Goal: Information Seeking & Learning: Learn about a topic

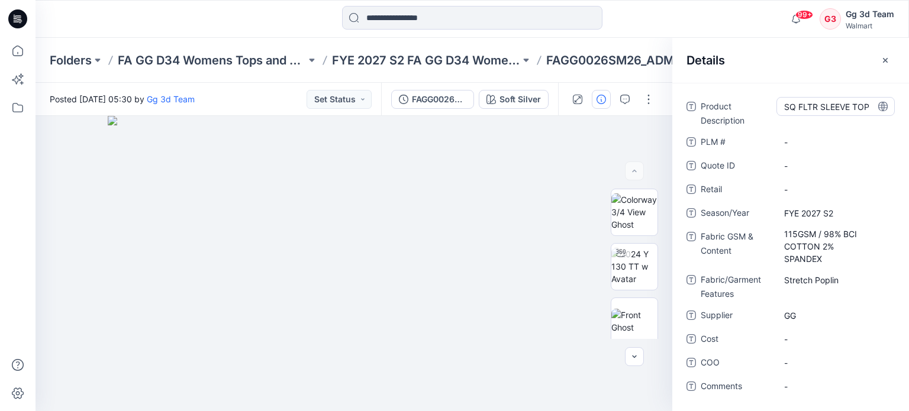
click at [827, 107] on Description "SQ FLTR SLEEVE TOP" at bounding box center [835, 107] width 103 height 12
click at [805, 107] on textarea "**********" at bounding box center [835, 106] width 118 height 19
click at [641, 84] on div at bounding box center [612, 99] width 109 height 33
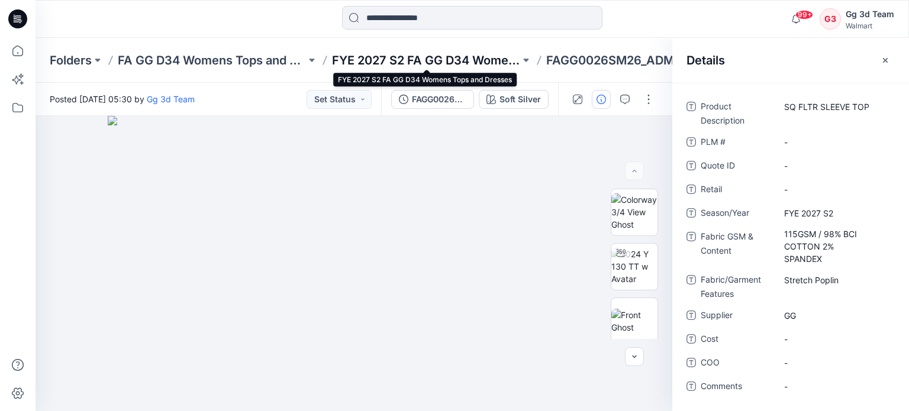
click at [479, 59] on p "FYE 2027 S2 FA GG D34 Womens Tops and Dresses" at bounding box center [426, 60] width 188 height 17
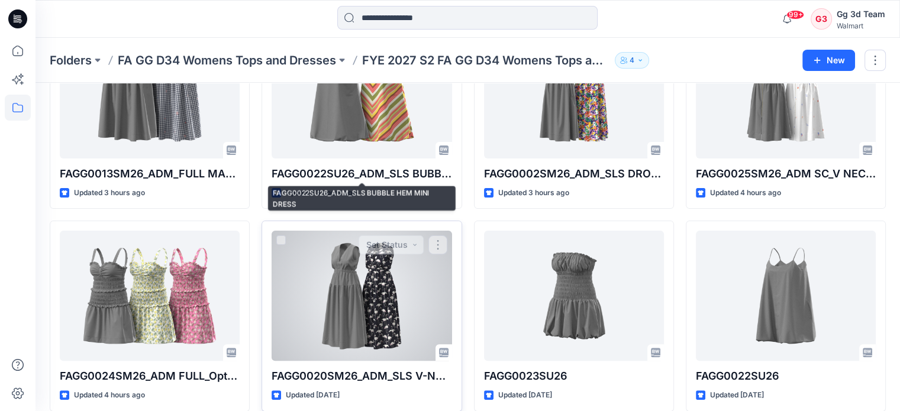
scroll to position [373, 0]
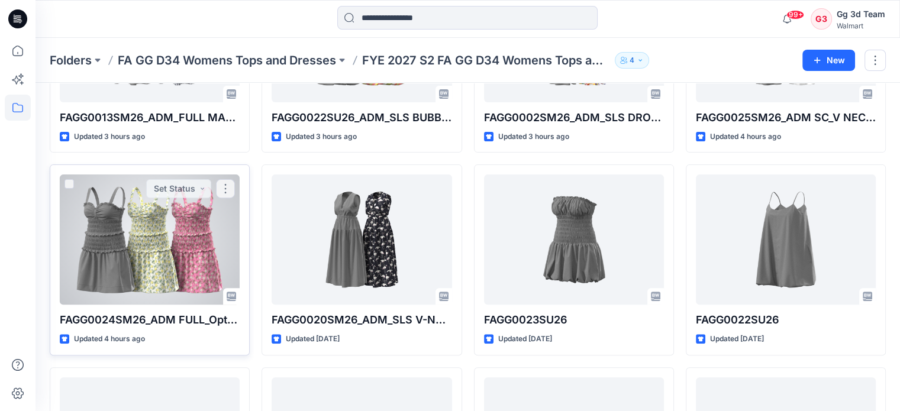
click at [208, 225] on div at bounding box center [150, 239] width 180 height 130
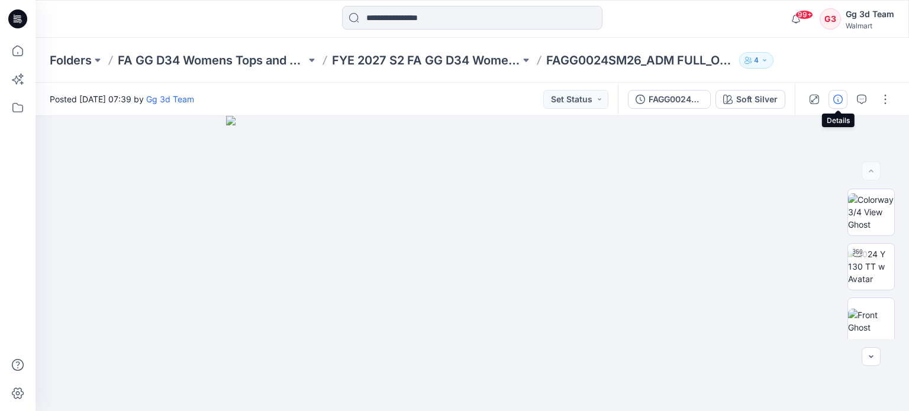
click at [833, 101] on icon "button" at bounding box center [837, 99] width 9 height 9
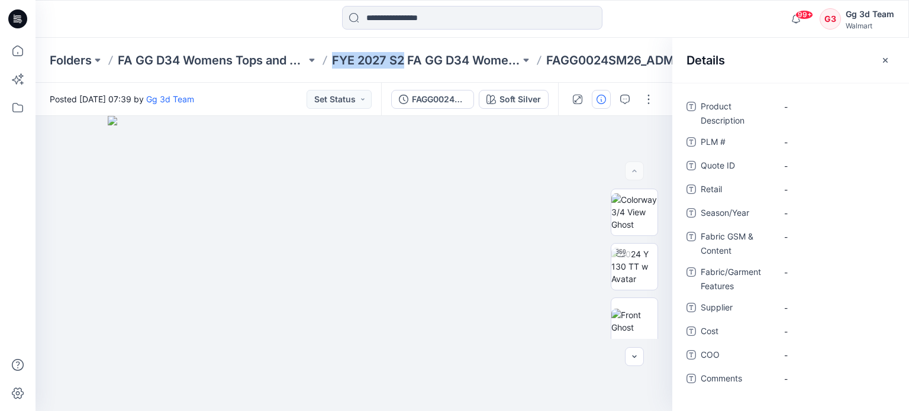
drag, startPoint x: 326, startPoint y: 61, endPoint x: 405, endPoint y: 72, distance: 79.4
click at [405, 72] on div "Folders FA GG D34 Womens Tops and Dresses FYE 2027 S2 FA GG D34 Womens Tops and…" at bounding box center [471, 60] width 873 height 45
copy p "FYE 2027 S2"
click at [812, 219] on div "-" at bounding box center [835, 212] width 118 height 19
type textarea "**********"
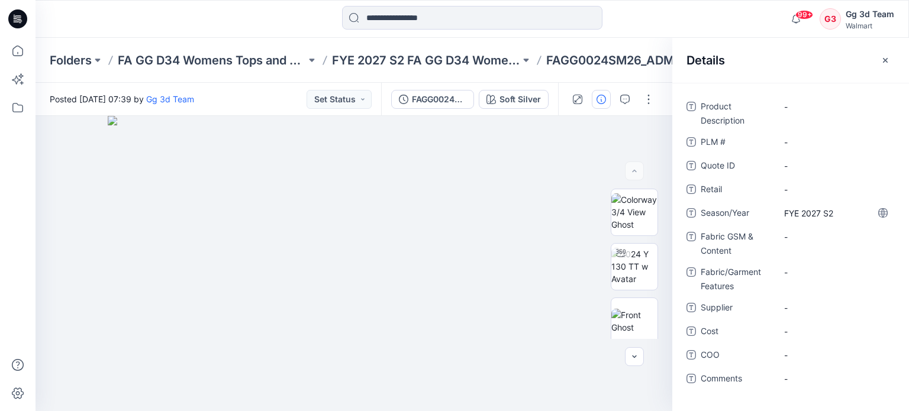
click at [759, 199] on div "Product Description - PLM # - Quote ID - Retail - Season/Year FYE 2027 S2 Fabri…" at bounding box center [790, 249] width 208 height 305
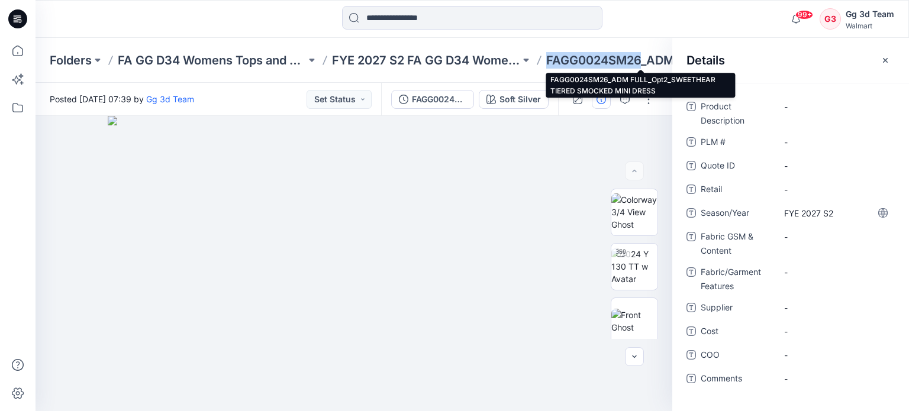
drag, startPoint x: 545, startPoint y: 66, endPoint x: 639, endPoint y: 66, distance: 94.0
click at [639, 66] on div "Folders FA GG D34 Womens Tops and Dresses FYE 2027 S2 FA GG D34 Womens Tops and…" at bounding box center [426, 60] width 752 height 17
copy p "FAGG0024SM26"
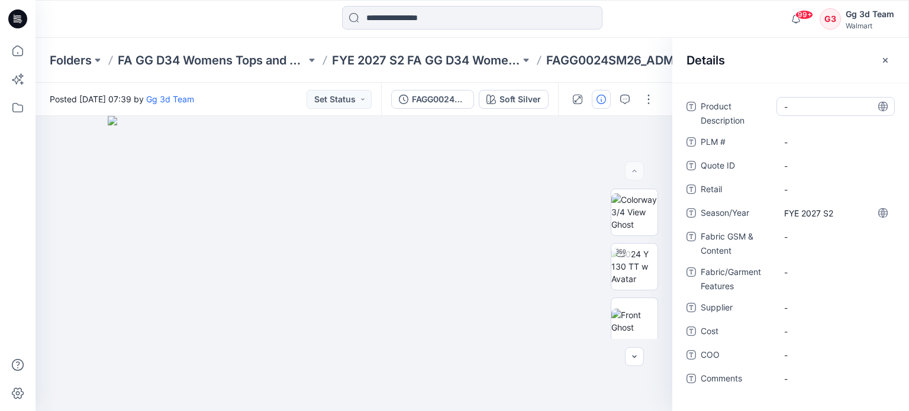
click at [808, 104] on Description "-" at bounding box center [835, 107] width 103 height 12
click at [828, 109] on textarea at bounding box center [835, 106] width 118 height 19
click at [810, 283] on div "-" at bounding box center [835, 278] width 118 height 31
click at [816, 277] on Features "-" at bounding box center [835, 272] width 103 height 12
type textarea "**********"
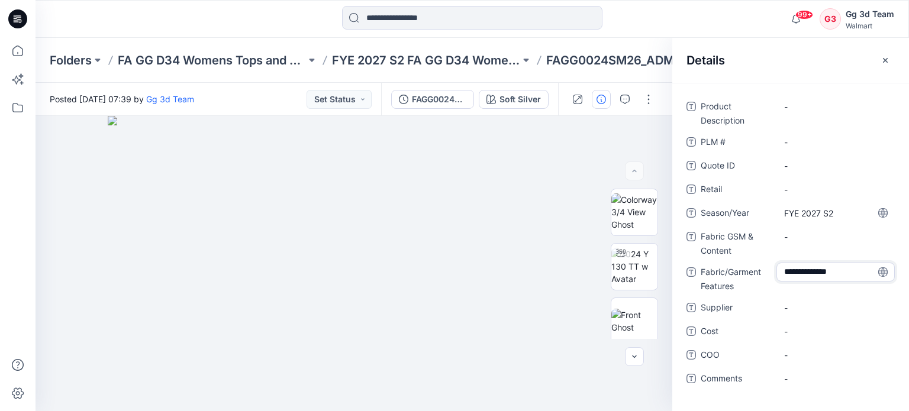
click at [853, 271] on textarea "**********" at bounding box center [835, 272] width 118 height 19
click at [846, 240] on Content "-" at bounding box center [835, 237] width 103 height 12
click at [846, 274] on Features "Stretch Poplin" at bounding box center [835, 272] width 103 height 12
click at [840, 238] on Content "-" at bounding box center [835, 237] width 103 height 12
click at [844, 273] on Features "Stretch Poplin" at bounding box center [835, 272] width 103 height 12
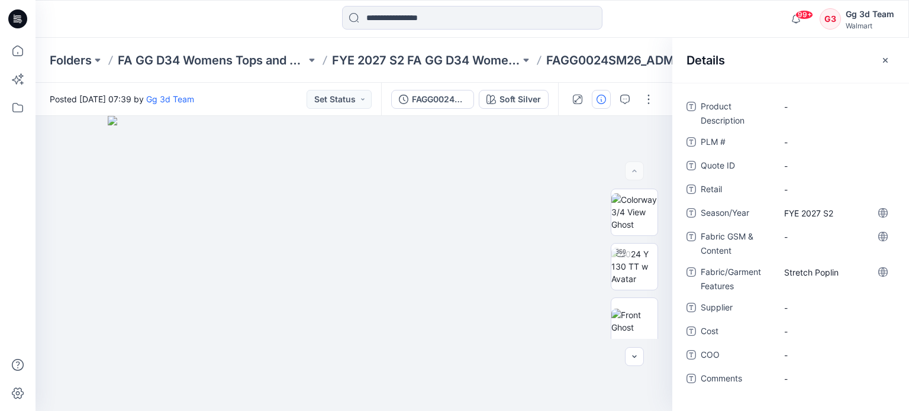
click at [768, 243] on span "Fabric GSM & Content" at bounding box center [735, 243] width 71 height 28
click at [800, 236] on Content "-" at bounding box center [835, 237] width 103 height 12
click at [767, 240] on span "Fabric GSM & Content" at bounding box center [735, 243] width 71 height 28
click at [810, 232] on Content "-" at bounding box center [835, 237] width 103 height 12
type textarea "**********"
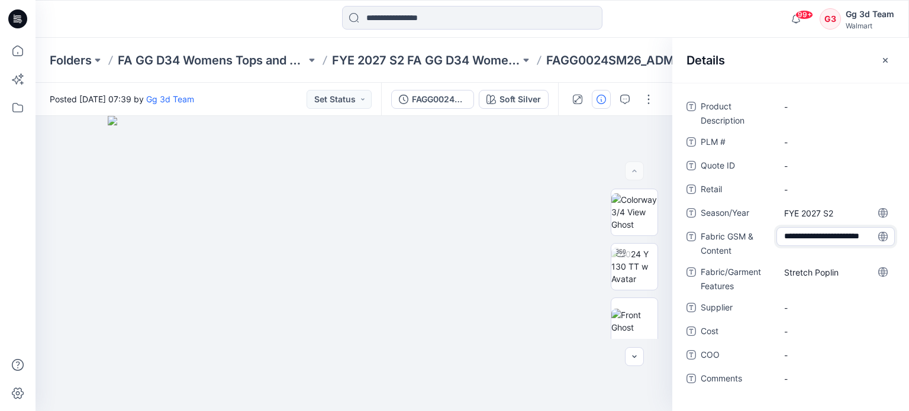
drag, startPoint x: 823, startPoint y: 239, endPoint x: 773, endPoint y: 212, distance: 57.2
click at [773, 212] on div "**********" at bounding box center [790, 249] width 208 height 305
click at [785, 236] on textarea "**********" at bounding box center [835, 236] width 118 height 19
click at [801, 237] on Content "-" at bounding box center [835, 237] width 103 height 12
click at [831, 237] on textarea "*******" at bounding box center [835, 236] width 118 height 19
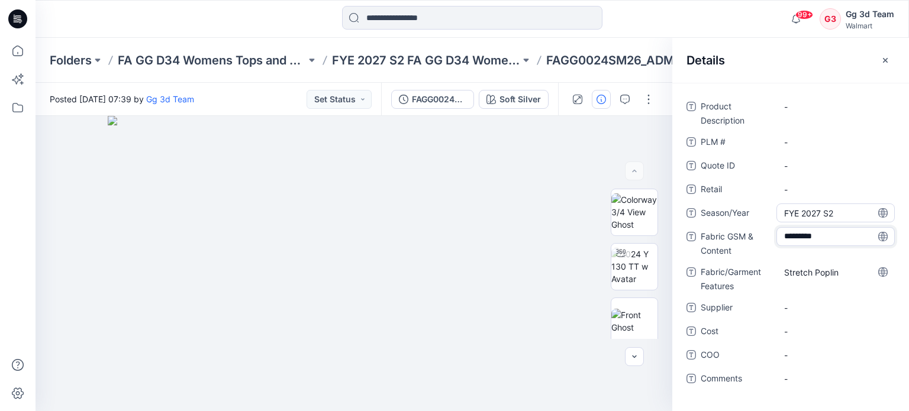
type textarea "*********"
click at [823, 231] on Content "115 GSM /" at bounding box center [835, 237] width 103 height 12
click at [830, 234] on textarea "*********" at bounding box center [835, 236] width 118 height 19
type textarea "**********"
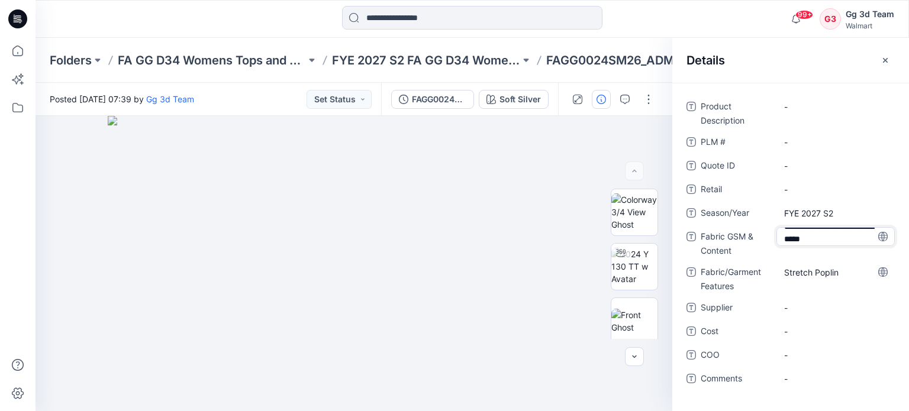
click at [830, 238] on textarea "**********" at bounding box center [835, 236] width 118 height 19
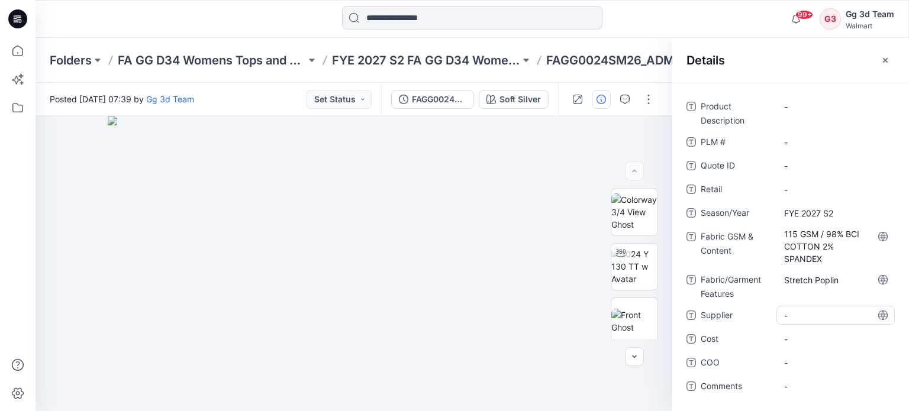
click at [802, 316] on span "-" at bounding box center [835, 315] width 103 height 12
type textarea "*"
type textarea "**"
click at [733, 319] on span "Supplier" at bounding box center [735, 316] width 71 height 17
click at [651, 72] on div "Folders FA GG D34 Womens Tops and Dresses FYE 2027 S2 FA GG D34 Womens Tops and…" at bounding box center [471, 60] width 873 height 45
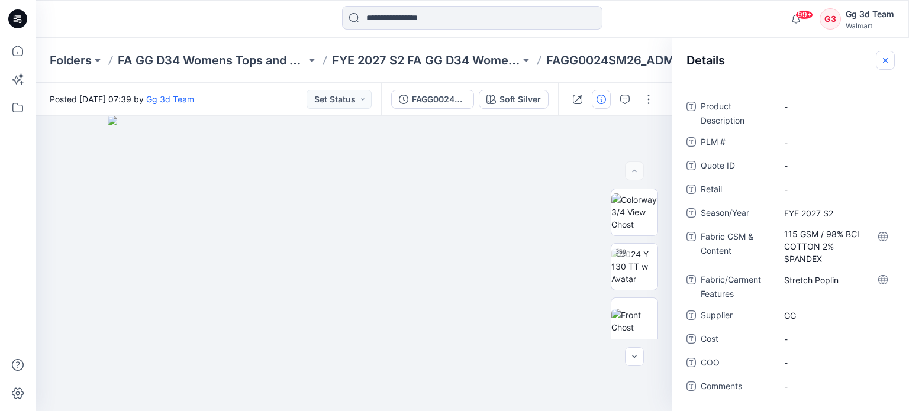
click at [888, 59] on icon "button" at bounding box center [884, 60] width 9 height 9
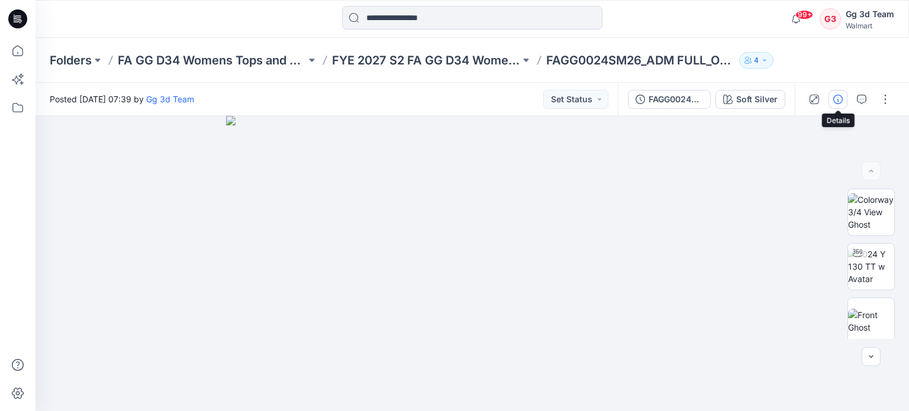
click at [840, 102] on icon "button" at bounding box center [837, 99] width 9 height 9
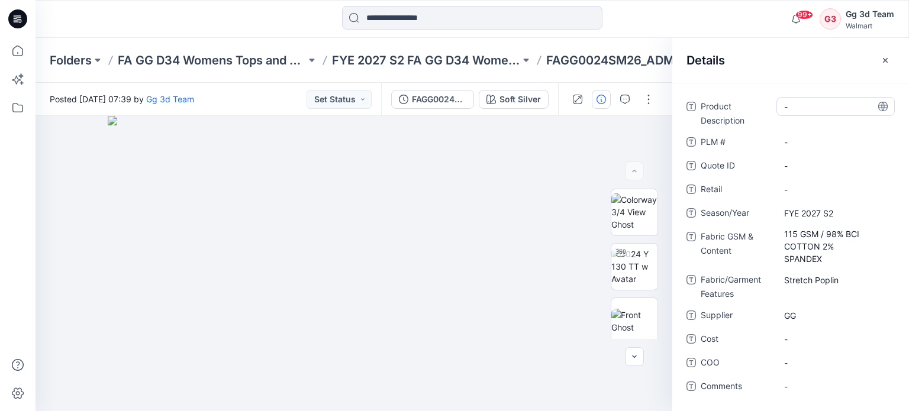
click at [802, 103] on Description "-" at bounding box center [835, 107] width 103 height 12
click at [803, 106] on textarea "**********" at bounding box center [835, 106] width 118 height 19
click at [799, 98] on textarea "**********" at bounding box center [835, 106] width 118 height 19
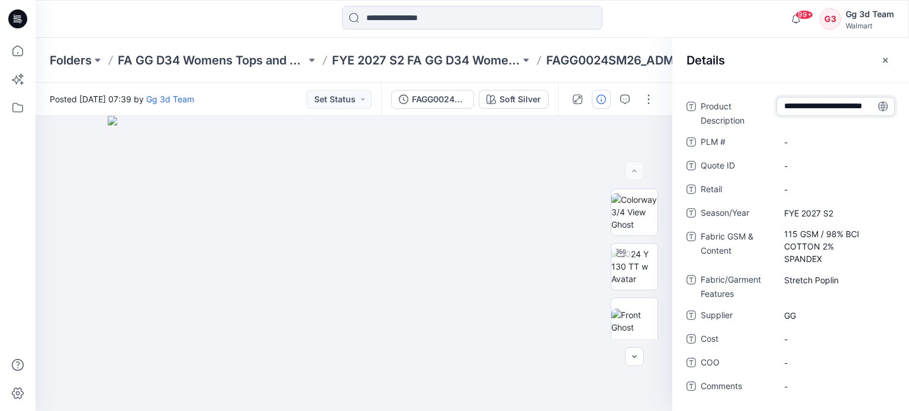
click at [845, 106] on textarea "**********" at bounding box center [835, 106] width 118 height 19
type textarea "**********"
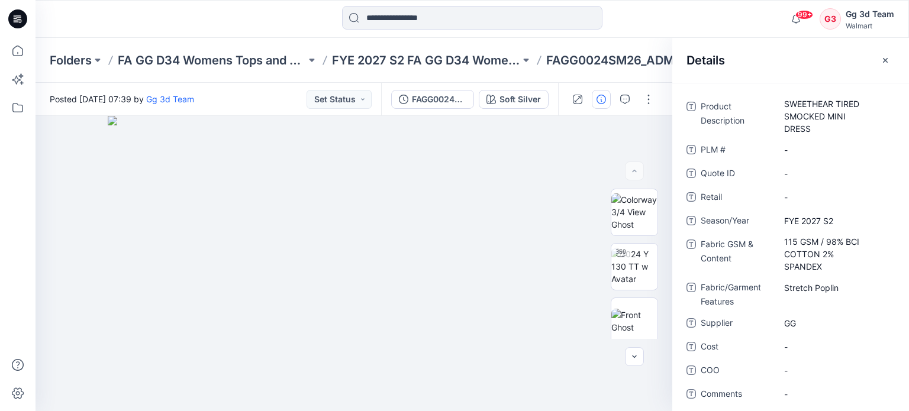
click at [764, 119] on span "Product Description" at bounding box center [735, 117] width 71 height 36
click at [813, 106] on Description "SWEETHEAR TIRED SMOCKED MINI DRESS" at bounding box center [835, 116] width 103 height 37
click at [825, 114] on textarea "**********" at bounding box center [832, 115] width 112 height 37
click at [826, 121] on textarea "**********" at bounding box center [832, 115] width 112 height 37
click at [823, 130] on textarea "**********" at bounding box center [832, 115] width 112 height 37
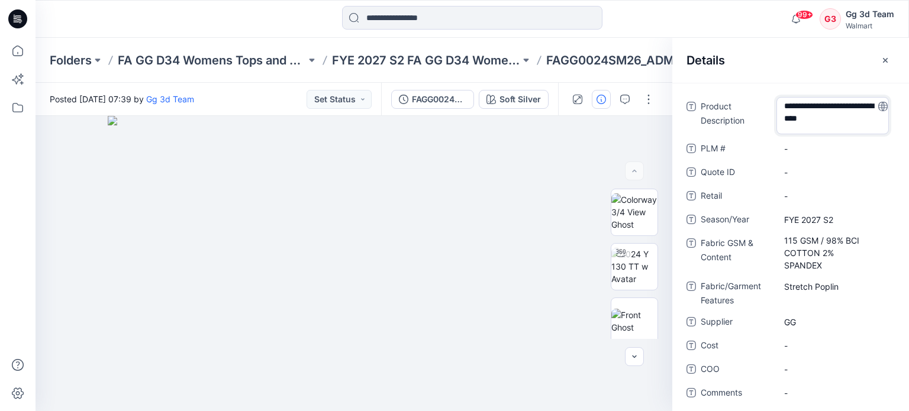
click at [845, 98] on textarea "**********" at bounding box center [832, 115] width 112 height 37
click at [842, 115] on textarea "**********" at bounding box center [832, 115] width 112 height 37
click at [774, 117] on div "**********" at bounding box center [790, 115] width 208 height 37
click at [817, 109] on Description "SWEETHEAR TIRED SMOCKED MINI DRESS" at bounding box center [835, 116] width 103 height 37
click at [807, 101] on textarea "**********" at bounding box center [832, 115] width 112 height 37
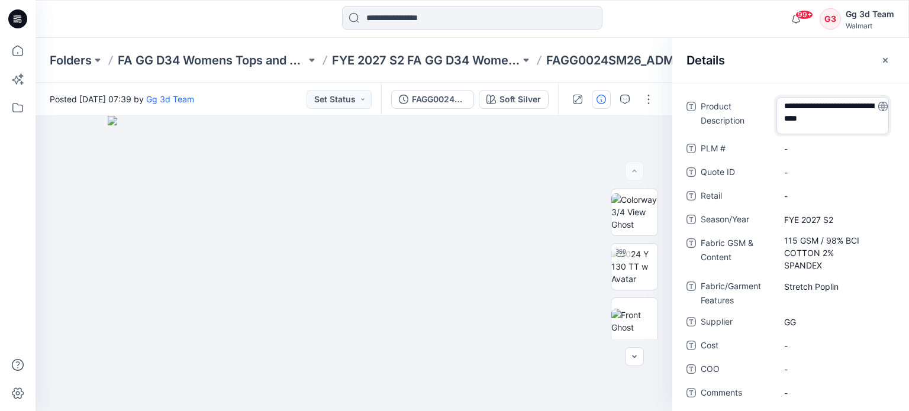
click at [829, 106] on textarea "**********" at bounding box center [832, 115] width 112 height 37
click at [819, 109] on textarea "**********" at bounding box center [832, 115] width 112 height 37
click at [835, 107] on textarea "**********" at bounding box center [832, 115] width 112 height 37
click at [858, 105] on textarea "**********" at bounding box center [832, 115] width 112 height 37
click at [842, 124] on textarea "**********" at bounding box center [832, 115] width 112 height 37
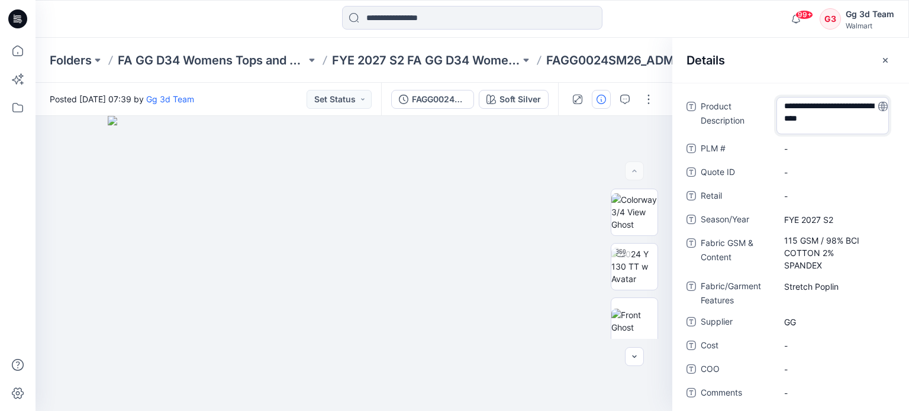
click at [837, 131] on textarea "**********" at bounding box center [832, 115] width 112 height 37
click at [761, 115] on span "Product Description" at bounding box center [735, 117] width 71 height 36
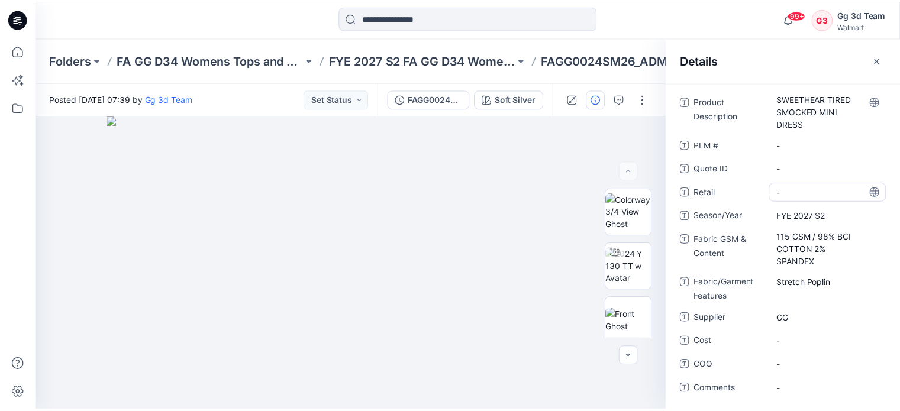
scroll to position [5, 0]
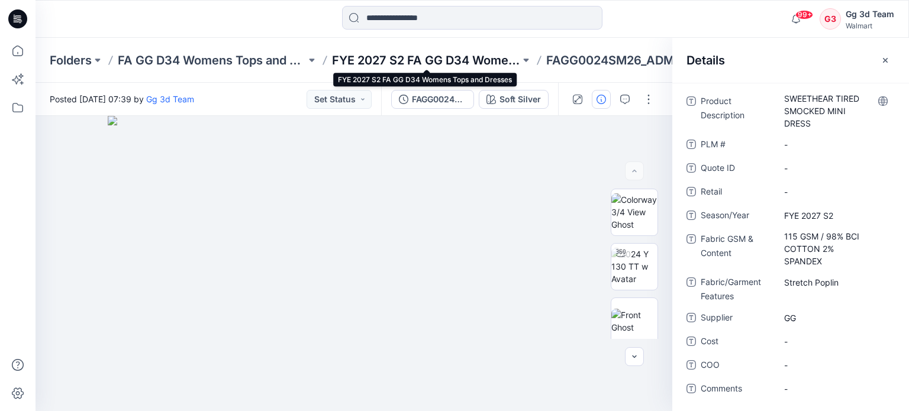
click at [466, 59] on p "FYE 2027 S2 FA GG D34 Womens Tops and Dresses" at bounding box center [426, 60] width 188 height 17
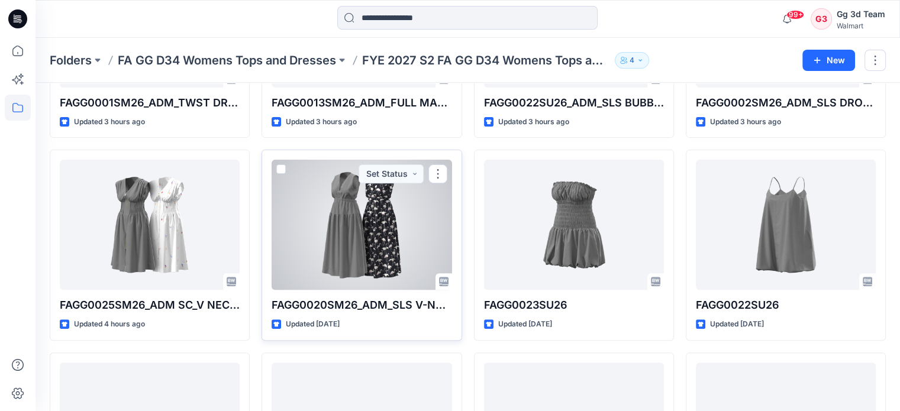
scroll to position [414, 0]
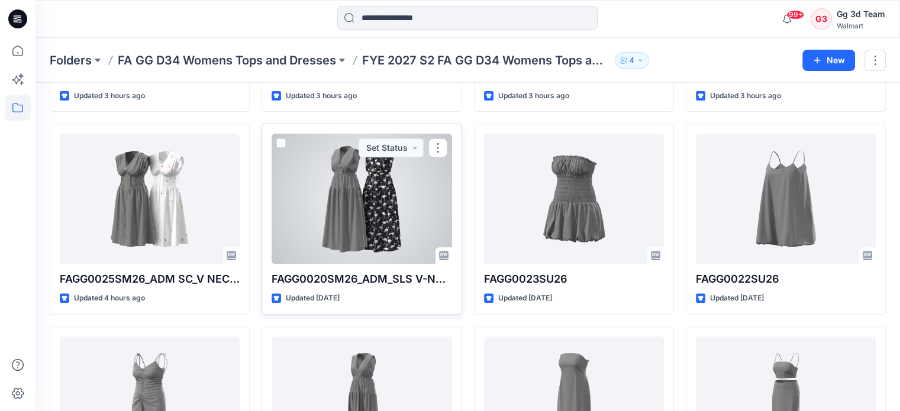
click at [345, 229] on div at bounding box center [361, 199] width 180 height 130
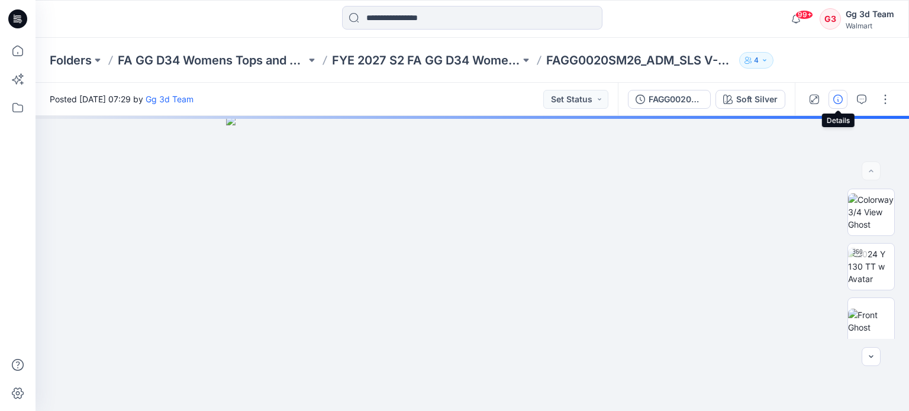
click at [833, 102] on icon "button" at bounding box center [837, 99] width 9 height 9
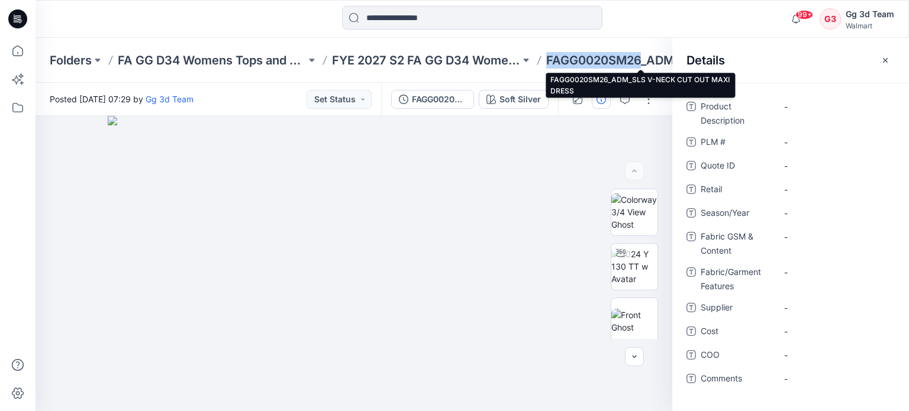
drag, startPoint x: 541, startPoint y: 62, endPoint x: 641, endPoint y: 66, distance: 100.6
click at [641, 66] on div "Folders FA GG D34 Womens Tops and Dresses FYE 2027 S2 FA GG D34 Womens Tops and…" at bounding box center [426, 60] width 752 height 17
copy p "FAGG0020SM26"
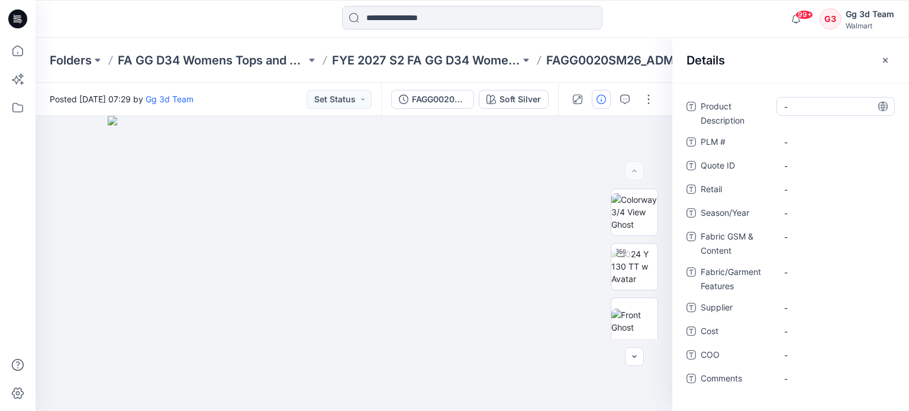
click at [814, 106] on Description "-" at bounding box center [835, 107] width 103 height 12
type textarea "**********"
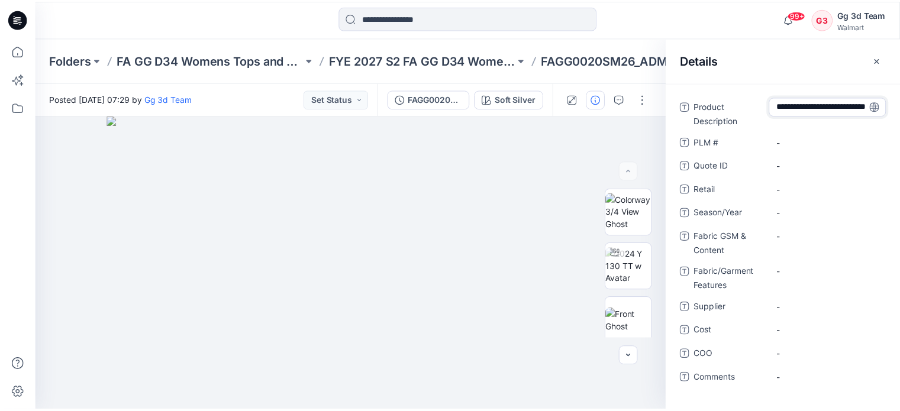
scroll to position [9, 0]
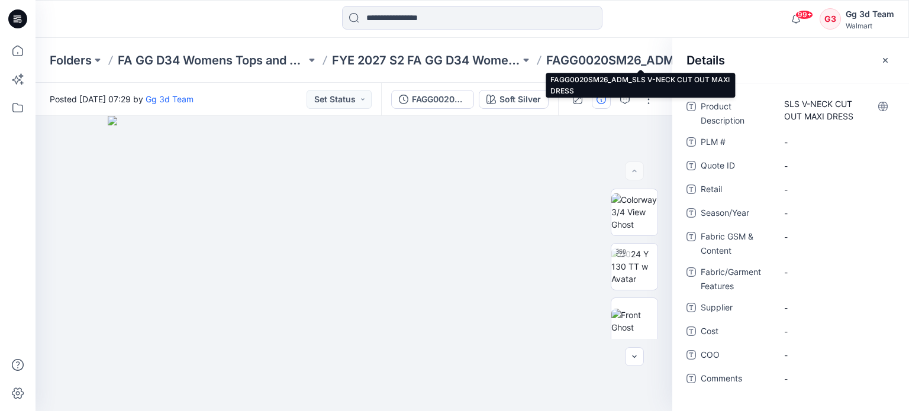
click at [587, 61] on p "FAGG0020SM26_ADM_SLS V-NECK CUT OUT MAXI DRESS" at bounding box center [640, 60] width 188 height 17
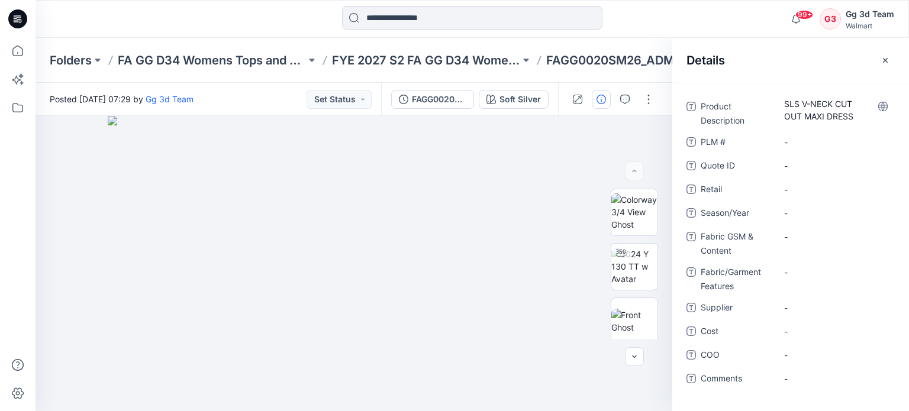
click at [613, 60] on p "FAGG0020SM26_ADM_SLS V-NECK CUT OUT MAXI DRESS" at bounding box center [640, 60] width 188 height 17
click at [884, 60] on icon "button" at bounding box center [884, 59] width 5 height 5
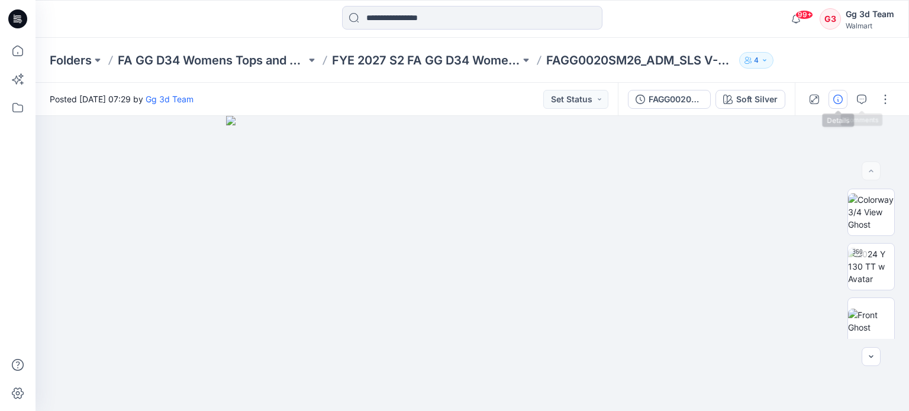
click at [840, 100] on icon "button" at bounding box center [837, 99] width 9 height 9
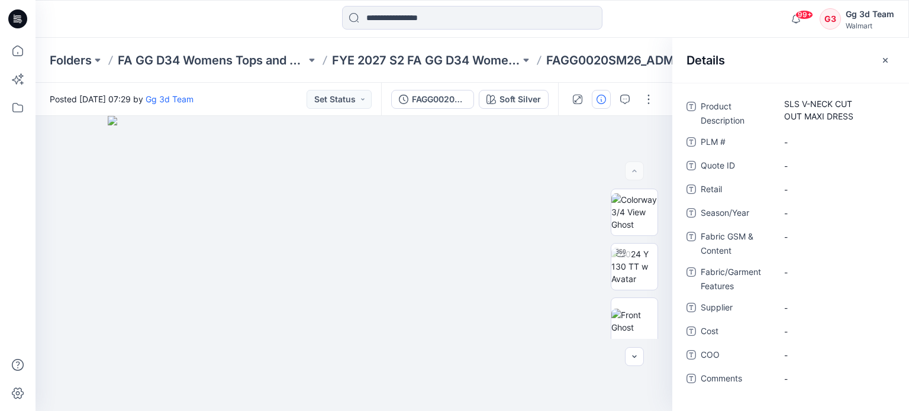
click at [622, 79] on div "Folders FA GG D34 Womens Tops and Dresses FYE 2027 S2 FA GG D34 Womens Tops and…" at bounding box center [471, 60] width 873 height 45
click at [887, 60] on icon "button" at bounding box center [884, 60] width 9 height 9
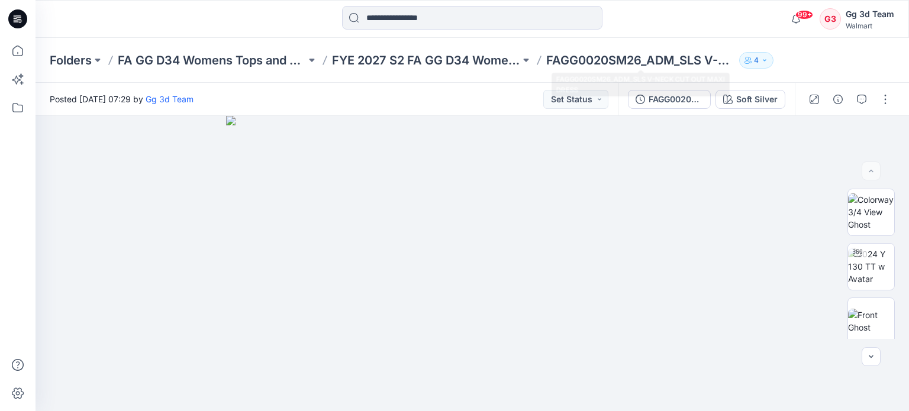
click at [706, 62] on p "FAGG0020SM26_ADM_SLS V-NECK CUT OUT MAXI DRESS" at bounding box center [640, 60] width 188 height 17
click at [843, 98] on button "button" at bounding box center [837, 99] width 19 height 19
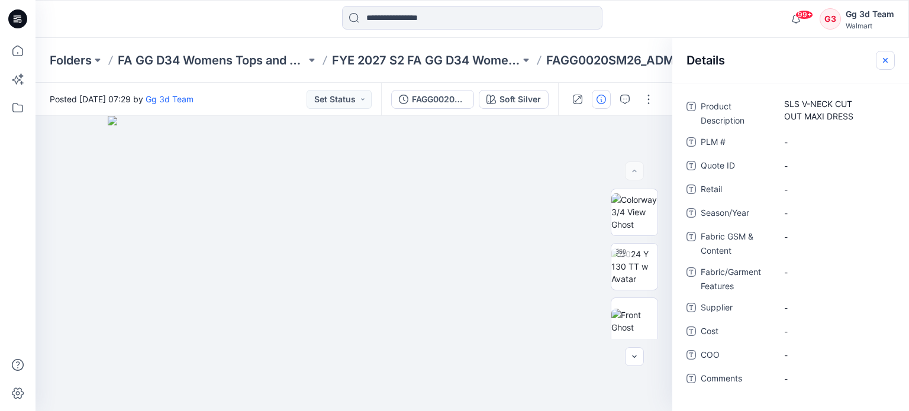
click at [884, 62] on icon "button" at bounding box center [884, 60] width 9 height 9
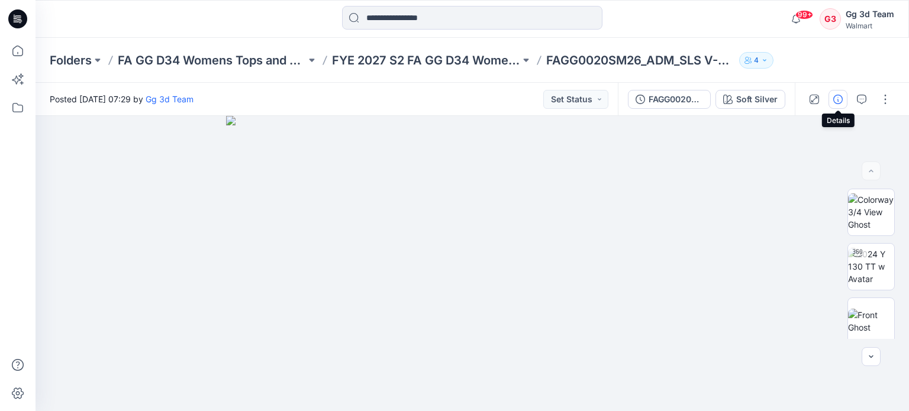
click at [843, 101] on button "button" at bounding box center [837, 99] width 19 height 19
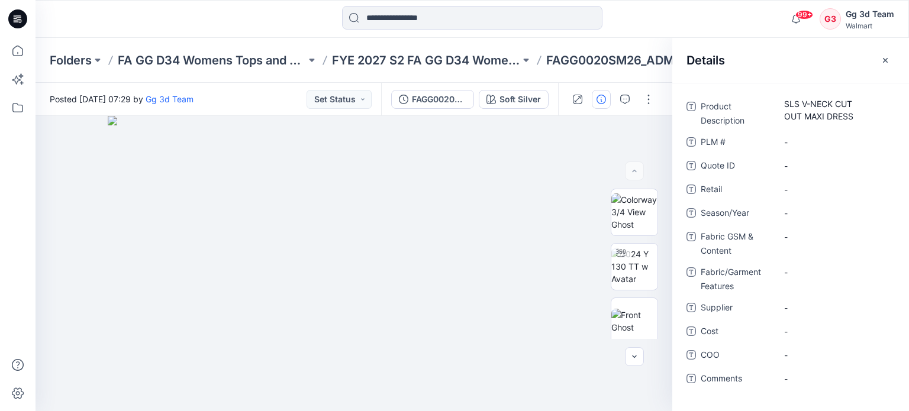
click at [874, 63] on div "Details" at bounding box center [790, 60] width 237 height 44
click at [880, 60] on icon "button" at bounding box center [884, 60] width 9 height 9
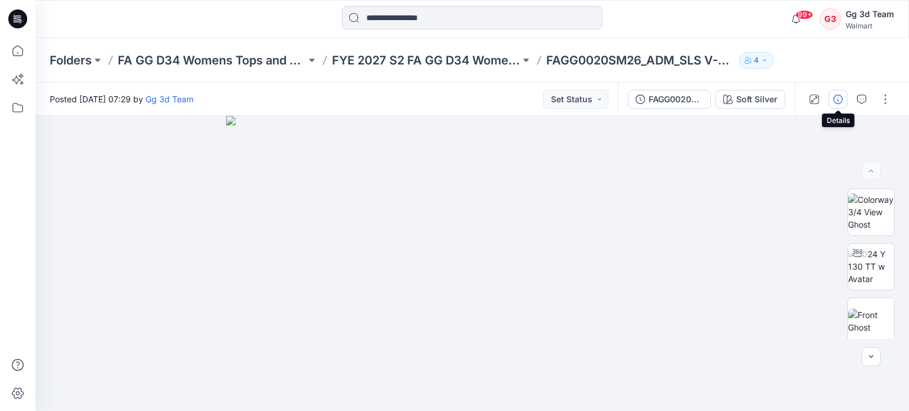
click at [835, 102] on icon "button" at bounding box center [837, 99] width 9 height 9
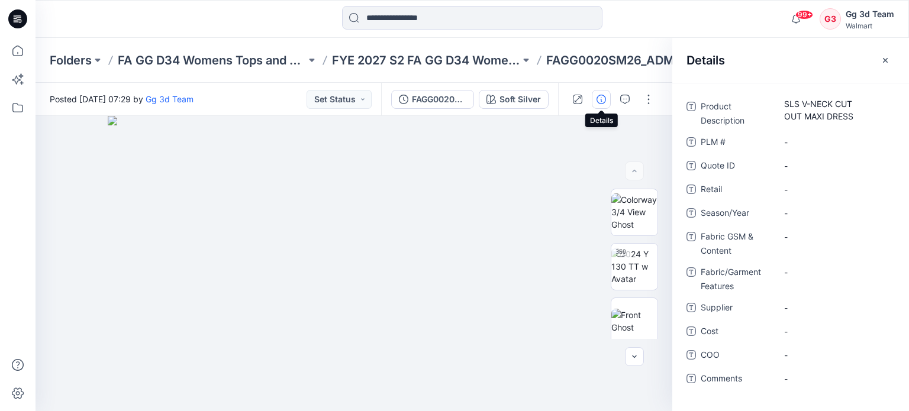
click at [594, 99] on button "button" at bounding box center [600, 99] width 19 height 19
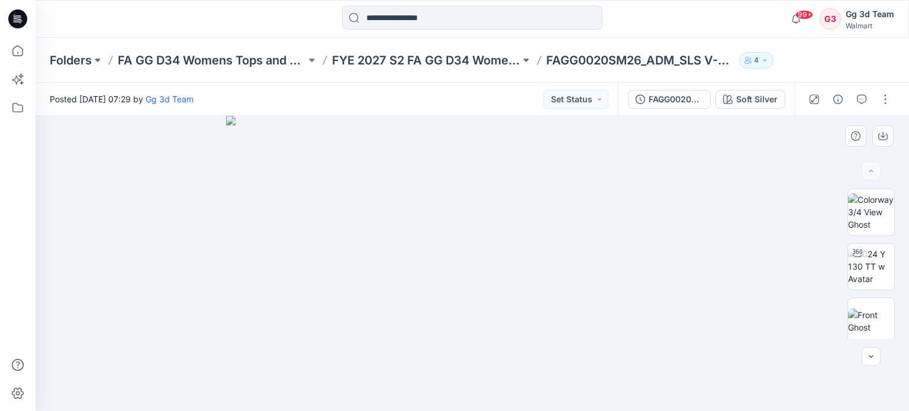
click at [662, 229] on img at bounding box center [472, 263] width 492 height 295
click at [840, 104] on button "button" at bounding box center [837, 99] width 19 height 19
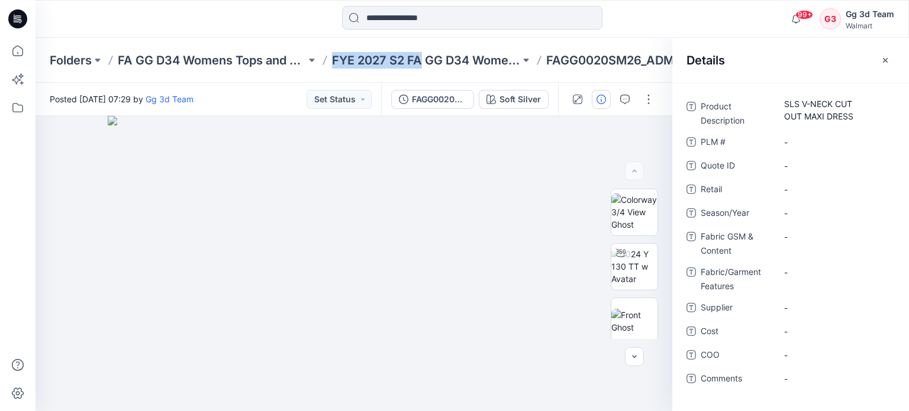
drag, startPoint x: 329, startPoint y: 67, endPoint x: 421, endPoint y: 68, distance: 92.3
click at [421, 68] on div "Folders FA GG D34 Womens Tops and Dresses FYE 2027 S2 FA GG D34 Womens Tops and…" at bounding box center [471, 60] width 873 height 45
copy p "FYE 2027 S2 FA"
click at [839, 212] on span "-" at bounding box center [835, 213] width 103 height 12
type textarea "**********"
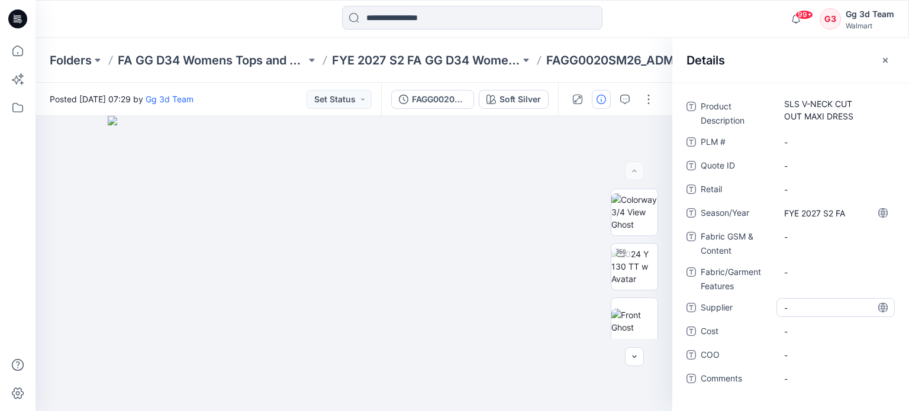
click at [809, 302] on span "-" at bounding box center [835, 308] width 103 height 12
type textarea "*"
type textarea "**"
click at [749, 295] on div "Product Description SLS V-NECK CUT OUT MAXI DRESS PLM # - Quote ID - Retail - S…" at bounding box center [790, 249] width 208 height 305
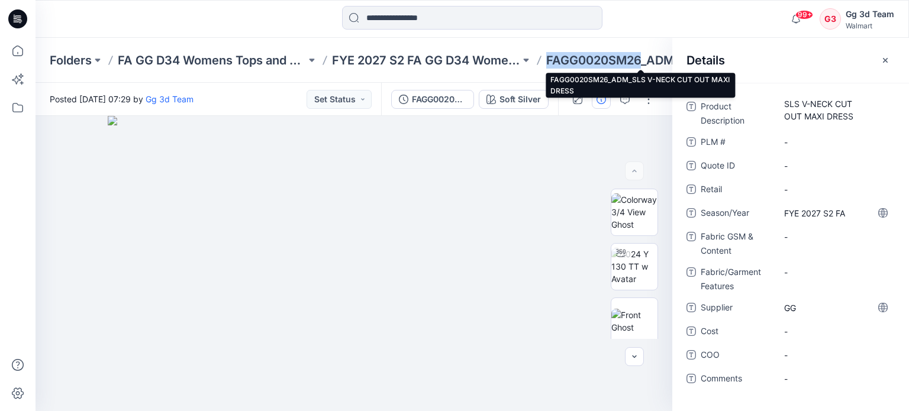
drag, startPoint x: 557, startPoint y: 64, endPoint x: 643, endPoint y: 66, distance: 86.4
click at [643, 66] on p "FAGG0020SM26_ADM_SLS V-NECK CUT OUT MAXI DRESS" at bounding box center [640, 60] width 188 height 17
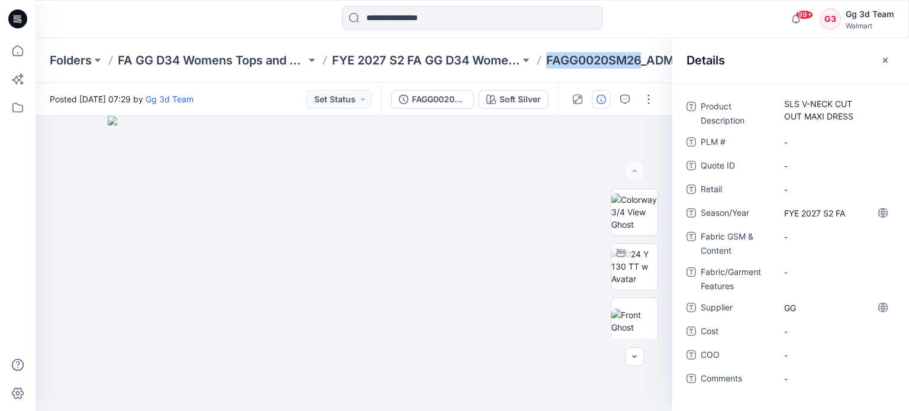
copy p "FAGG0020SM26"
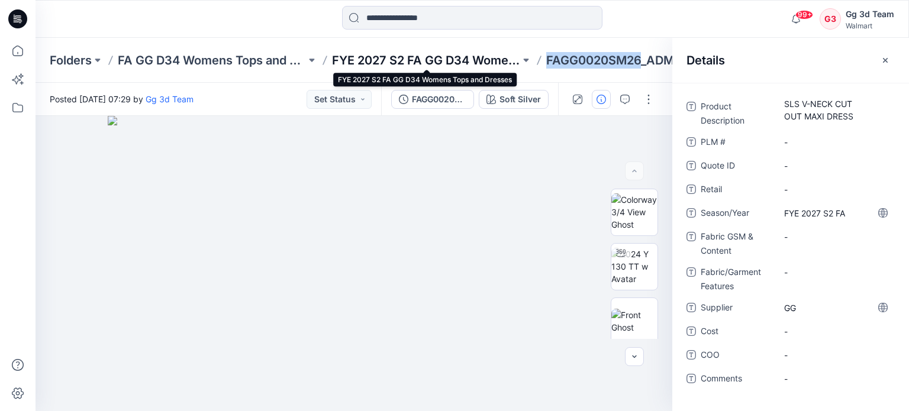
click at [428, 62] on p "FYE 2027 S2 FA GG D34 Womens Tops and Dresses" at bounding box center [426, 60] width 188 height 17
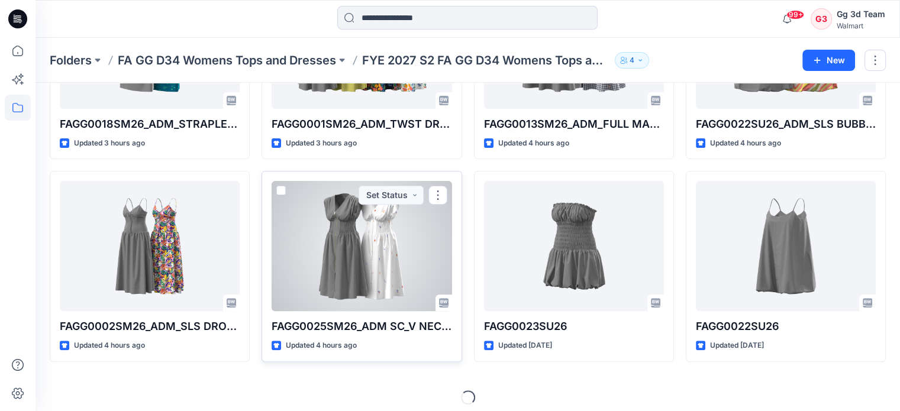
scroll to position [373, 0]
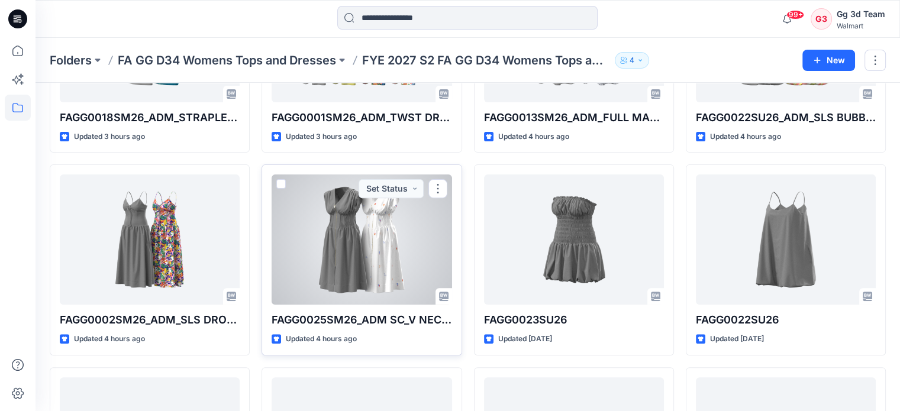
click at [362, 273] on div at bounding box center [361, 239] width 180 height 130
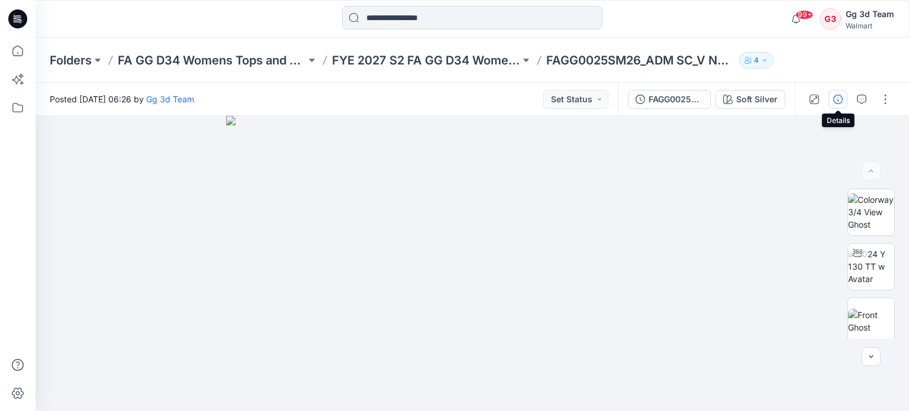
click at [840, 96] on icon "button" at bounding box center [837, 99] width 9 height 9
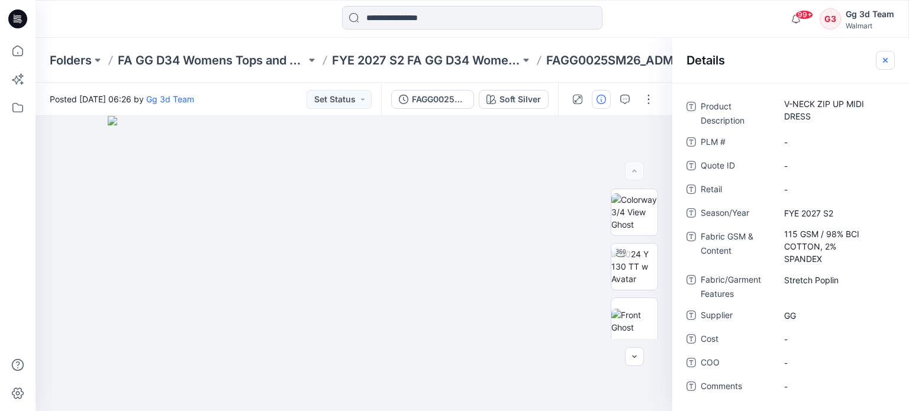
click at [885, 58] on icon "button" at bounding box center [884, 60] width 9 height 9
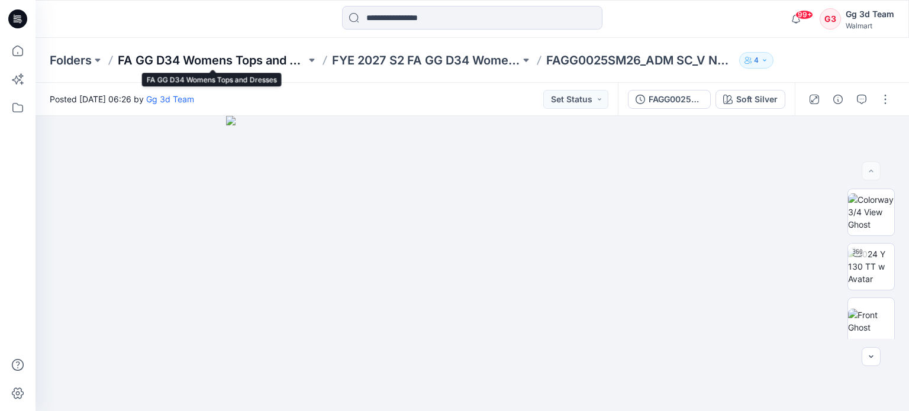
click at [273, 56] on p "FA GG D34 Womens Tops and Dresses" at bounding box center [212, 60] width 188 height 17
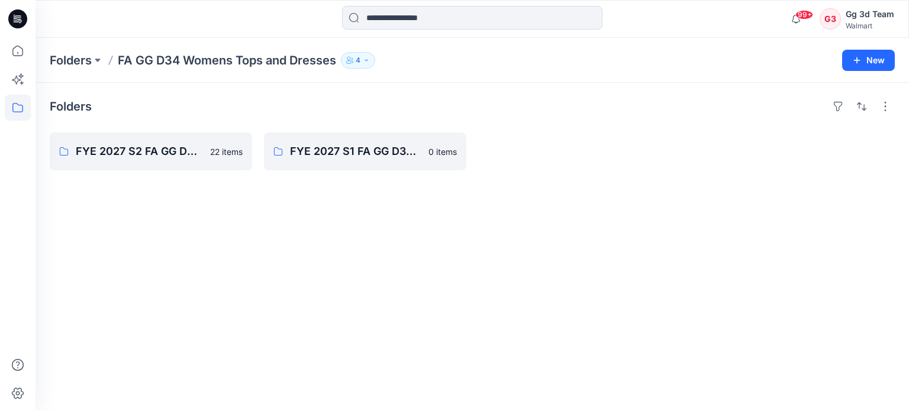
click at [135, 57] on p "FA GG D34 Womens Tops and Dresses" at bounding box center [227, 60] width 218 height 17
click at [80, 59] on p "Folders" at bounding box center [71, 60] width 42 height 17
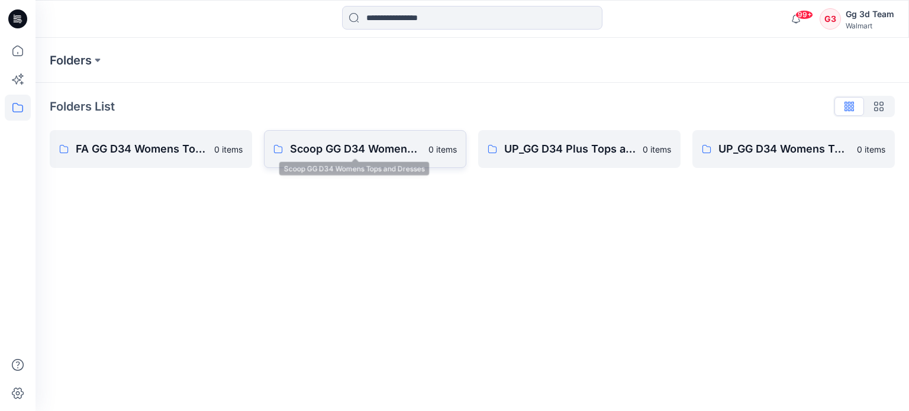
click at [395, 150] on p "Scoop GG D34 Womens Tops and Dresses" at bounding box center [355, 149] width 131 height 17
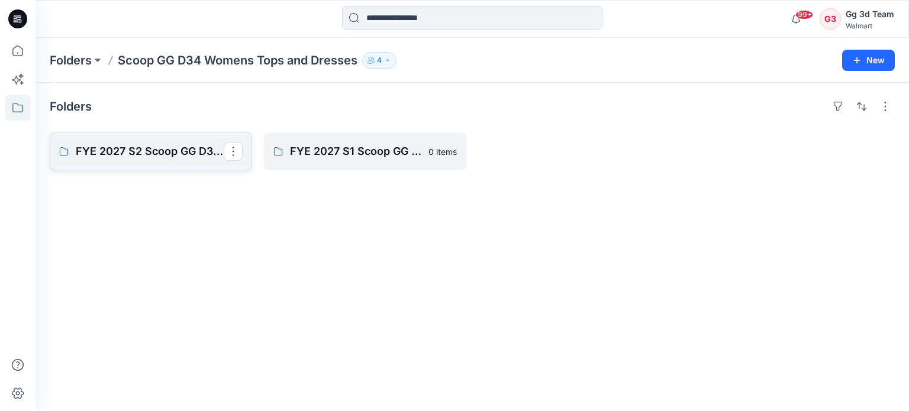
click at [169, 157] on p "FYE 2027 S2 Scoop GG D34 Womens Tops and Dresses" at bounding box center [150, 151] width 148 height 17
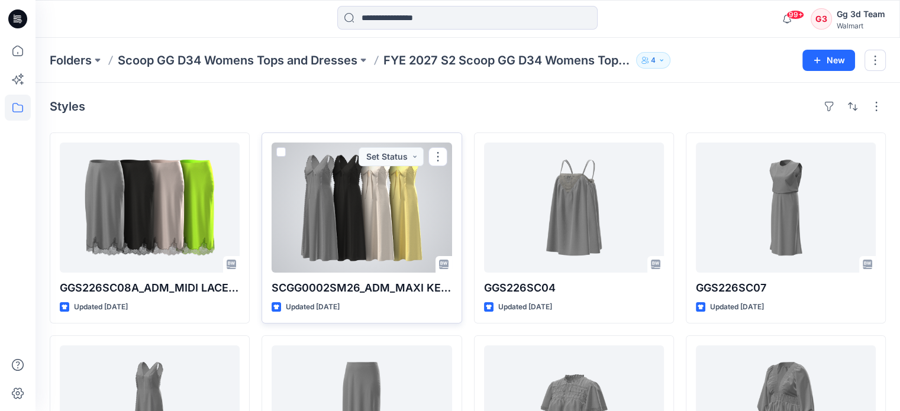
click at [390, 222] on div at bounding box center [361, 208] width 180 height 130
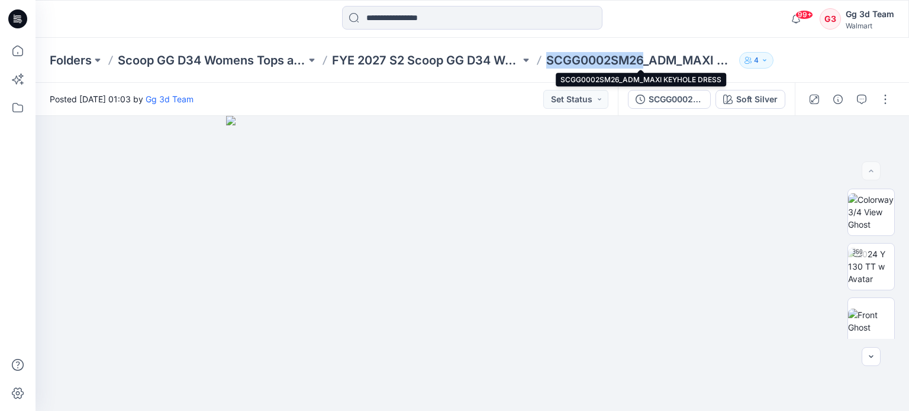
drag, startPoint x: 548, startPoint y: 63, endPoint x: 643, endPoint y: 66, distance: 94.7
click at [643, 66] on p "SCGG0002SM26_ADM_MAXI KEYHOLE DRESS" at bounding box center [640, 60] width 188 height 17
copy p "SCGG0002SM26"
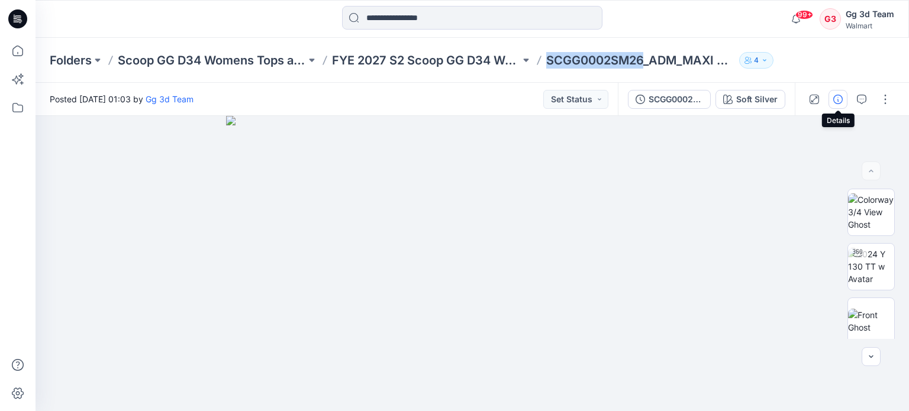
click at [840, 97] on icon "button" at bounding box center [837, 99] width 9 height 9
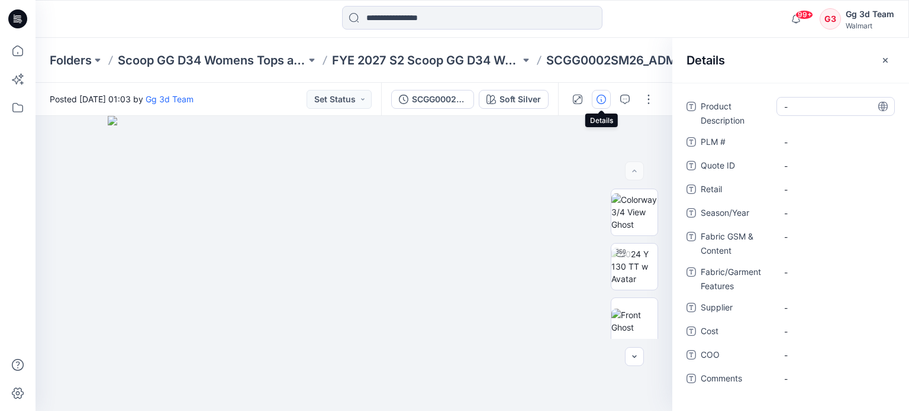
click at [826, 108] on Description "-" at bounding box center [835, 107] width 103 height 12
type textarea "**********"
click at [813, 83] on hr at bounding box center [790, 83] width 237 height 1
click at [809, 310] on span "-" at bounding box center [835, 308] width 103 height 12
type textarea "**"
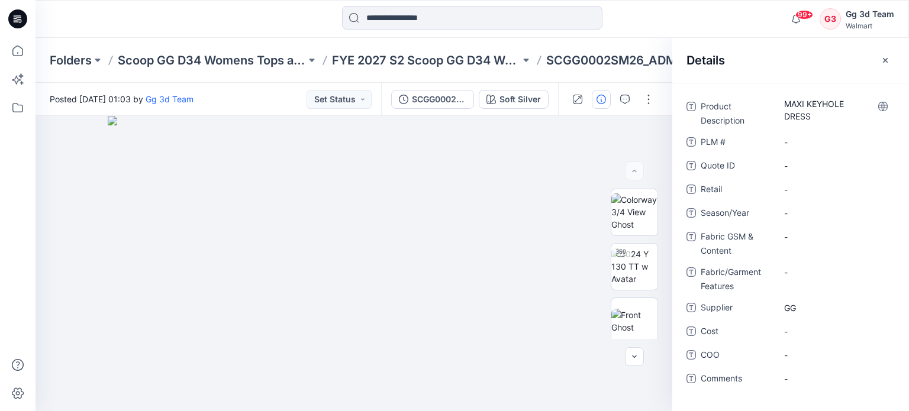
click at [743, 309] on span "Supplier" at bounding box center [735, 308] width 71 height 17
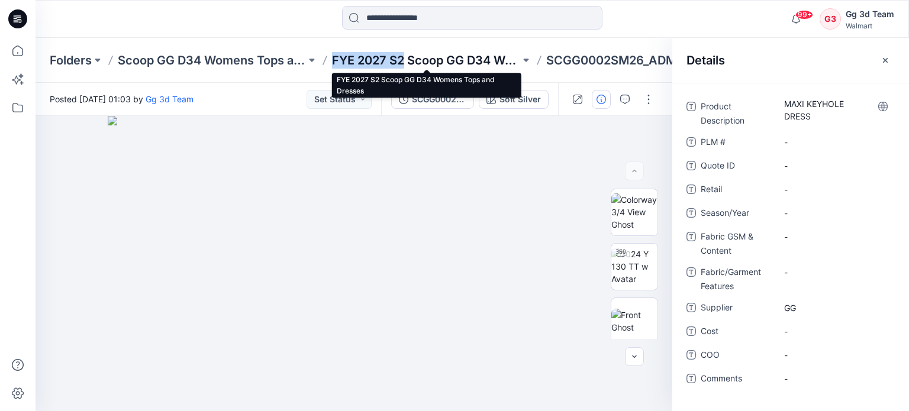
drag, startPoint x: 324, startPoint y: 60, endPoint x: 402, endPoint y: 57, distance: 78.2
click at [402, 57] on div "Folders Scoop GG D34 Womens Tops and Dresses FYE 2027 S2 Scoop GG D34 Womens To…" at bounding box center [426, 60] width 752 height 17
copy p "FYE 2027 S2"
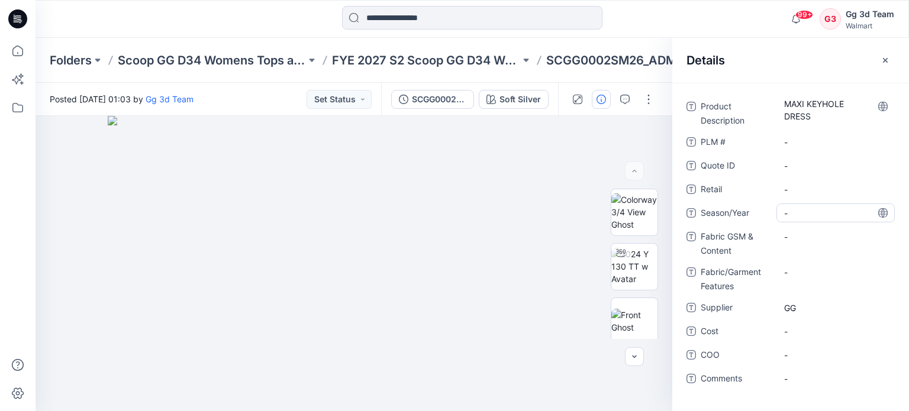
click at [843, 214] on span "-" at bounding box center [835, 213] width 103 height 12
type textarea "**********"
click at [833, 231] on Content "-" at bounding box center [835, 237] width 103 height 12
drag, startPoint x: 856, startPoint y: 243, endPoint x: 826, endPoint y: 240, distance: 30.3
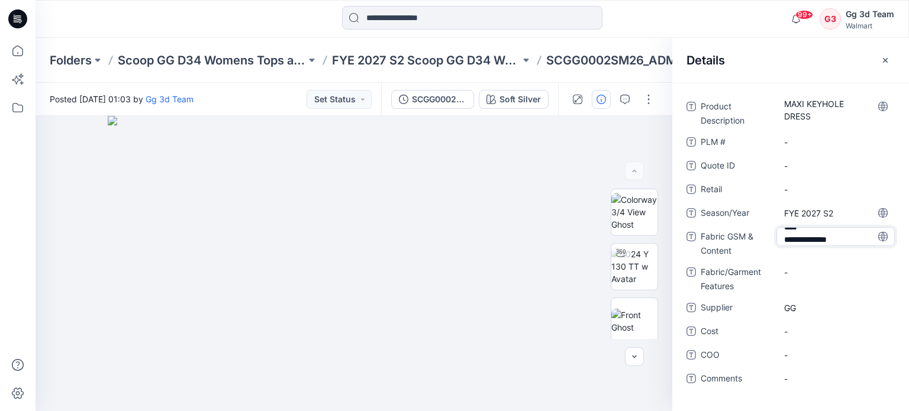
click at [817, 240] on textarea "**********" at bounding box center [835, 236] width 118 height 19
click at [800, 237] on textarea "**********" at bounding box center [835, 236] width 118 height 19
type textarea "**********"
click at [831, 216] on span "FYE 2027 S2" at bounding box center [835, 213] width 103 height 12
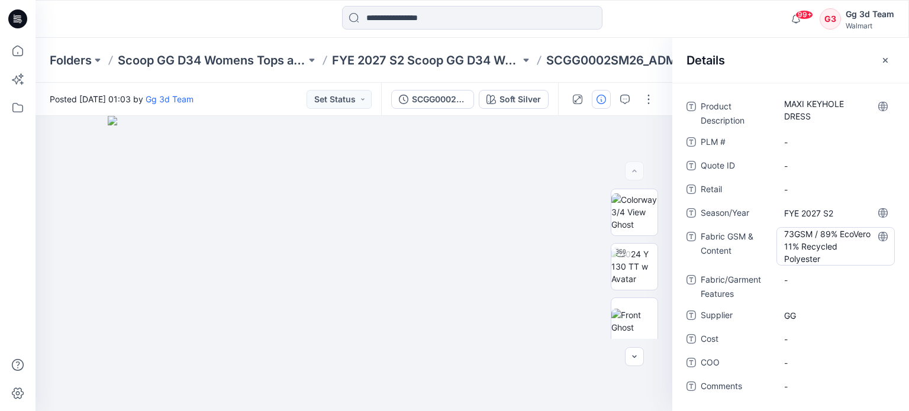
click at [815, 249] on Content "73GSM / 89% EcoVero 11% Recycled Polyester" at bounding box center [835, 246] width 103 height 37
click at [760, 241] on span "Fabric GSM & Content" at bounding box center [735, 246] width 71 height 35
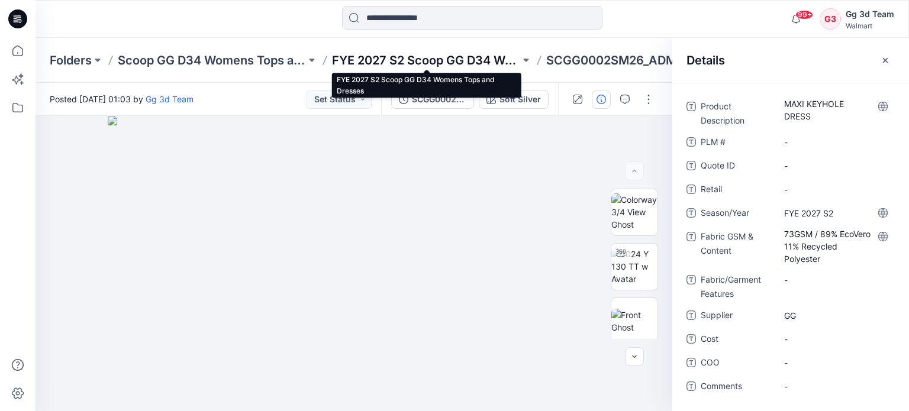
click at [490, 56] on p "FYE 2027 S2 Scoop GG D34 Womens Tops and Dresses" at bounding box center [426, 60] width 188 height 17
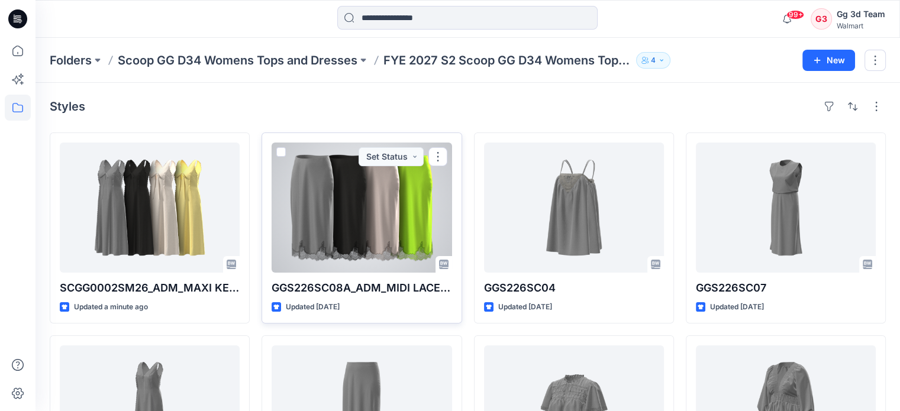
click at [354, 205] on div at bounding box center [361, 208] width 180 height 130
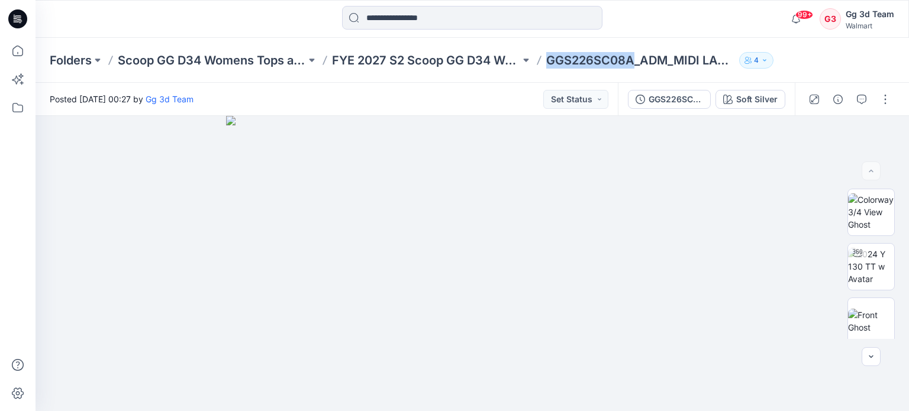
drag, startPoint x: 544, startPoint y: 67, endPoint x: 633, endPoint y: 72, distance: 90.0
click at [633, 72] on div "Folders Scoop GG D34 Womens Tops and Dresses FYE 2027 S2 Scoop GG D34 Womens To…" at bounding box center [471, 60] width 873 height 45
click at [597, 76] on div "Folders Scoop GG D34 Womens Tops and Dresses FYE 2027 S2 Scoop GG D34 Womens To…" at bounding box center [471, 60] width 873 height 45
click at [840, 102] on icon "button" at bounding box center [837, 99] width 9 height 9
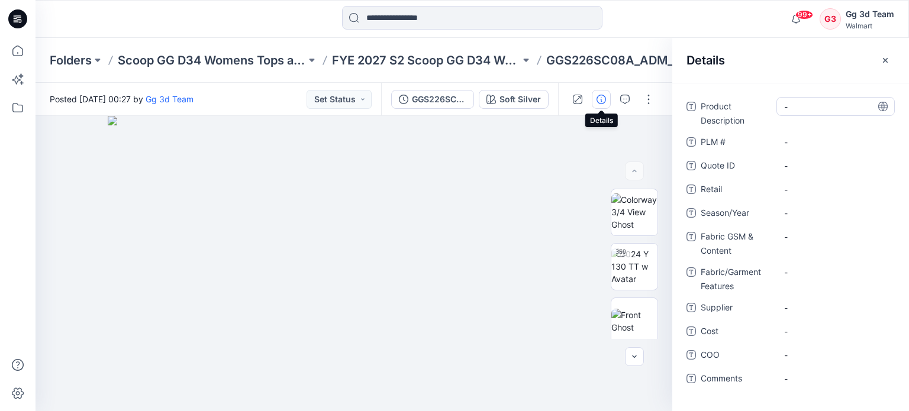
click at [833, 104] on Description "-" at bounding box center [835, 107] width 103 height 12
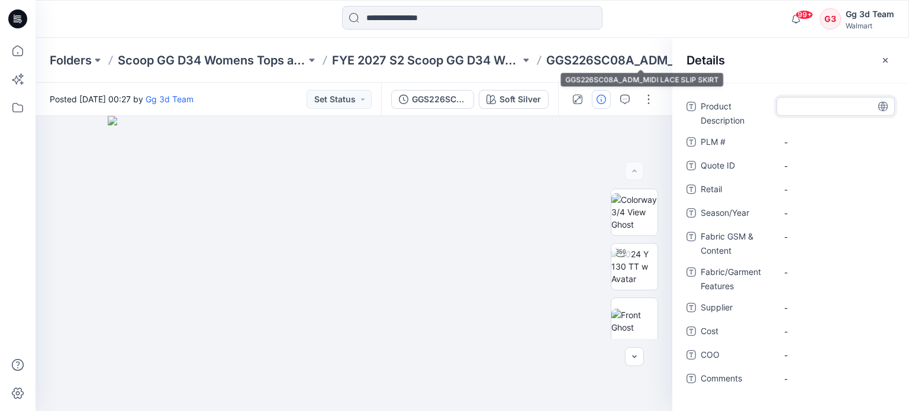
click at [555, 73] on div "Folders Scoop GG D34 Womens Tops and Dresses FYE 2027 S2 Scoop GG D34 Womens To…" at bounding box center [471, 60] width 873 height 45
click at [887, 56] on icon "button" at bounding box center [884, 60] width 9 height 9
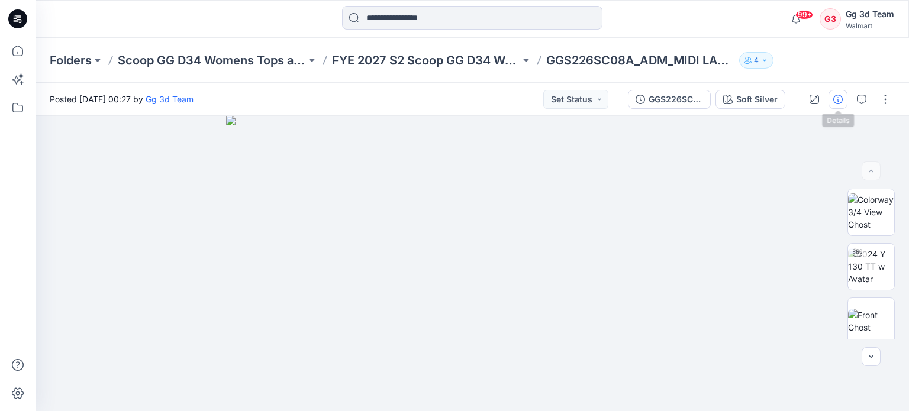
click at [842, 98] on icon "button" at bounding box center [837, 99] width 9 height 9
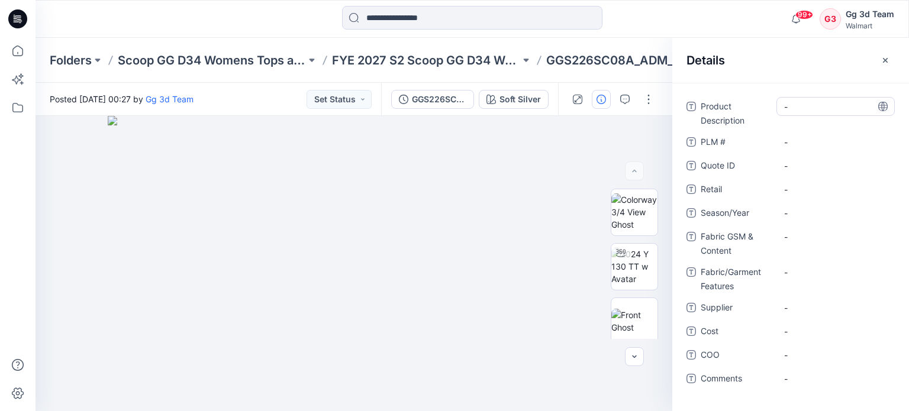
click at [822, 110] on Description "-" at bounding box center [835, 107] width 103 height 12
type textarea "**********"
click at [641, 77] on div "Folders Scoop GG D34 Womens Tops and Dresses FYE 2027 S2 Scoop GG D34 Womens To…" at bounding box center [471, 60] width 873 height 45
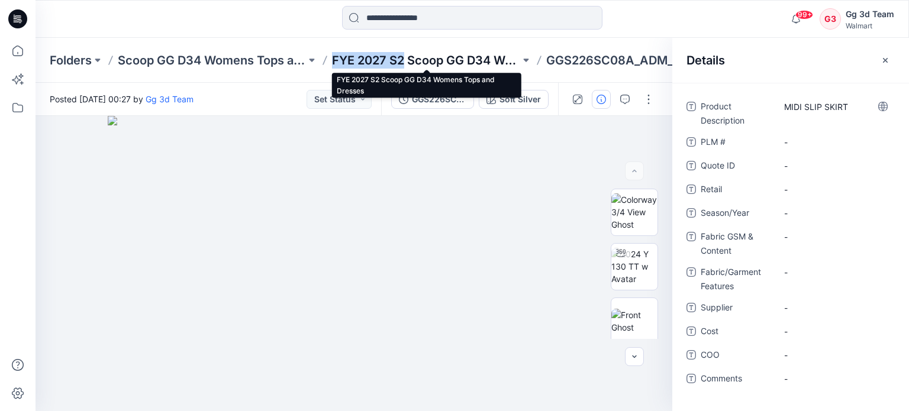
drag, startPoint x: 326, startPoint y: 60, endPoint x: 402, endPoint y: 62, distance: 75.7
click at [402, 62] on div "Folders Scoop GG D34 Womens Tops and Dresses FYE 2027 S2 Scoop GG D34 Womens To…" at bounding box center [426, 60] width 752 height 17
copy p "FYE 2027 S2"
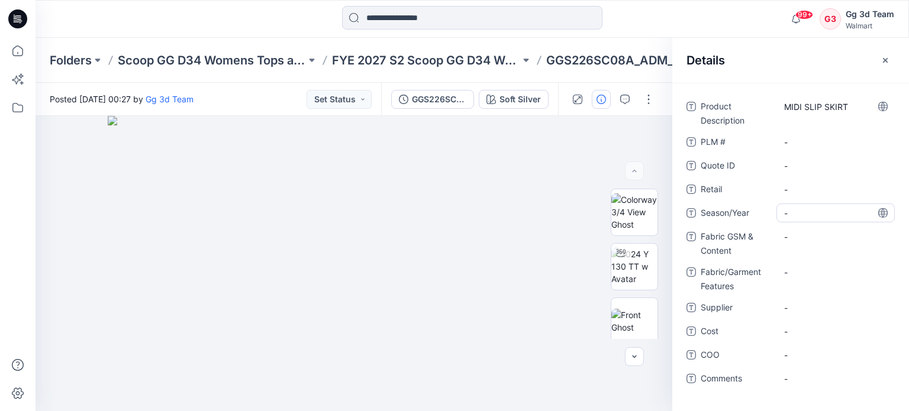
click at [827, 215] on span "-" at bounding box center [835, 213] width 103 height 12
type textarea "**********"
click at [751, 186] on span "Retail" at bounding box center [735, 190] width 71 height 17
click at [806, 311] on span "-" at bounding box center [835, 308] width 103 height 12
type textarea "**"
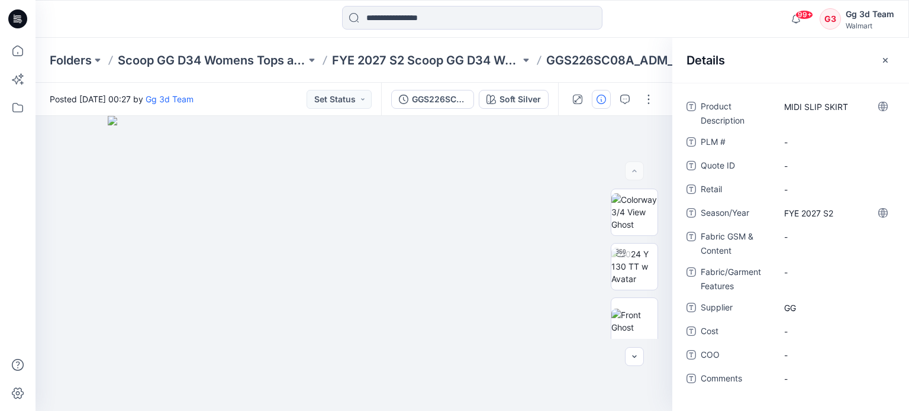
click at [694, 292] on div "Fabric/Garment Features -" at bounding box center [790, 278] width 208 height 31
click at [797, 241] on Content "-" at bounding box center [835, 237] width 103 height 12
click at [759, 243] on span "Fabric GSM & Content" at bounding box center [735, 243] width 71 height 28
click at [804, 238] on Content "-" at bounding box center [835, 237] width 103 height 12
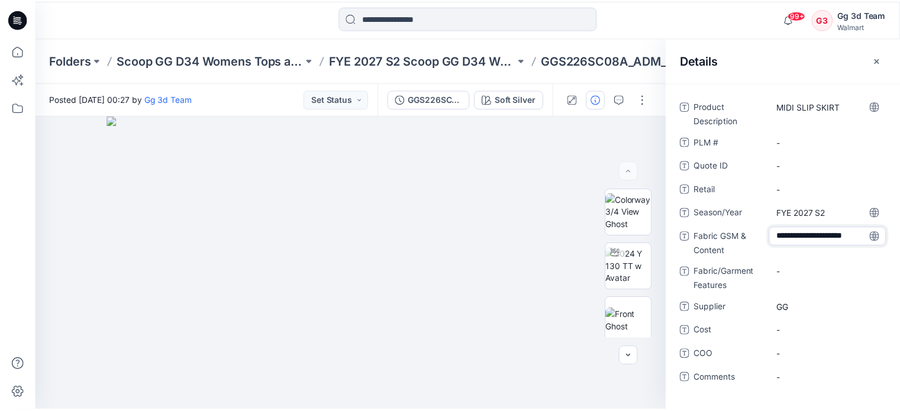
scroll to position [7, 0]
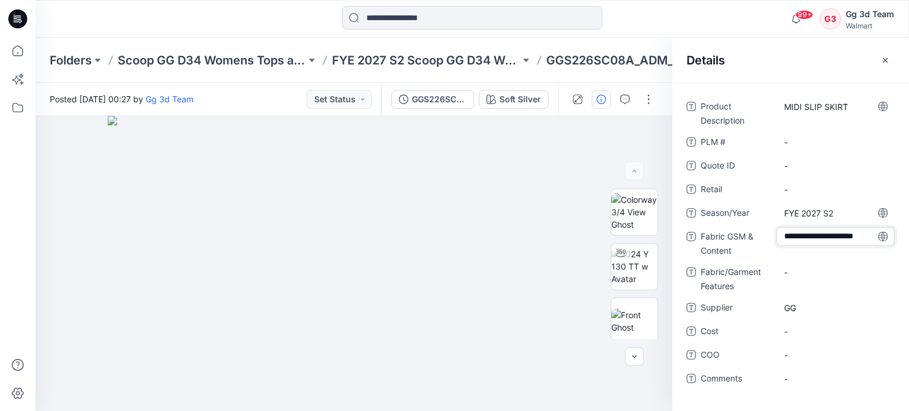
type textarea "**********"
click at [817, 275] on Features "-" at bounding box center [835, 272] width 103 height 12
type textarea "*"
type textarea "*****"
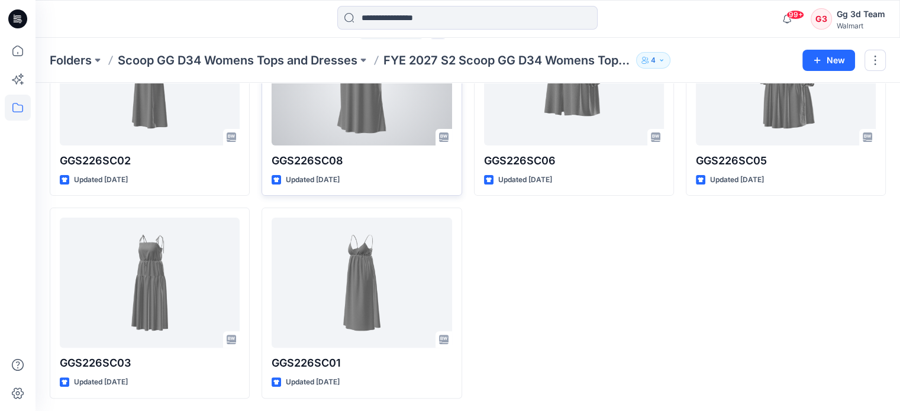
scroll to position [331, 0]
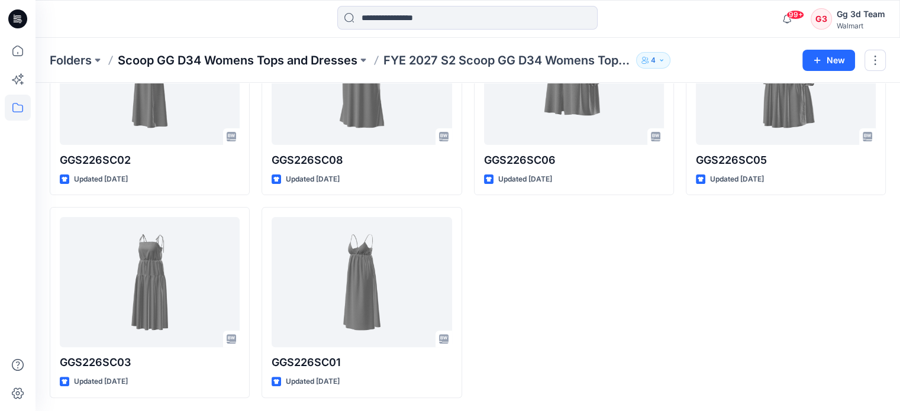
click at [311, 59] on p "Scoop GG D34 Womens Tops and Dresses" at bounding box center [238, 60] width 240 height 17
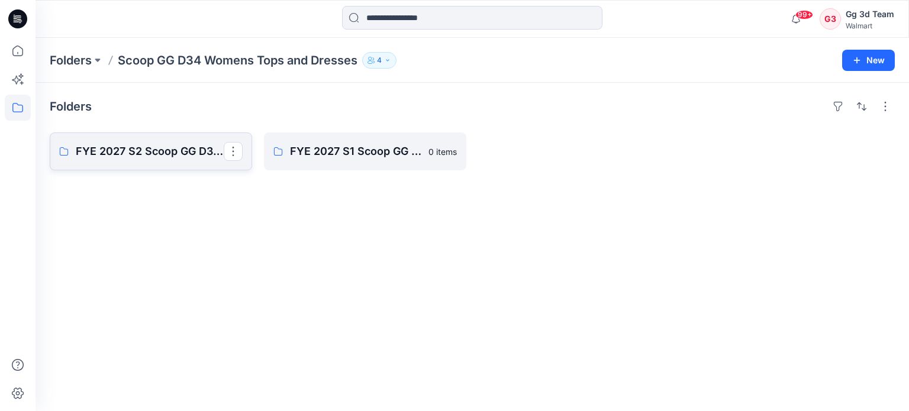
click at [163, 149] on p "FYE 2027 S2 Scoop GG D34 Womens Tops and Dresses" at bounding box center [150, 151] width 148 height 17
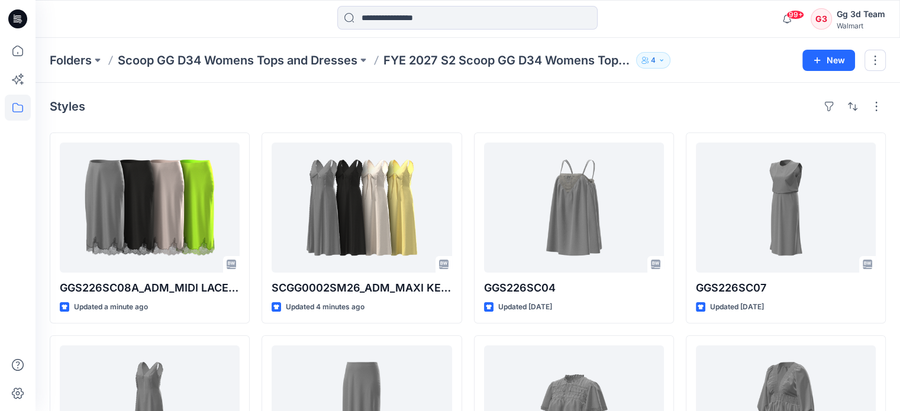
click at [308, 59] on p "Scoop GG D34 Womens Tops and Dresses" at bounding box center [238, 60] width 240 height 17
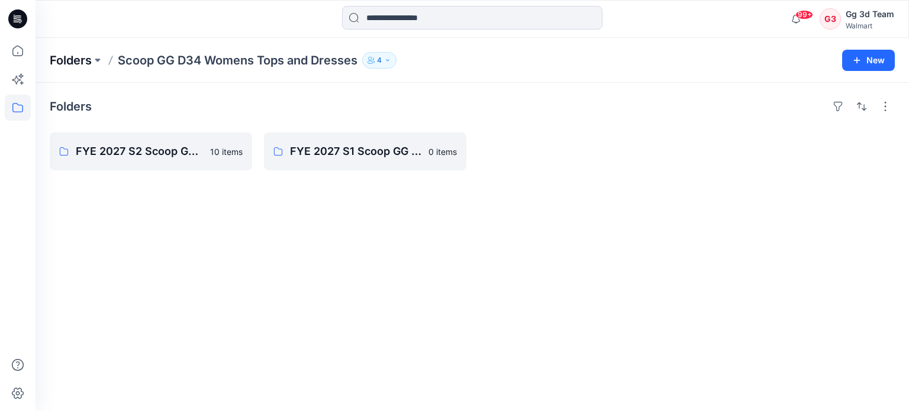
click at [63, 60] on p "Folders" at bounding box center [71, 60] width 42 height 17
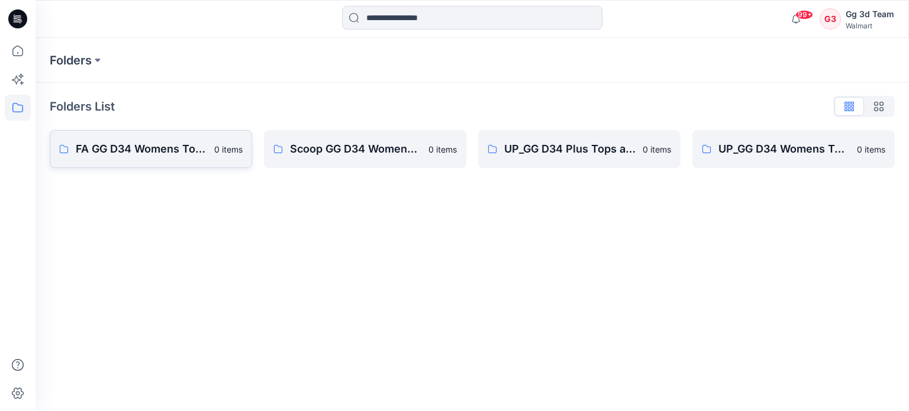
click at [203, 153] on p "FA GG D34 Womens Tops and Dresses" at bounding box center [141, 149] width 131 height 17
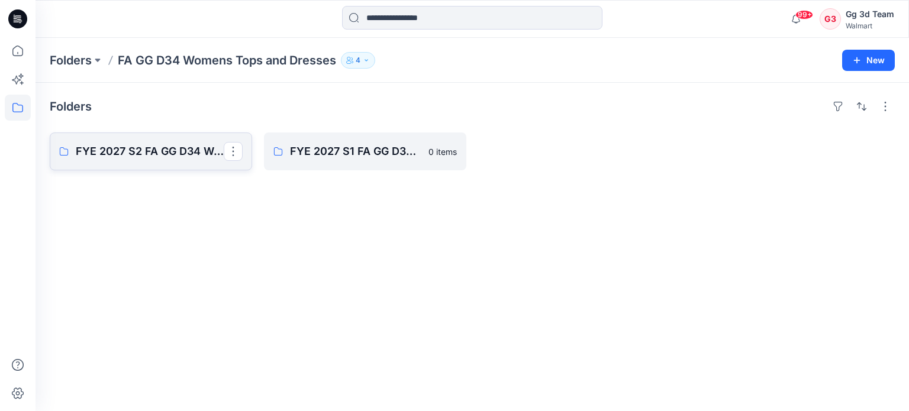
click at [203, 149] on p "FYE 2027 S2 FA GG D34 Womens Tops and Dresses" at bounding box center [150, 151] width 148 height 17
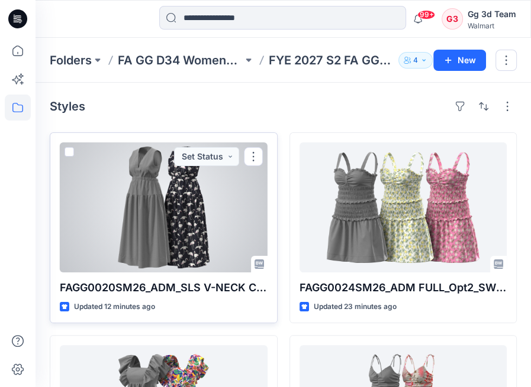
click at [216, 231] on div at bounding box center [164, 208] width 208 height 130
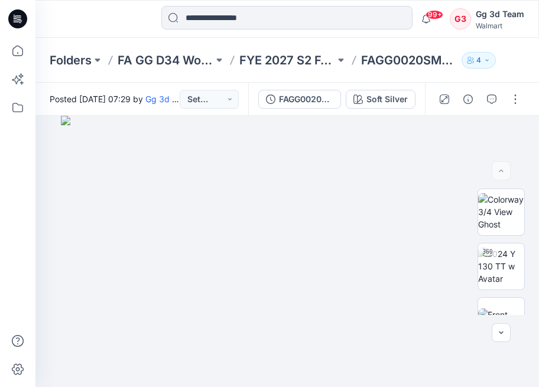
click at [289, 79] on div "Folders FA GG D34 Womens Tops and Dresses FYE 2027 S2 FA GG D34 Womens Tops and…" at bounding box center [287, 60] width 504 height 45
click at [476, 104] on button "button" at bounding box center [468, 99] width 19 height 19
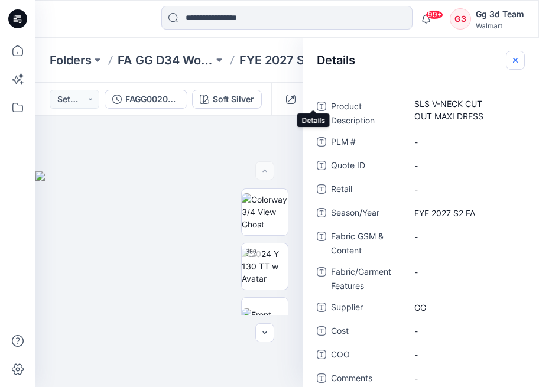
click at [509, 64] on button "button" at bounding box center [515, 60] width 19 height 19
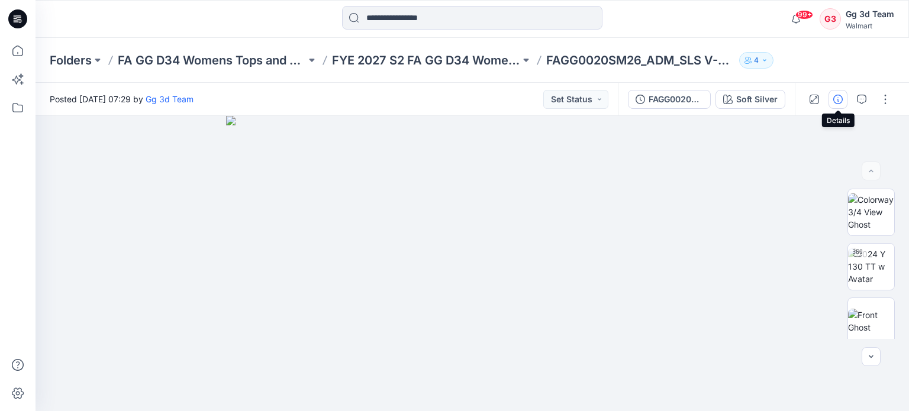
click at [839, 106] on button "button" at bounding box center [837, 99] width 19 height 19
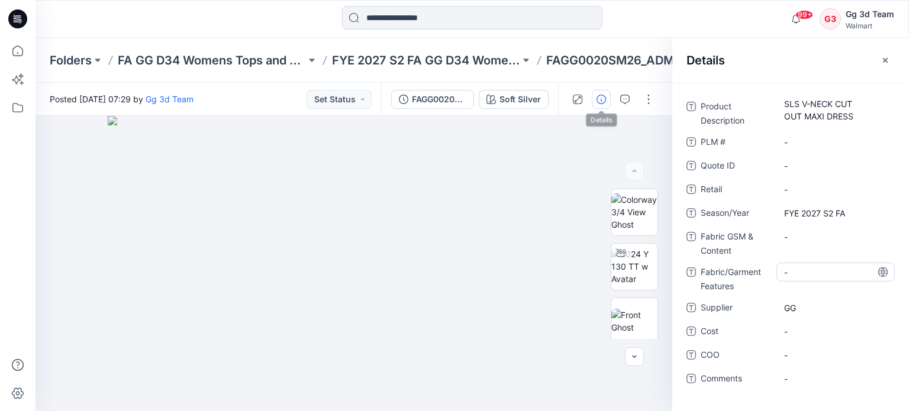
click at [812, 277] on Features "-" at bounding box center [835, 272] width 103 height 12
type textarea "**********"
click at [757, 286] on span "Fabric/Garment Features" at bounding box center [735, 279] width 71 height 28
click at [814, 238] on Content "-" at bounding box center [835, 237] width 103 height 12
type textarea "**********"
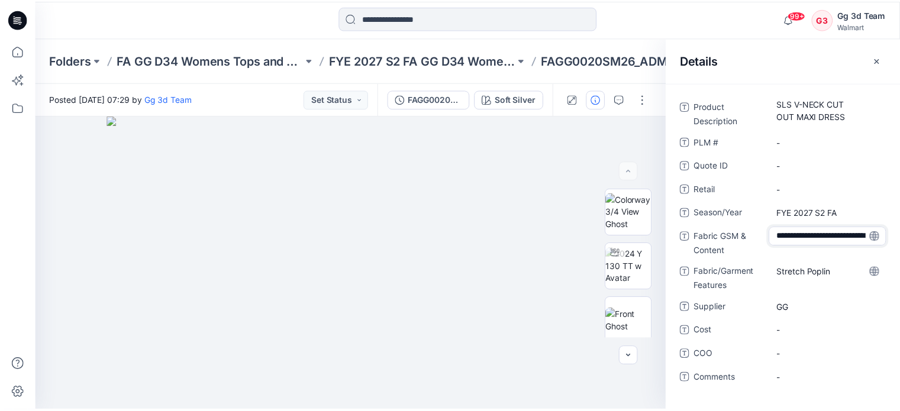
scroll to position [20, 0]
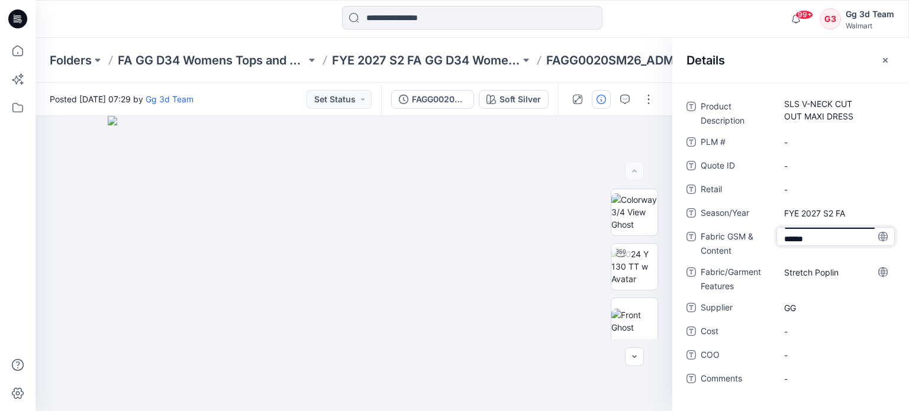
click at [768, 245] on span "Fabric GSM & Content" at bounding box center [735, 243] width 71 height 28
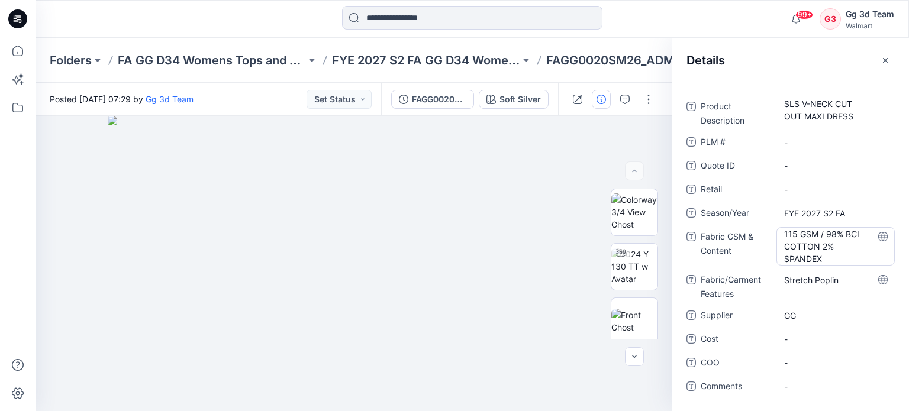
click at [856, 245] on Content "115 GSM / 98% BCI COTTON 2% SPANDEX" at bounding box center [835, 246] width 103 height 37
click at [740, 260] on span "Fabric GSM & Content" at bounding box center [735, 246] width 71 height 35
click at [752, 213] on span "Season/Year" at bounding box center [735, 214] width 71 height 17
click at [798, 211] on span "FYE 2027 S2 FA" at bounding box center [835, 213] width 103 height 12
click at [755, 218] on span "Season/Year" at bounding box center [735, 214] width 71 height 17
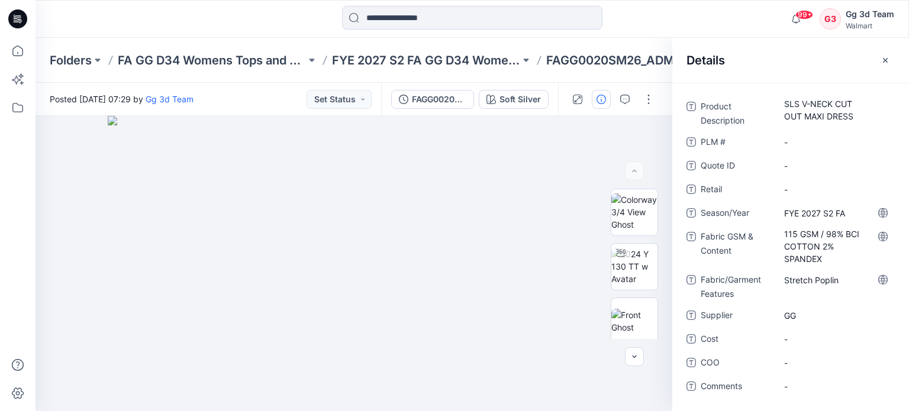
click at [744, 243] on span "Fabric GSM & Content" at bounding box center [735, 247] width 71 height 36
drag, startPoint x: 738, startPoint y: 248, endPoint x: 701, endPoint y: 231, distance: 40.5
click at [701, 231] on span "Fabric GSM & Content" at bounding box center [735, 247] width 71 height 36
click at [711, 238] on span "Fabric GSM & Content" at bounding box center [735, 247] width 71 height 36
drag, startPoint x: 697, startPoint y: 210, endPoint x: 768, endPoint y: 208, distance: 71.0
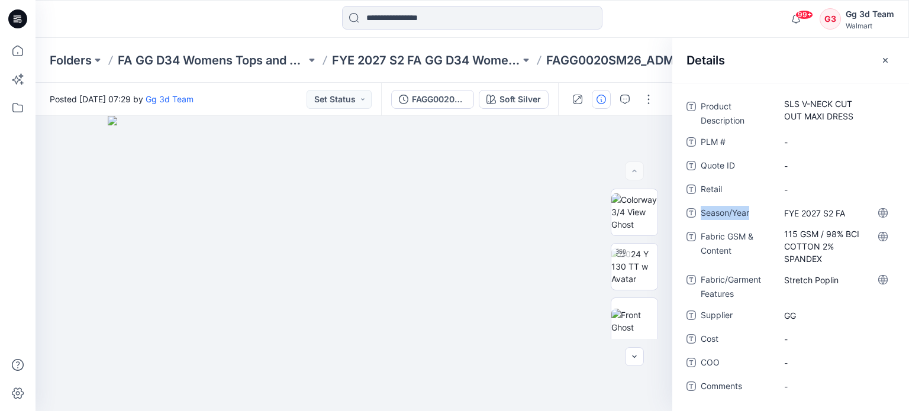
click at [768, 208] on div "Season/Year FYE 2027 S2 FA" at bounding box center [790, 212] width 208 height 19
click at [741, 215] on span "Season/Year" at bounding box center [735, 214] width 71 height 17
drag, startPoint x: 748, startPoint y: 250, endPoint x: 699, endPoint y: 232, distance: 52.0
click at [699, 232] on div "Fabric GSM & Content 115 GSM / 98% BCI COTTON 2% SPANDEX" at bounding box center [790, 246] width 208 height 38
click at [709, 245] on span "Fabric GSM & Content" at bounding box center [735, 247] width 71 height 36
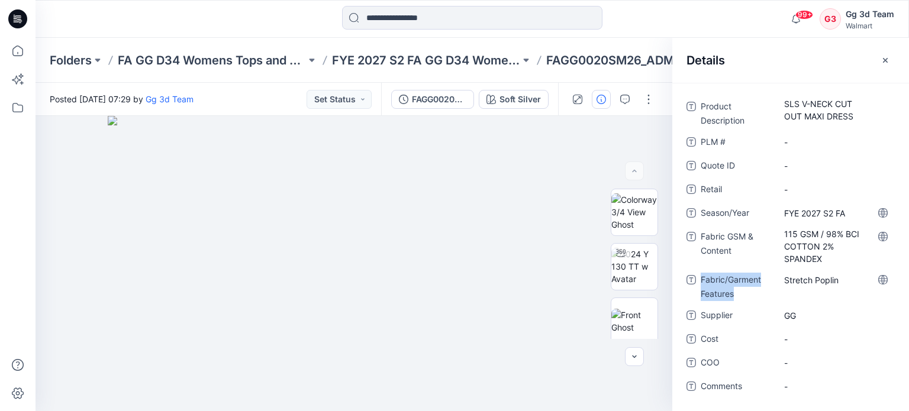
drag, startPoint x: 742, startPoint y: 292, endPoint x: 698, endPoint y: 274, distance: 48.0
click at [698, 274] on div "Fabric/Garment Features Stretch Poplin" at bounding box center [790, 285] width 208 height 31
click at [710, 279] on span "Fabric/Garment Features" at bounding box center [735, 287] width 71 height 28
click at [801, 112] on Description "SLS V-NECK CUT OUT MAXI DRESS" at bounding box center [835, 110] width 103 height 25
click at [736, 116] on span "Product Description" at bounding box center [735, 113] width 71 height 28
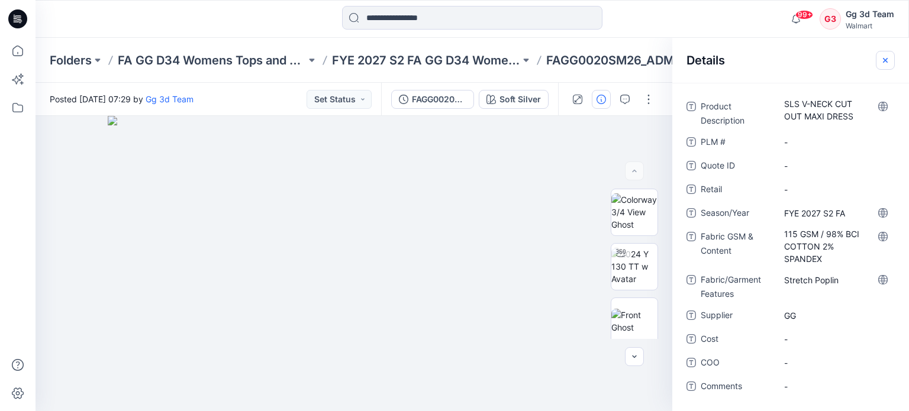
click at [878, 61] on button "button" at bounding box center [884, 60] width 19 height 19
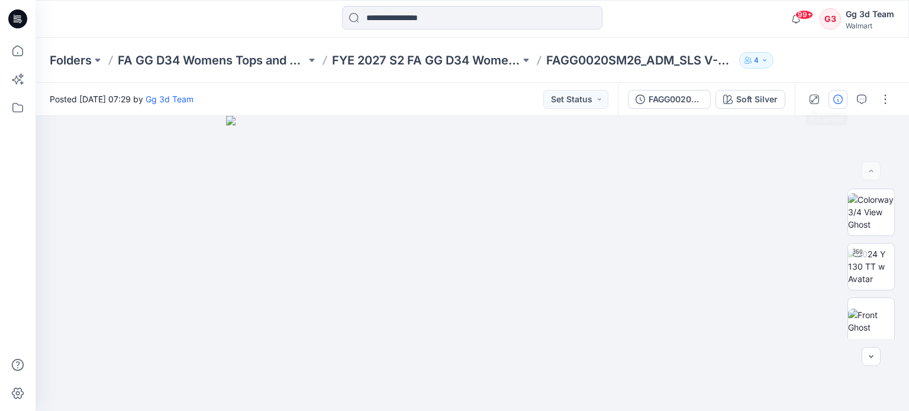
click at [833, 91] on button "button" at bounding box center [837, 99] width 19 height 19
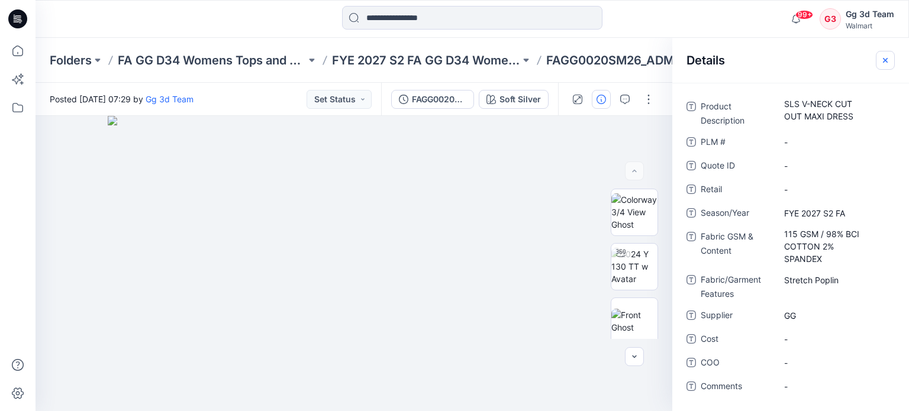
click at [888, 58] on icon "button" at bounding box center [884, 60] width 9 height 9
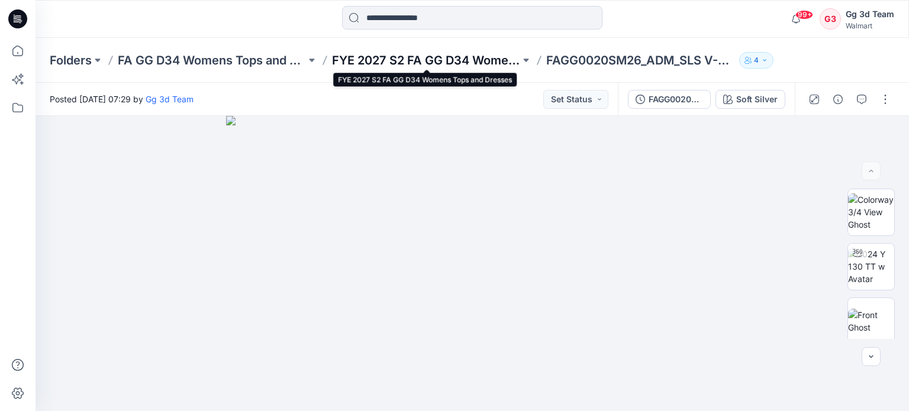
click at [471, 54] on p "FYE 2027 S2 FA GG D34 Womens Tops and Dresses" at bounding box center [426, 60] width 188 height 17
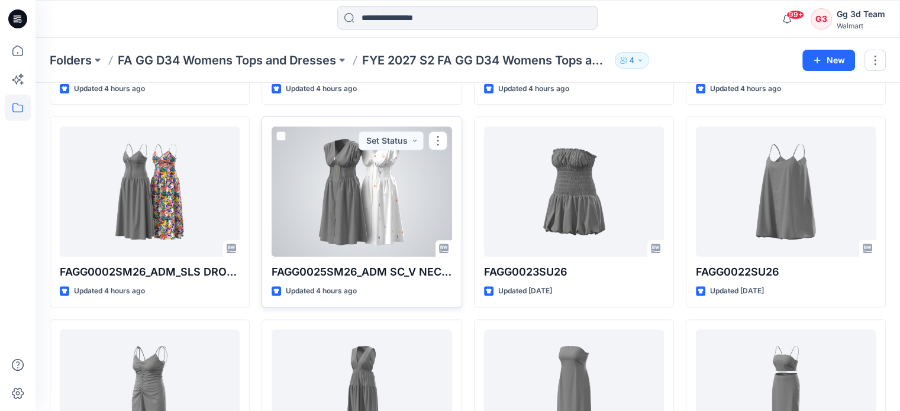
scroll to position [414, 0]
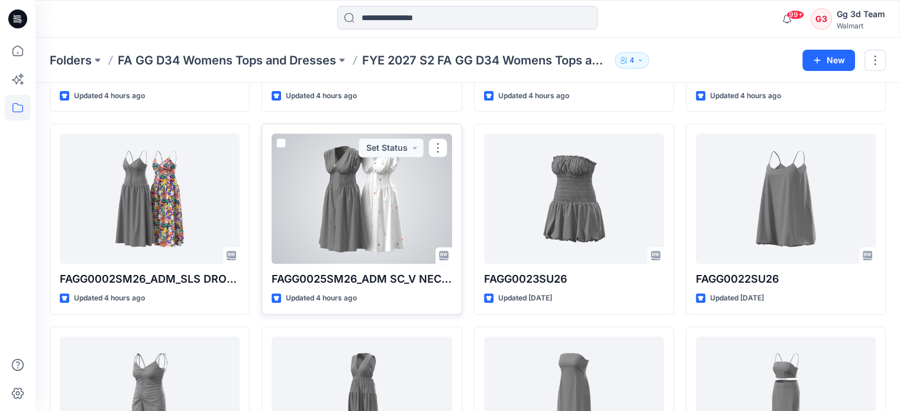
click at [355, 224] on div at bounding box center [361, 199] width 180 height 130
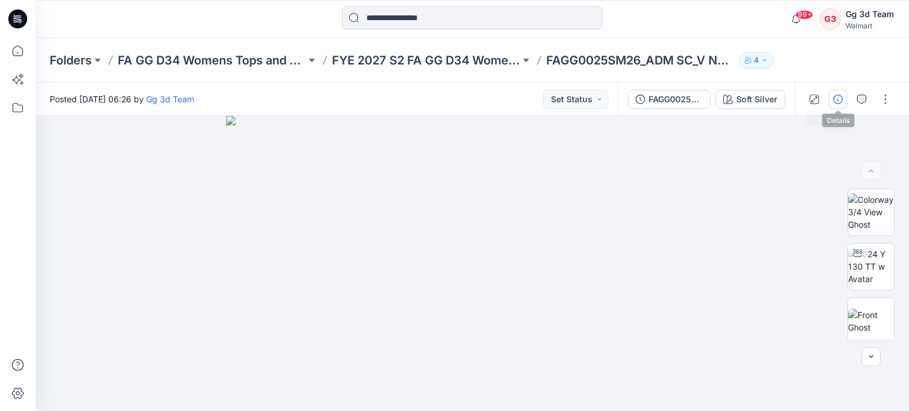
click at [836, 102] on icon "button" at bounding box center [837, 99] width 9 height 9
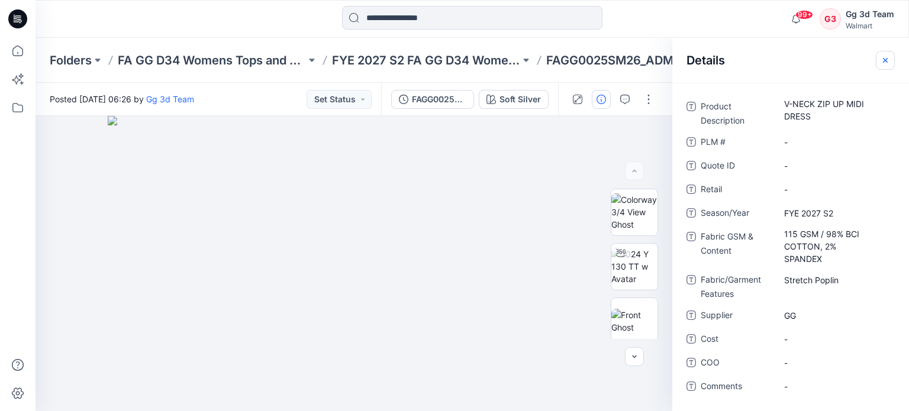
click at [885, 57] on icon "button" at bounding box center [884, 60] width 9 height 9
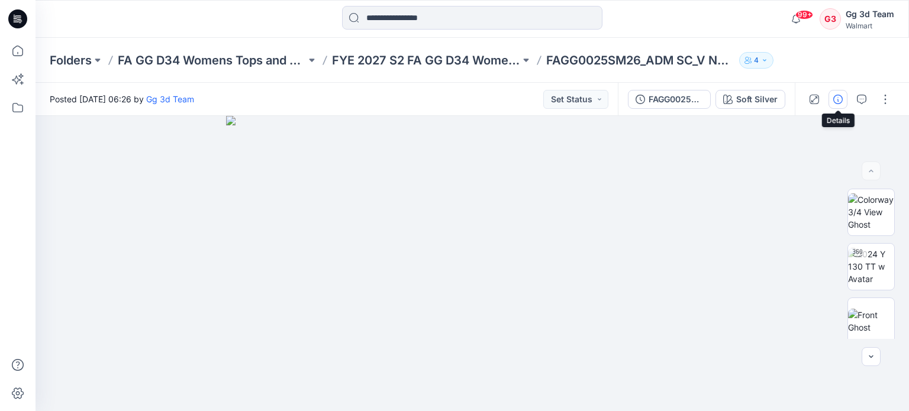
click at [846, 102] on button "button" at bounding box center [837, 99] width 19 height 19
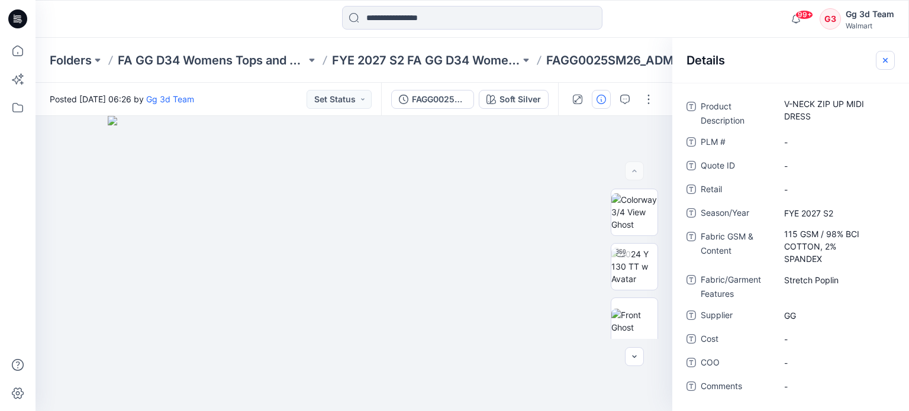
click at [880, 60] on icon "button" at bounding box center [884, 60] width 9 height 9
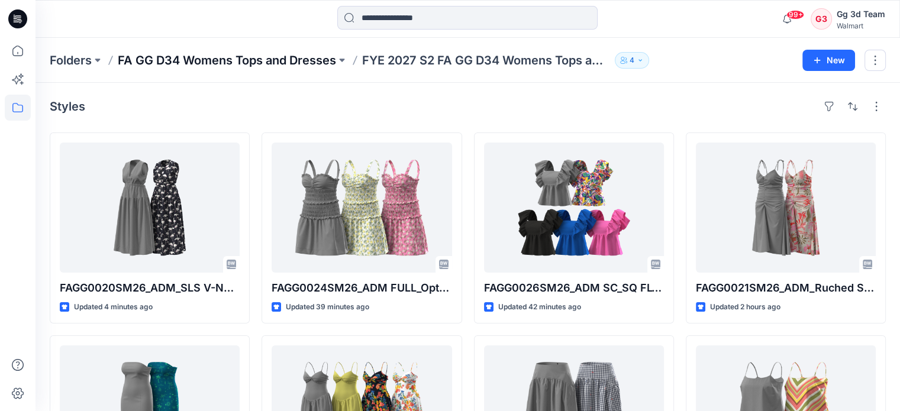
click at [243, 59] on p "FA GG D34 Womens Tops and Dresses" at bounding box center [227, 60] width 218 height 17
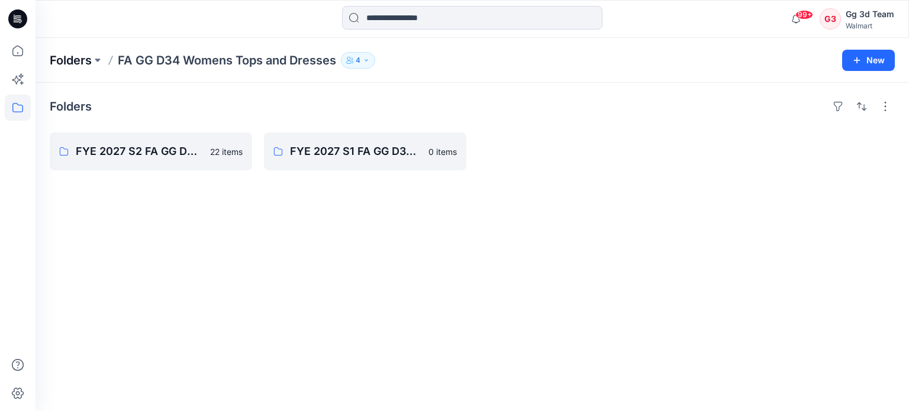
click at [83, 62] on p "Folders" at bounding box center [71, 60] width 42 height 17
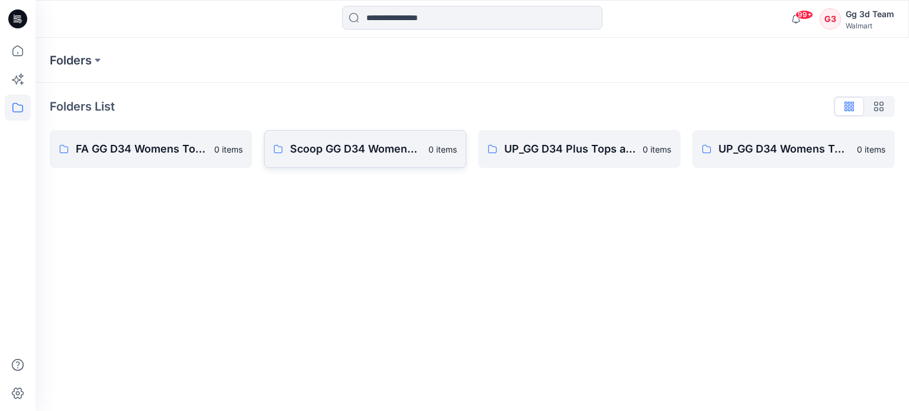
click at [377, 162] on link "Scoop GG D34 Womens Tops and Dresses 0 items" at bounding box center [365, 149] width 202 height 38
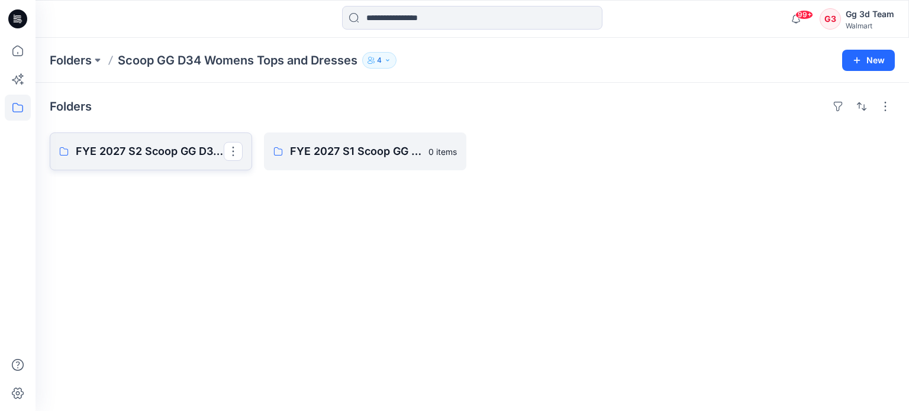
click at [170, 157] on p "FYE 2027 S2 Scoop GG D34 Womens Tops and Dresses" at bounding box center [150, 151] width 148 height 17
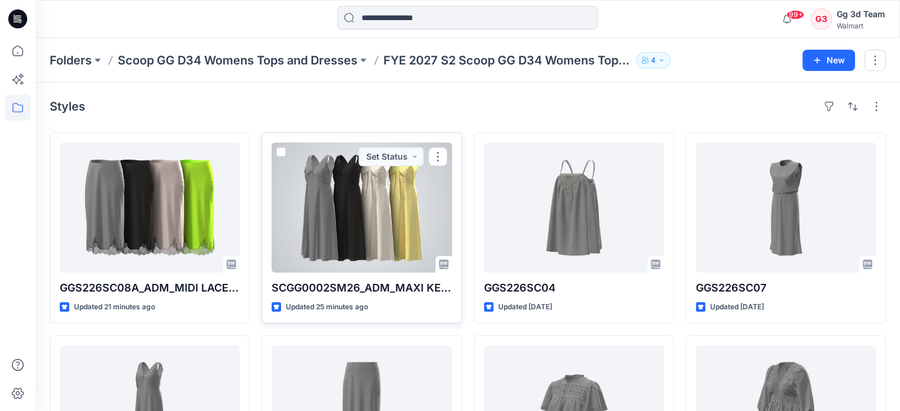
click at [390, 251] on div at bounding box center [361, 208] width 180 height 130
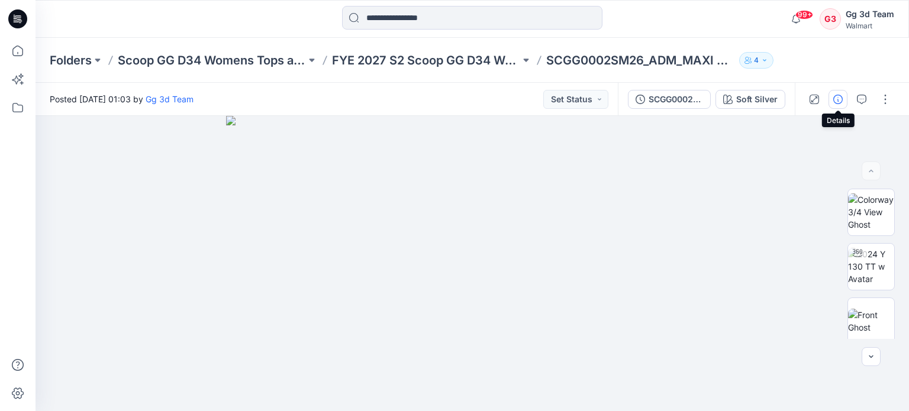
click at [836, 104] on icon "button" at bounding box center [837, 99] width 9 height 9
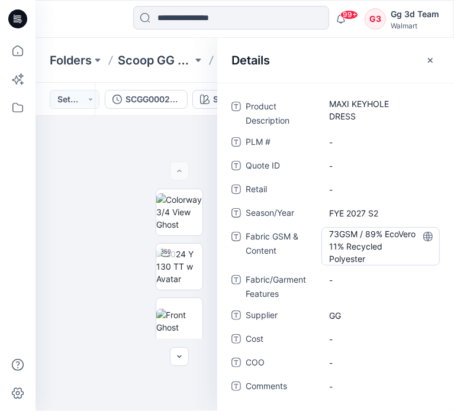
click at [340, 241] on Content "73GSM / 89% EcoVero 11% Recycled Polyester" at bounding box center [380, 246] width 103 height 37
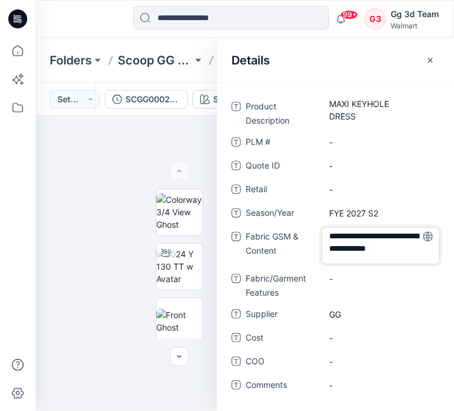
click at [340, 241] on textarea "**********" at bounding box center [380, 245] width 118 height 37
click at [339, 228] on textarea "**********" at bounding box center [380, 245] width 118 height 37
type textarea "**********"
click at [392, 243] on textarea "**********" at bounding box center [380, 245] width 118 height 37
click at [431, 185] on icon at bounding box center [427, 189] width 9 height 9
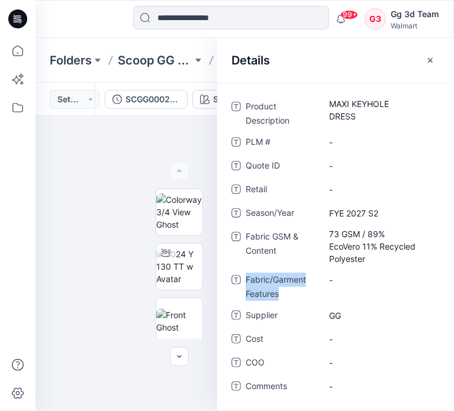
drag, startPoint x: 248, startPoint y: 279, endPoint x: 435, endPoint y: 211, distance: 199.1
click at [285, 300] on span "Fabric/Garment Features" at bounding box center [280, 287] width 71 height 28
click at [428, 59] on icon "button" at bounding box center [429, 60] width 9 height 9
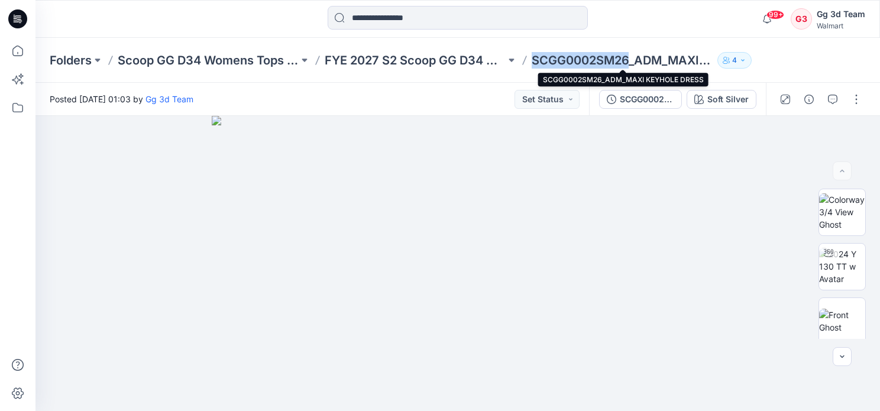
drag, startPoint x: 529, startPoint y: 56, endPoint x: 630, endPoint y: 63, distance: 100.8
click at [630, 63] on div "Folders Scoop GG D34 Womens Tops and Dresses FYE 2027 S2 Scoop GG D34 Womens To…" at bounding box center [412, 60] width 724 height 17
copy p "SCGG0002SM26"
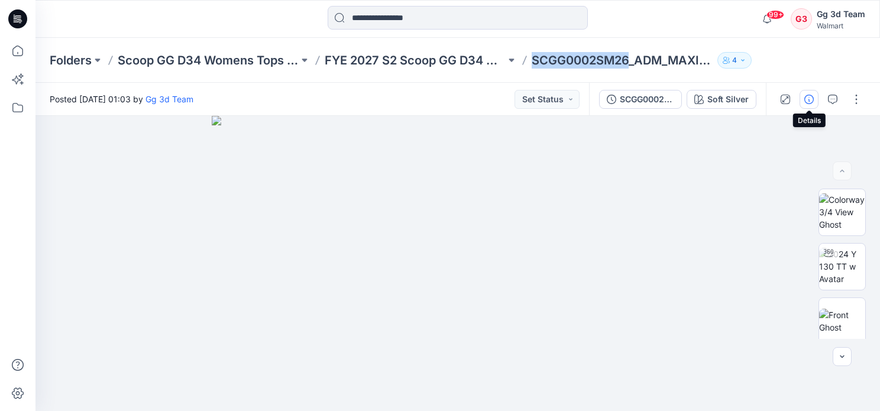
click at [812, 101] on icon "button" at bounding box center [808, 99] width 9 height 9
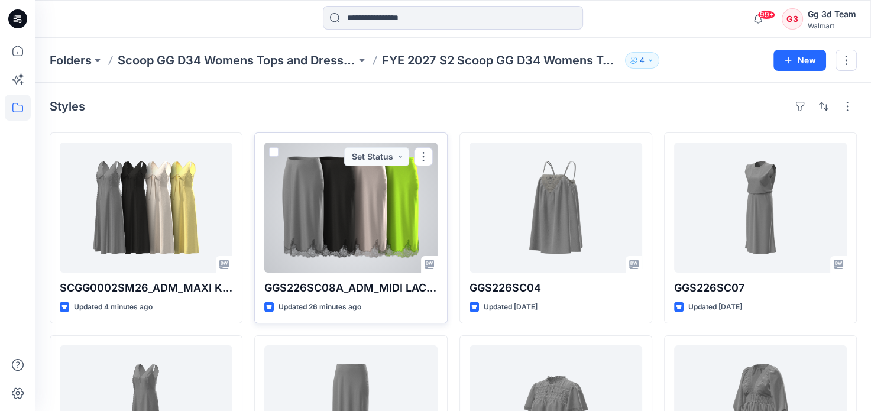
click at [383, 207] on div at bounding box center [350, 208] width 173 height 130
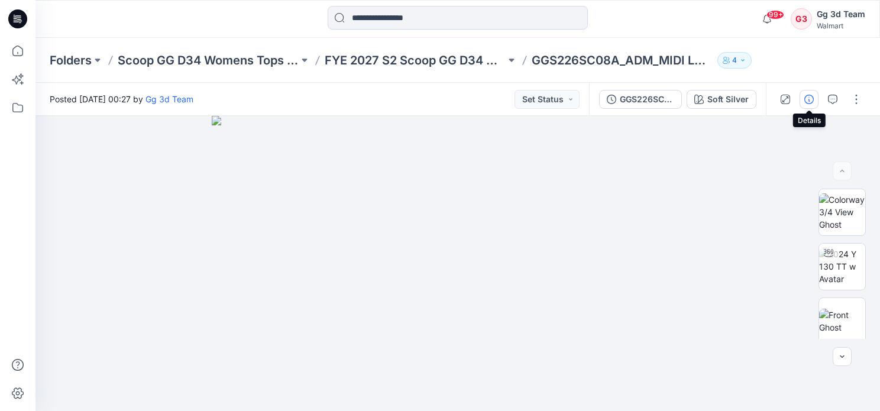
click at [805, 100] on icon "button" at bounding box center [808, 99] width 9 height 9
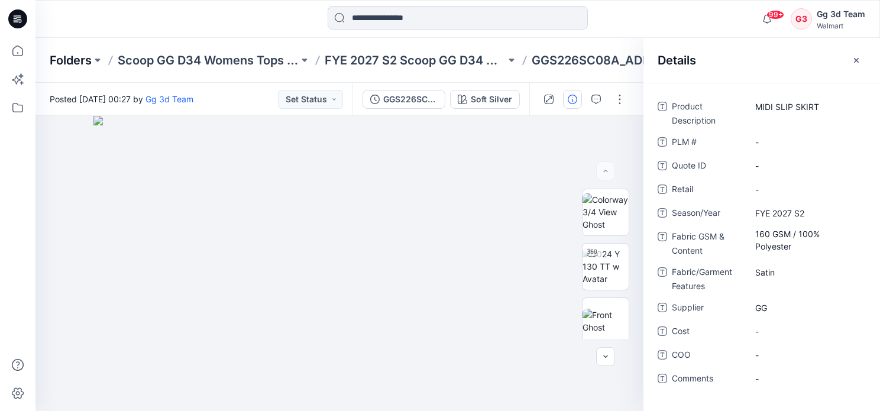
click at [90, 61] on p "Folders" at bounding box center [71, 60] width 42 height 17
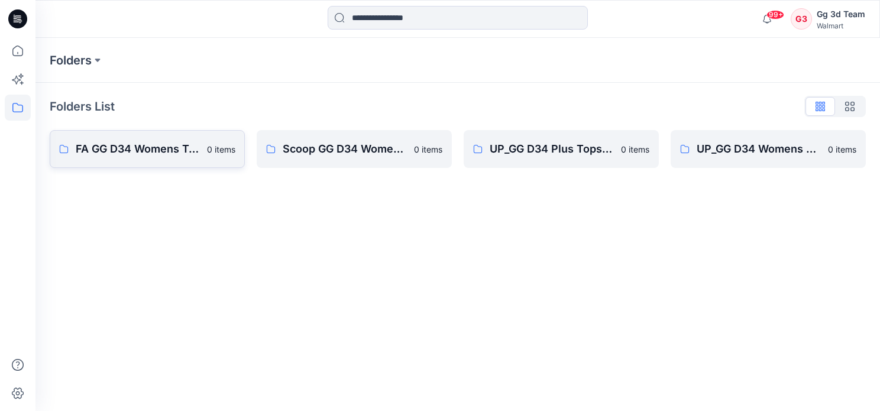
click at [183, 144] on p "FA GG D34 Womens Tops and Dresses" at bounding box center [138, 149] width 124 height 17
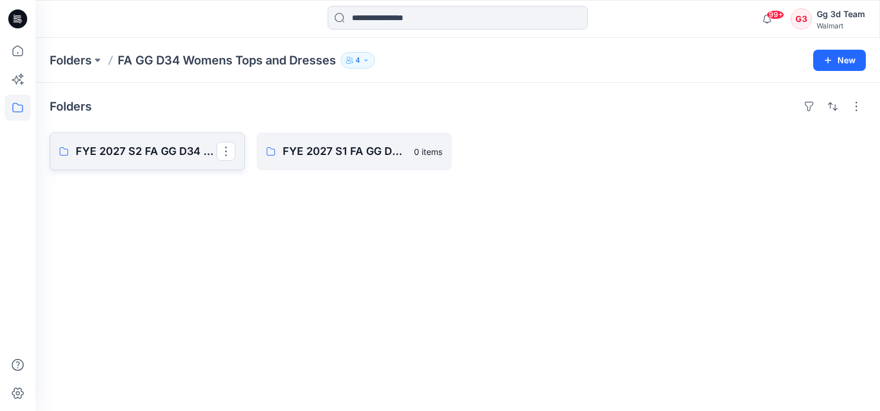
click at [174, 152] on p "FYE 2027 S2 FA GG D34 Womens Tops and Dresses" at bounding box center [146, 151] width 141 height 17
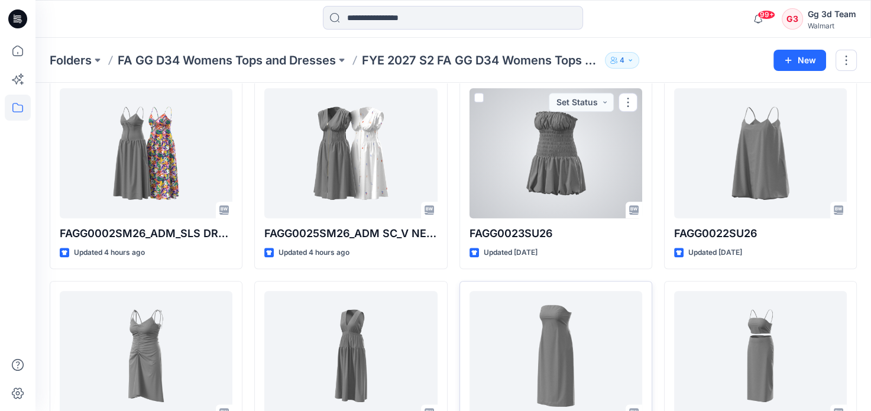
scroll to position [432, 0]
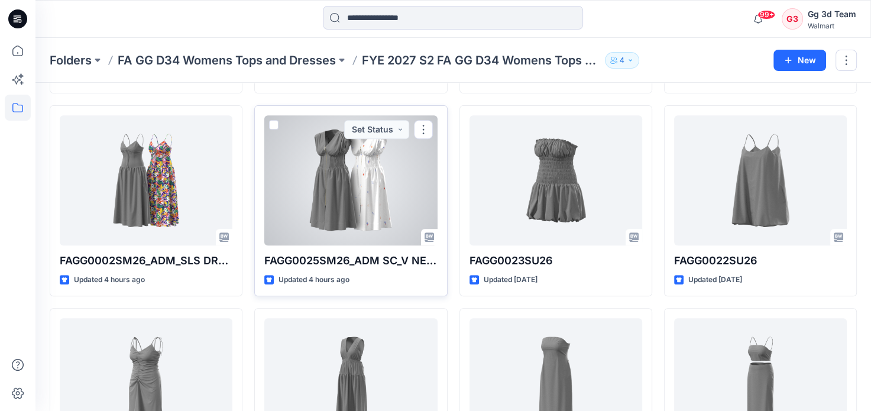
click at [348, 208] on div at bounding box center [350, 180] width 173 height 130
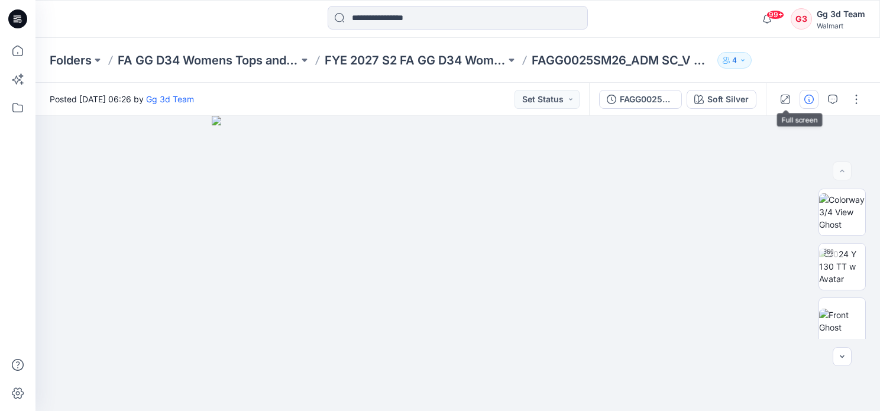
click at [804, 92] on button "button" at bounding box center [809, 99] width 19 height 19
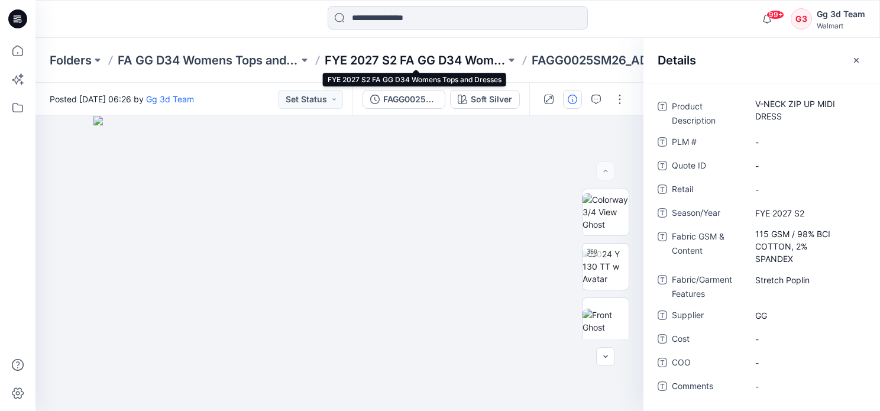
click at [476, 63] on p "FYE 2027 S2 FA GG D34 Womens Tops and Dresses" at bounding box center [415, 60] width 181 height 17
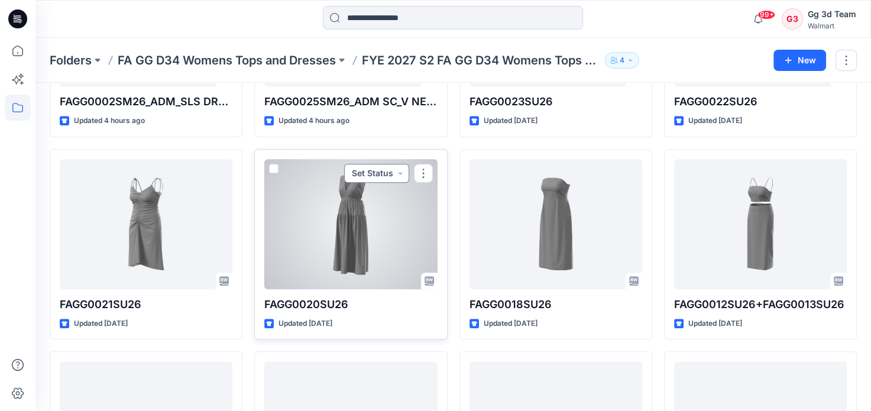
scroll to position [355, 0]
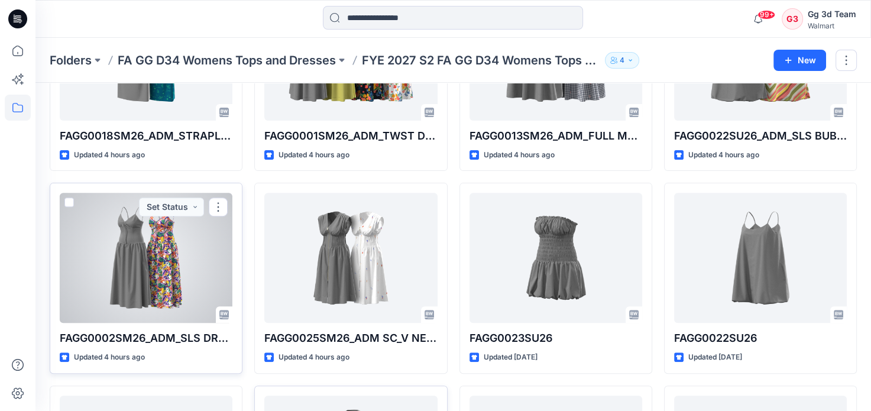
click at [114, 292] on div at bounding box center [146, 258] width 173 height 130
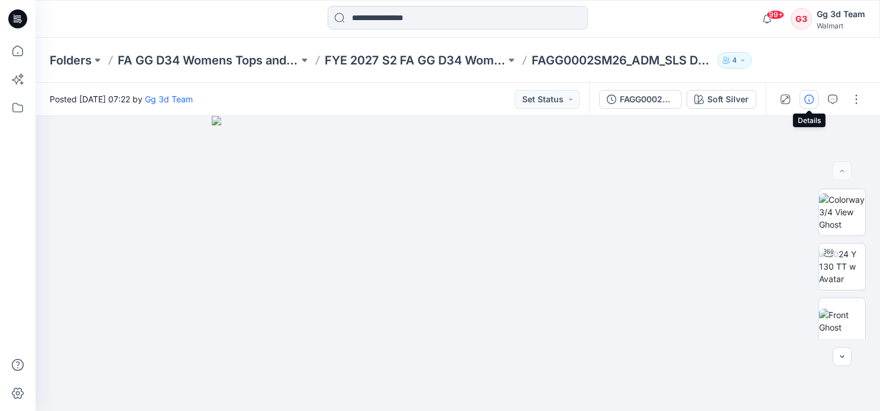
click at [809, 99] on icon "button" at bounding box center [808, 99] width 9 height 9
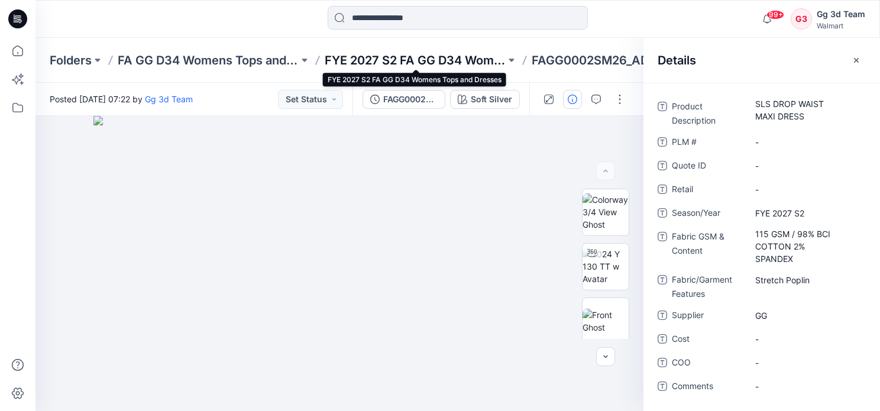
click at [468, 64] on p "FYE 2027 S2 FA GG D34 Womens Tops and Dresses" at bounding box center [415, 60] width 181 height 17
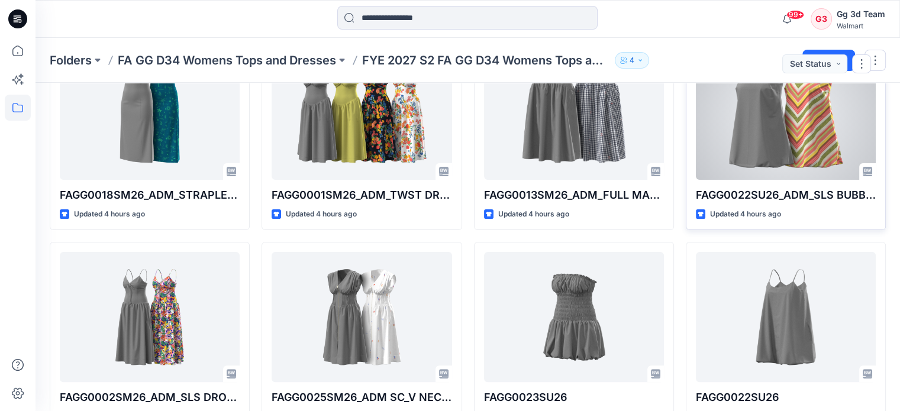
scroll to position [237, 0]
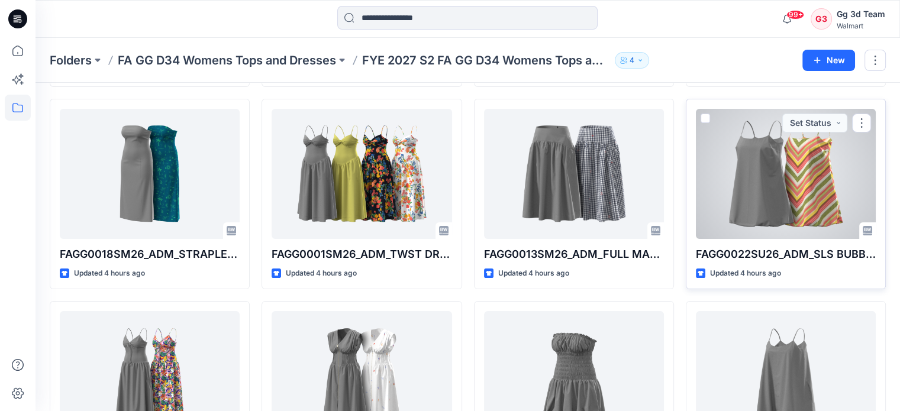
click at [755, 180] on div at bounding box center [786, 174] width 180 height 130
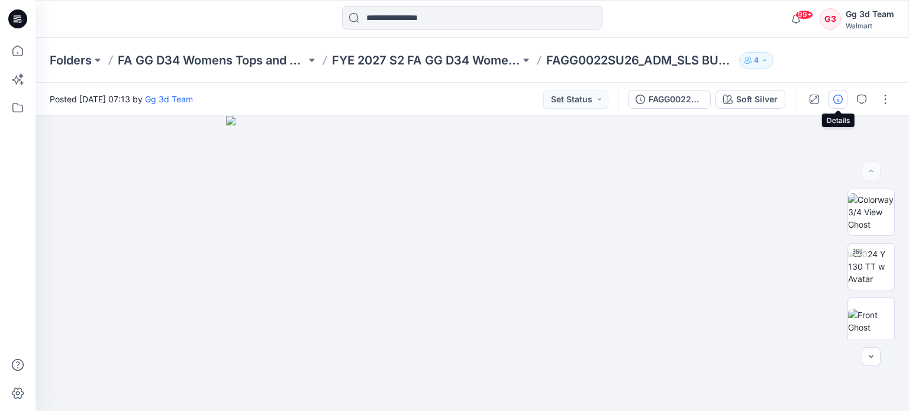
click at [840, 105] on button "button" at bounding box center [837, 99] width 19 height 19
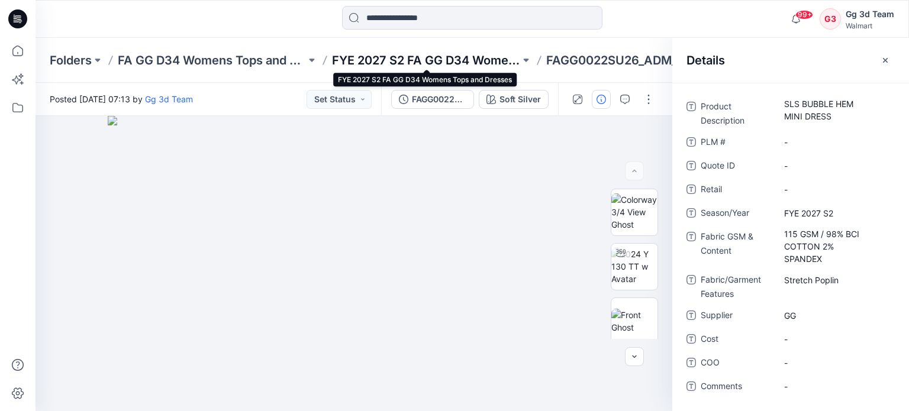
click at [455, 61] on p "FYE 2027 S2 FA GG D34 Womens Tops and Dresses" at bounding box center [426, 60] width 188 height 17
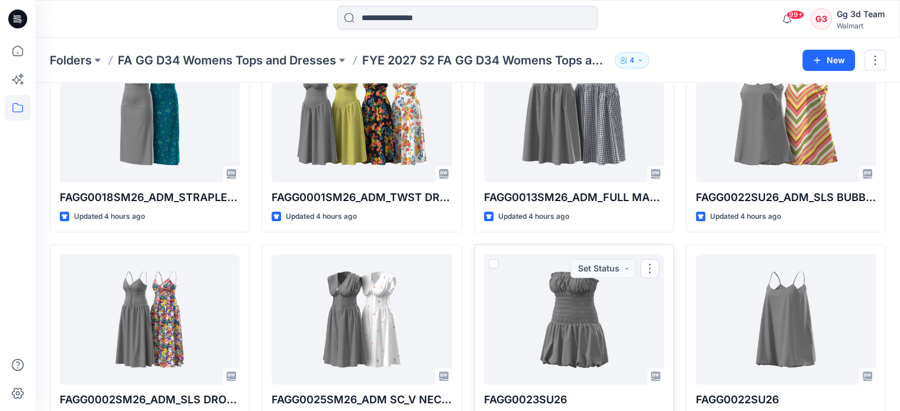
scroll to position [237, 0]
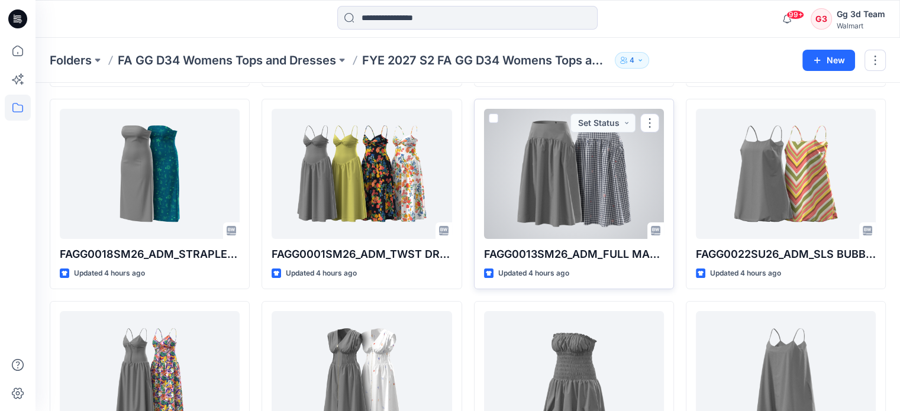
click at [618, 209] on div at bounding box center [574, 174] width 180 height 130
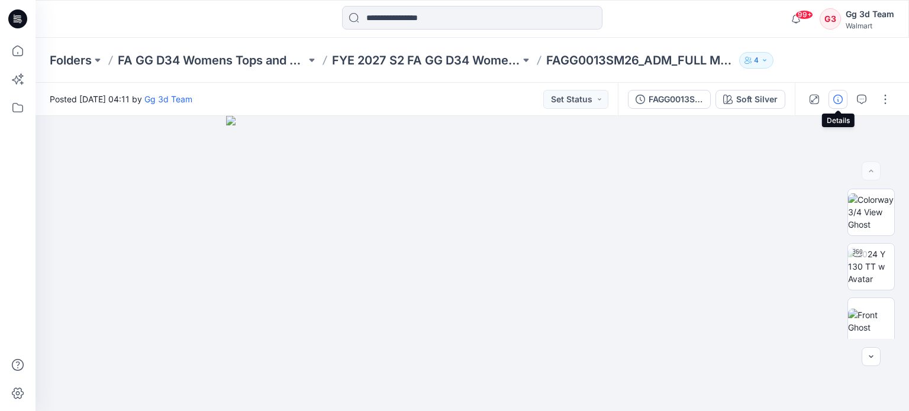
click at [845, 102] on button "button" at bounding box center [837, 99] width 19 height 19
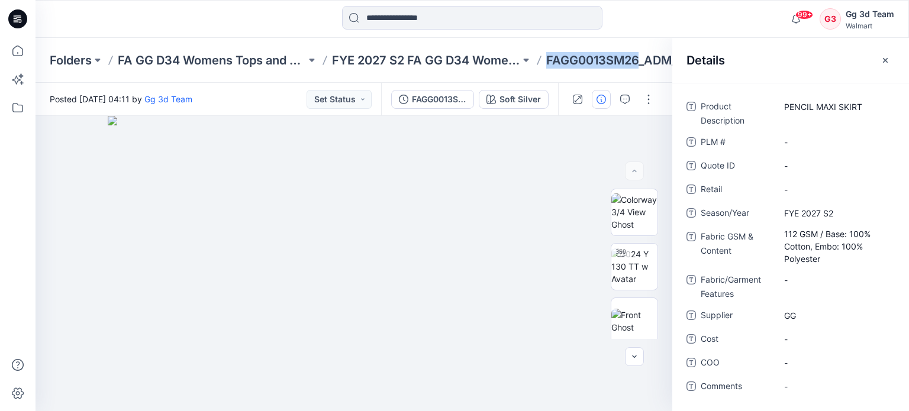
drag, startPoint x: 547, startPoint y: 65, endPoint x: 636, endPoint y: 68, distance: 90.0
click at [636, 68] on div "Folders FA GG D34 Womens Tops and Dresses FYE 2027 S2 FA GG D34 Womens Tops and…" at bounding box center [471, 60] width 873 height 45
copy p "FAGG0013SM26"
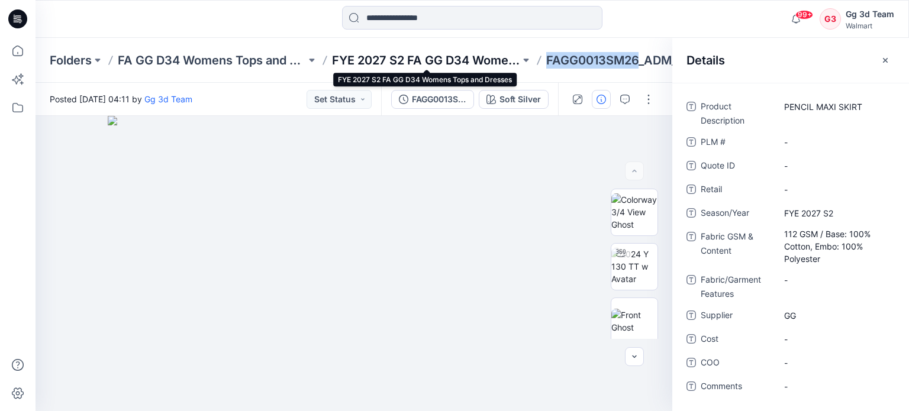
click at [476, 61] on p "FYE 2027 S2 FA GG D34 Womens Tops and Dresses" at bounding box center [426, 60] width 188 height 17
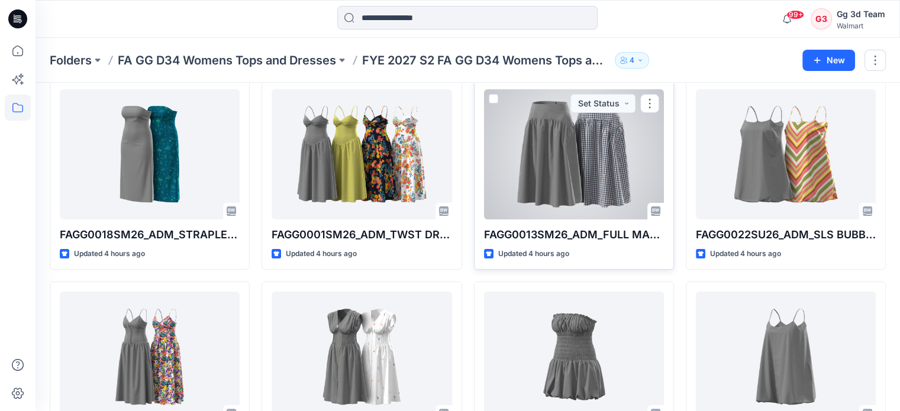
scroll to position [237, 0]
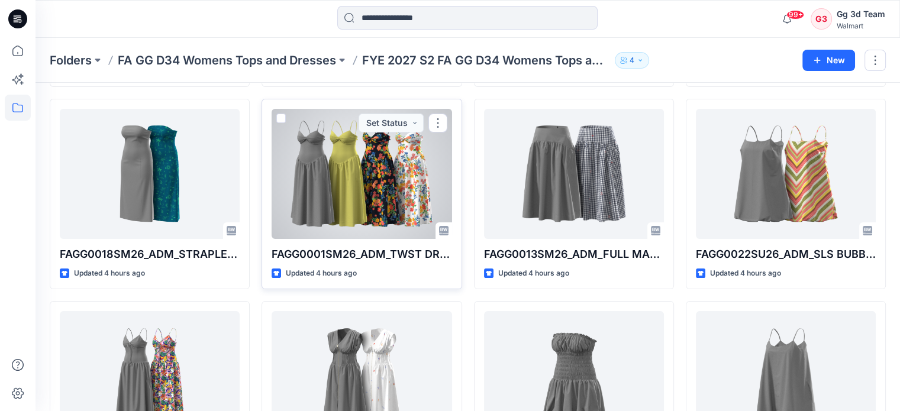
click at [412, 196] on div at bounding box center [361, 174] width 180 height 130
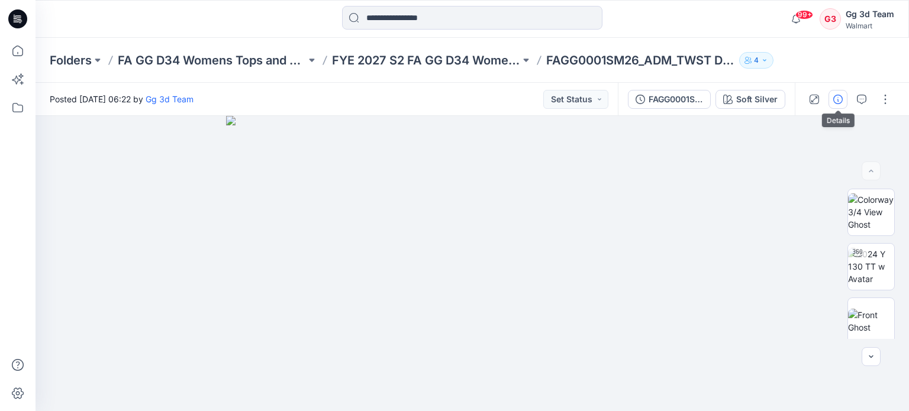
click at [843, 105] on button "button" at bounding box center [837, 99] width 19 height 19
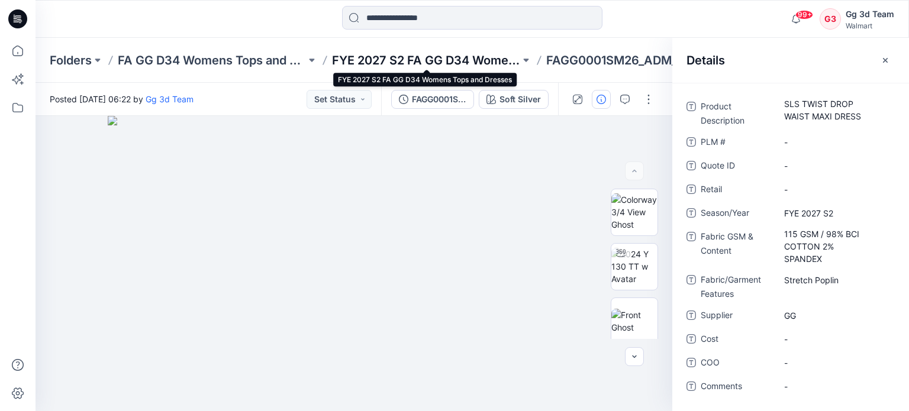
click at [492, 58] on p "FYE 2027 S2 FA GG D34 Womens Tops and Dresses" at bounding box center [426, 60] width 188 height 17
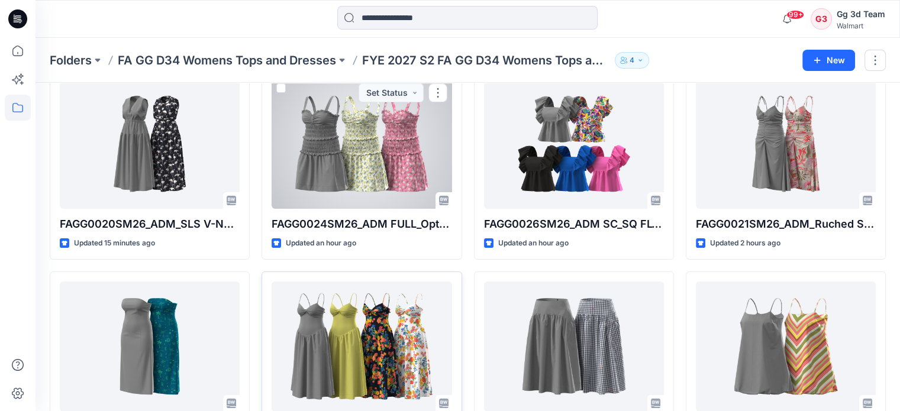
scroll to position [177, 0]
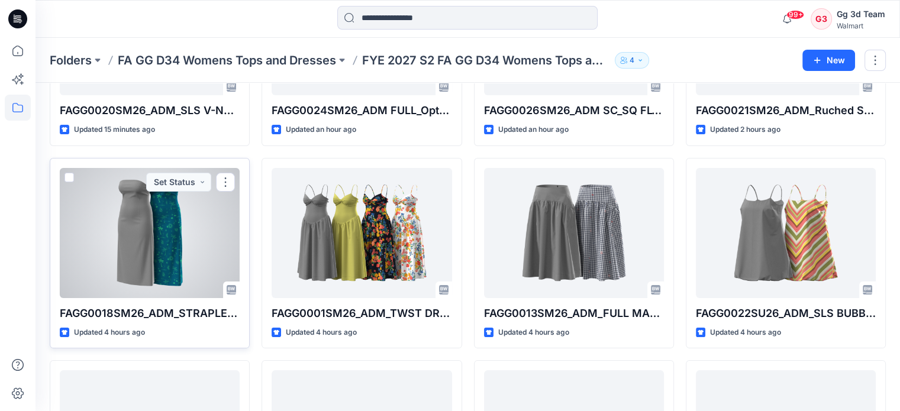
click at [229, 244] on div at bounding box center [150, 233] width 180 height 130
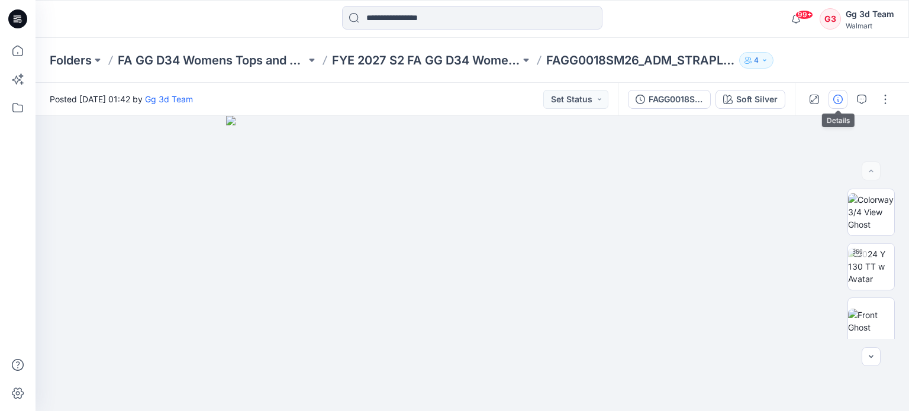
click at [842, 104] on button "button" at bounding box center [837, 99] width 19 height 19
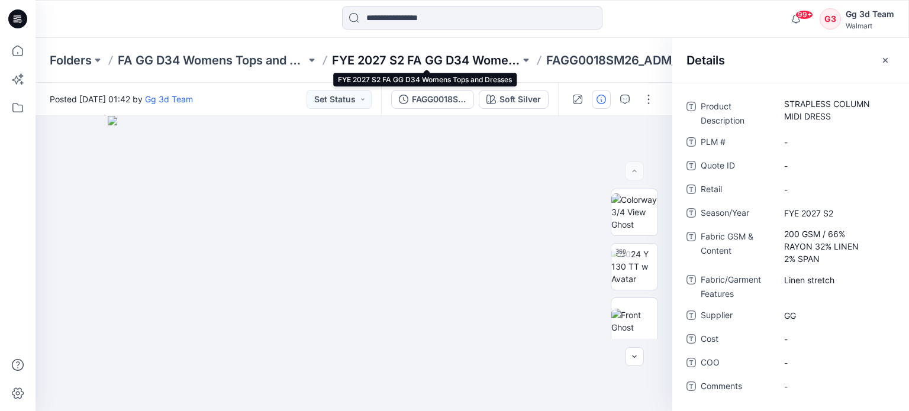
click at [450, 61] on p "FYE 2027 S2 FA GG D34 Womens Tops and Dresses" at bounding box center [426, 60] width 188 height 17
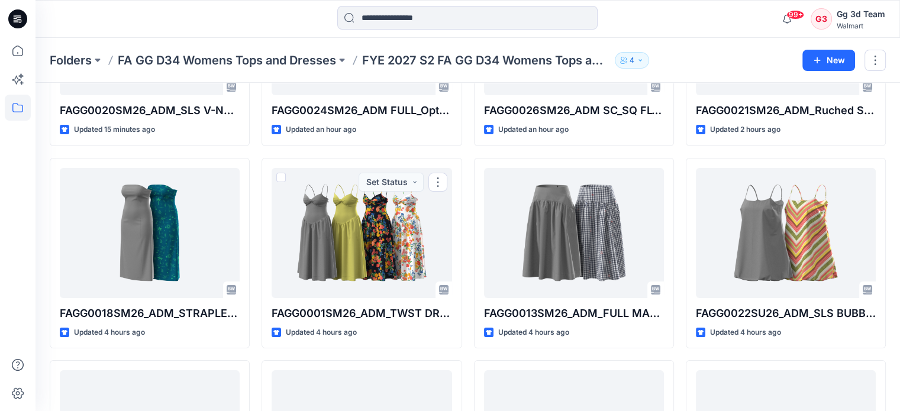
scroll to position [59, 0]
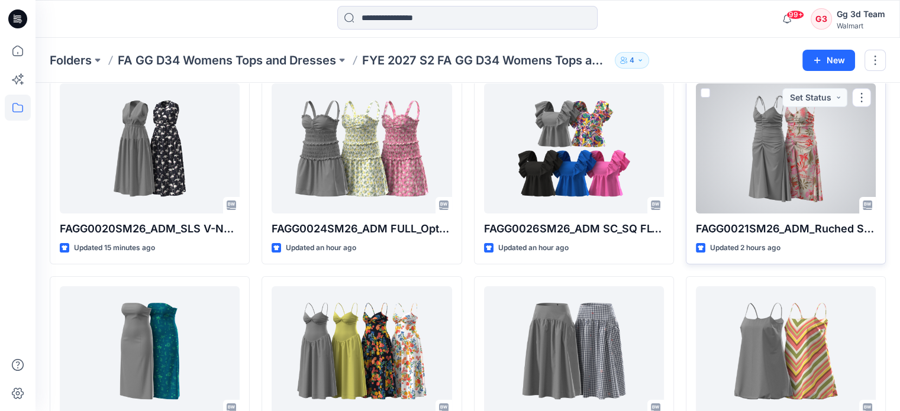
click at [795, 183] on div at bounding box center [786, 148] width 180 height 130
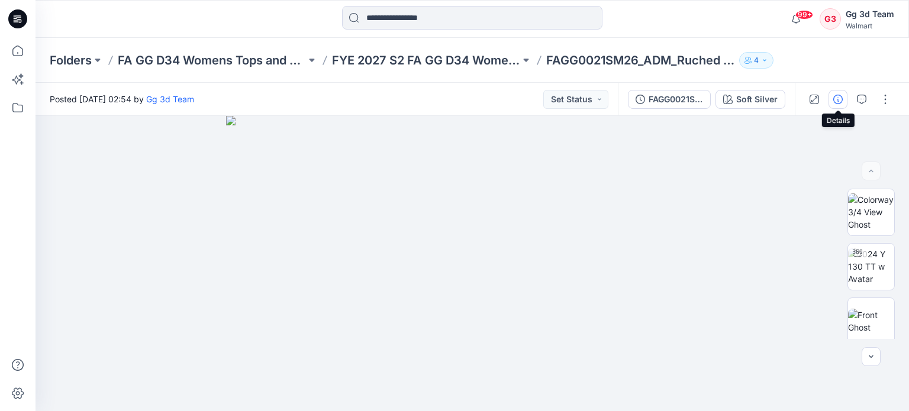
click at [842, 96] on icon "button" at bounding box center [837, 99] width 9 height 9
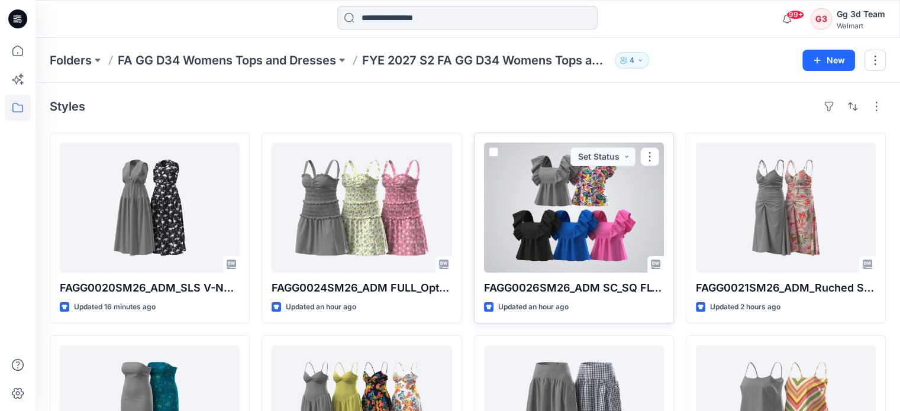
click at [604, 206] on div at bounding box center [574, 208] width 180 height 130
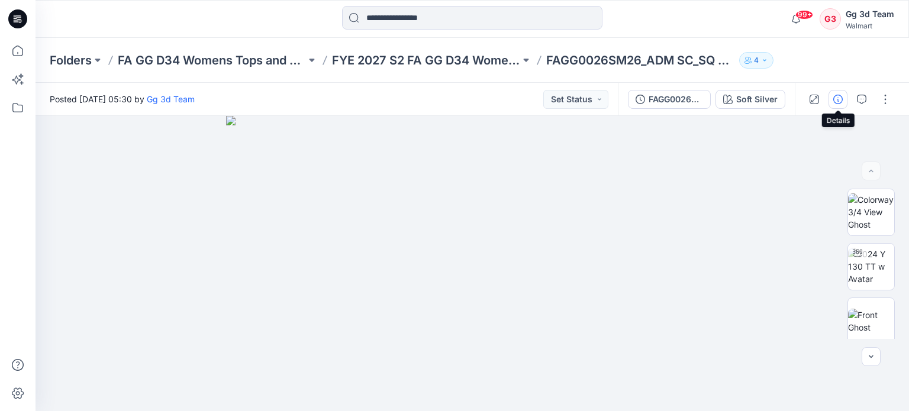
click at [842, 99] on icon "button" at bounding box center [837, 99] width 9 height 9
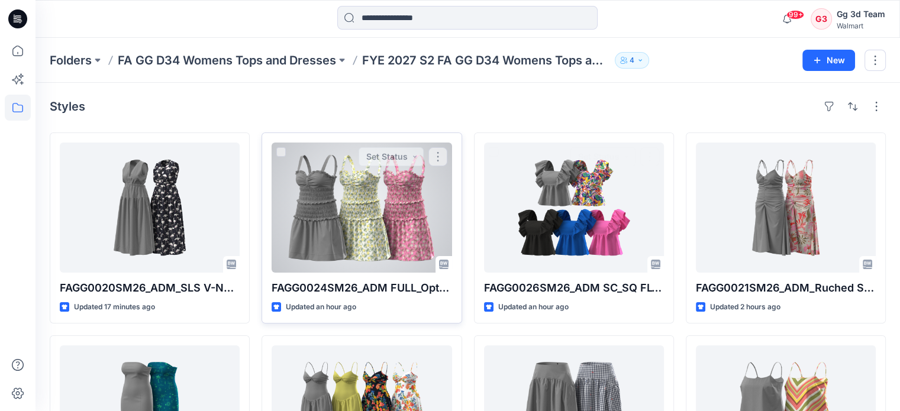
click at [448, 211] on div at bounding box center [361, 208] width 180 height 130
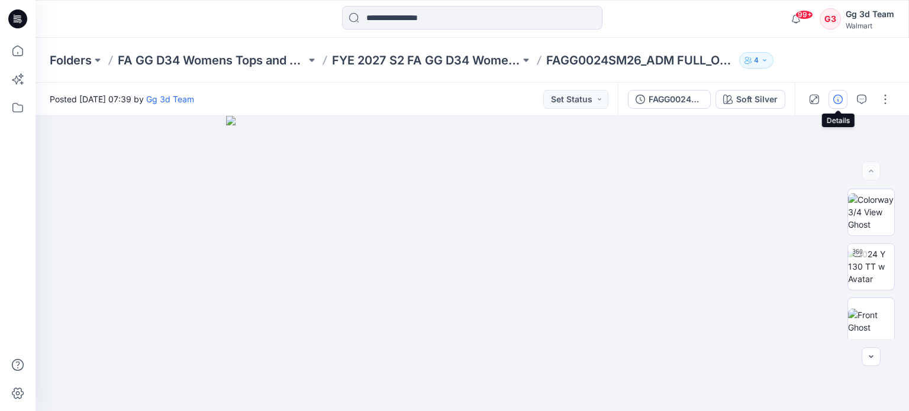
click at [839, 98] on icon "button" at bounding box center [837, 99] width 9 height 9
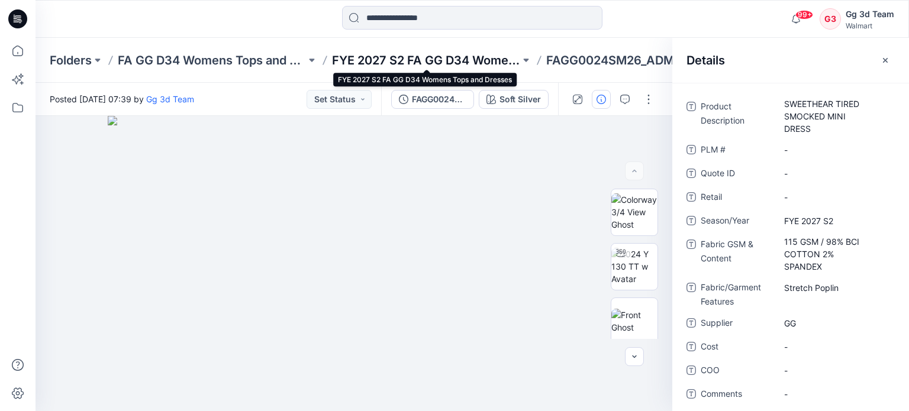
click at [466, 66] on p "FYE 2027 S2 FA GG D34 Womens Tops and Dresses" at bounding box center [426, 60] width 188 height 17
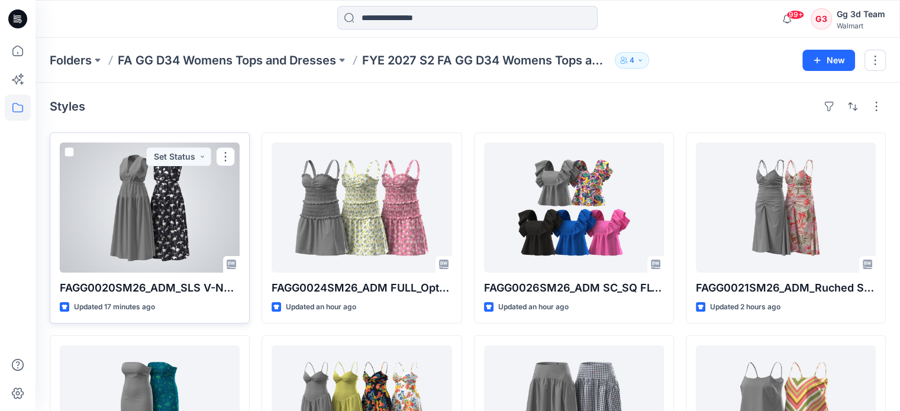
click at [186, 182] on div at bounding box center [150, 208] width 180 height 130
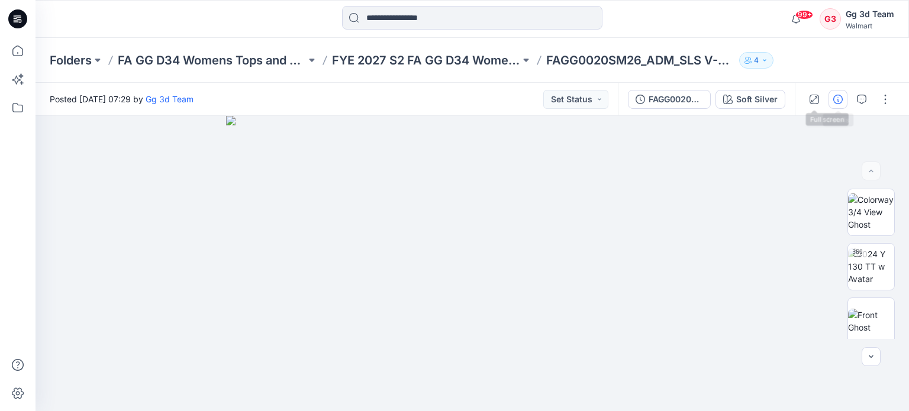
click at [835, 99] on icon "button" at bounding box center [837, 99] width 9 height 9
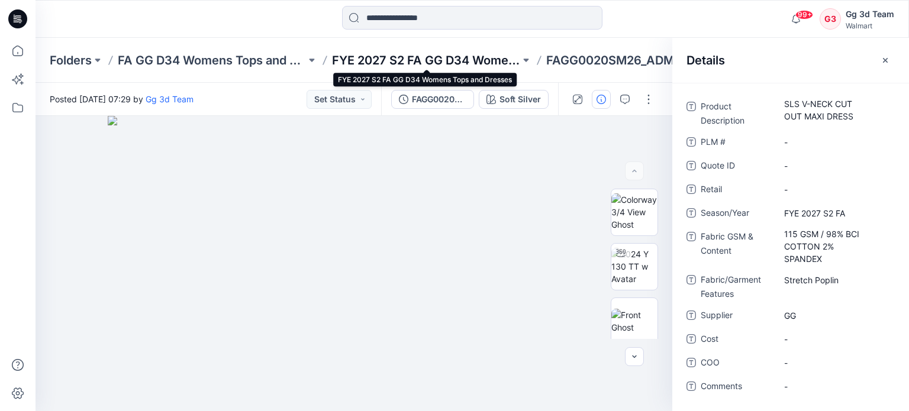
click at [457, 67] on p "FYE 2027 S2 FA GG D34 Womens Tops and Dresses" at bounding box center [426, 60] width 188 height 17
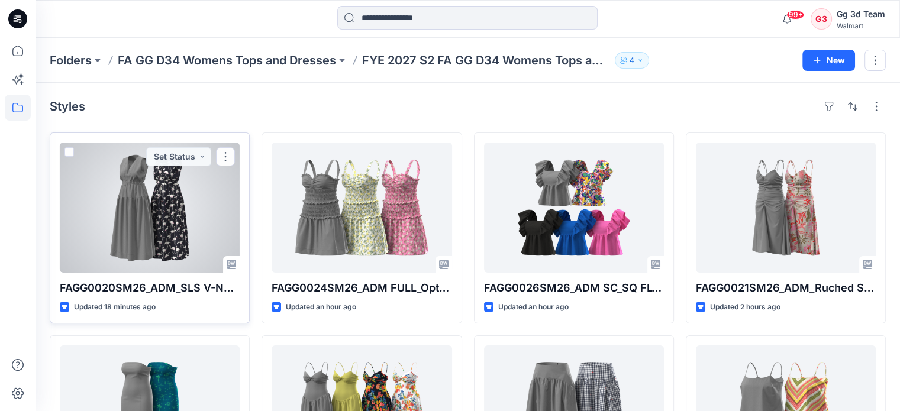
click at [228, 243] on div at bounding box center [150, 208] width 180 height 130
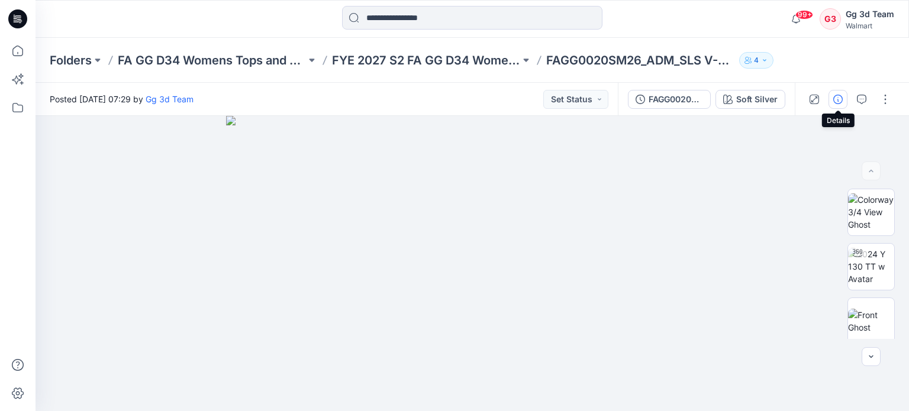
click at [828, 93] on button "button" at bounding box center [837, 99] width 19 height 19
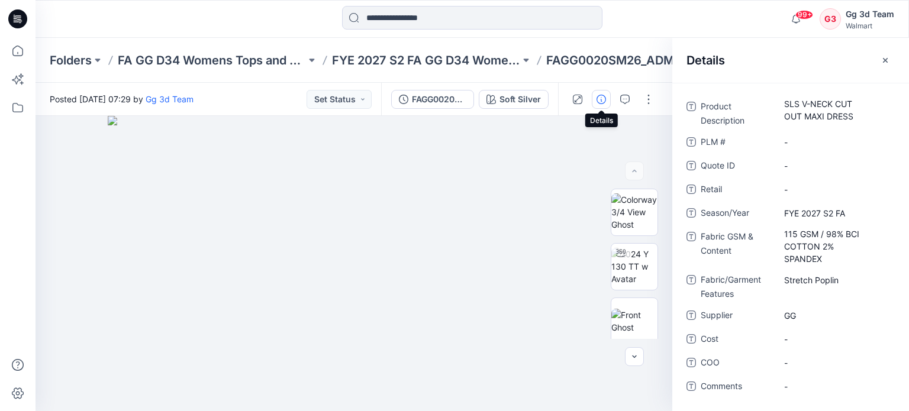
click at [604, 98] on icon "button" at bounding box center [600, 99] width 9 height 9
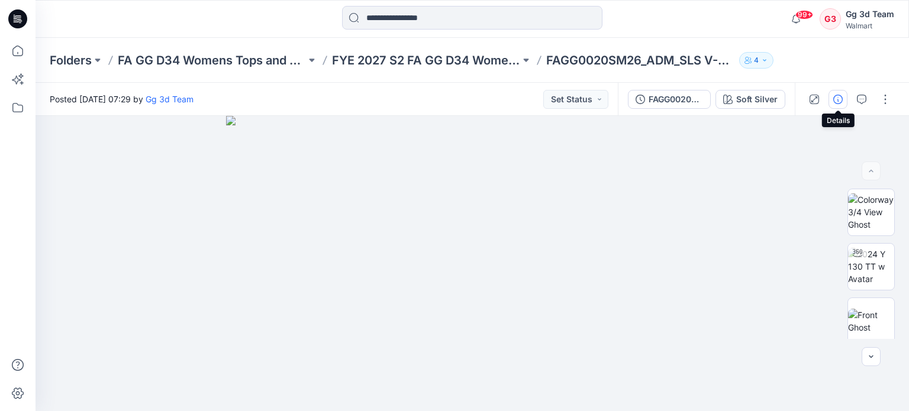
click at [833, 102] on icon "button" at bounding box center [837, 99] width 9 height 9
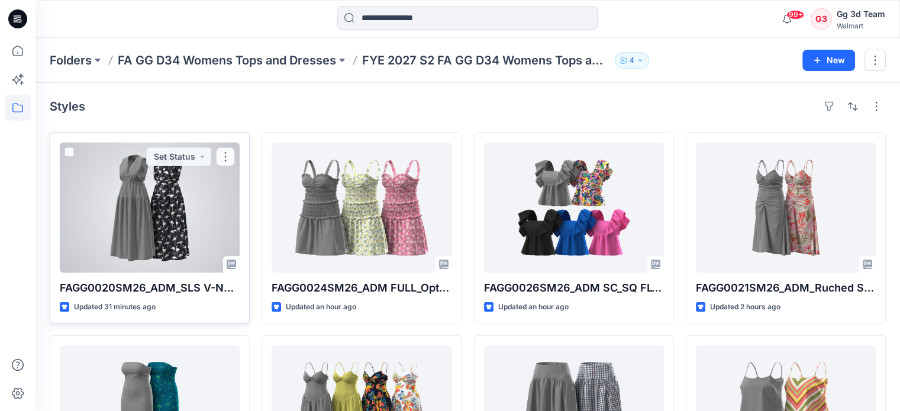
click at [187, 258] on div at bounding box center [150, 208] width 180 height 130
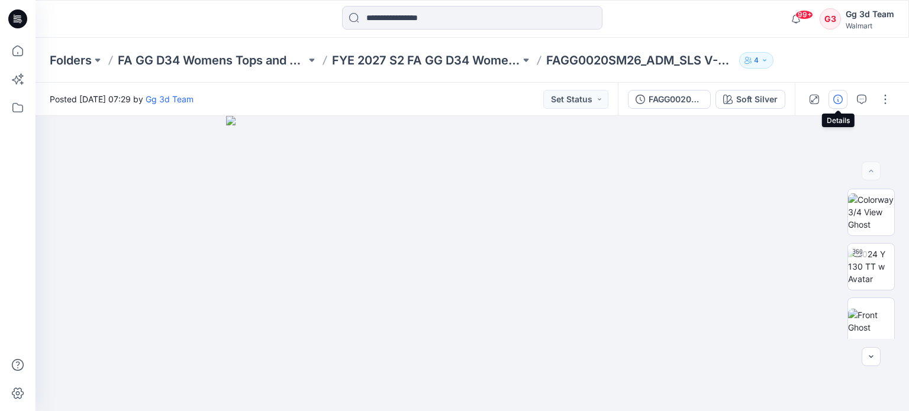
click at [838, 96] on icon "button" at bounding box center [837, 99] width 9 height 9
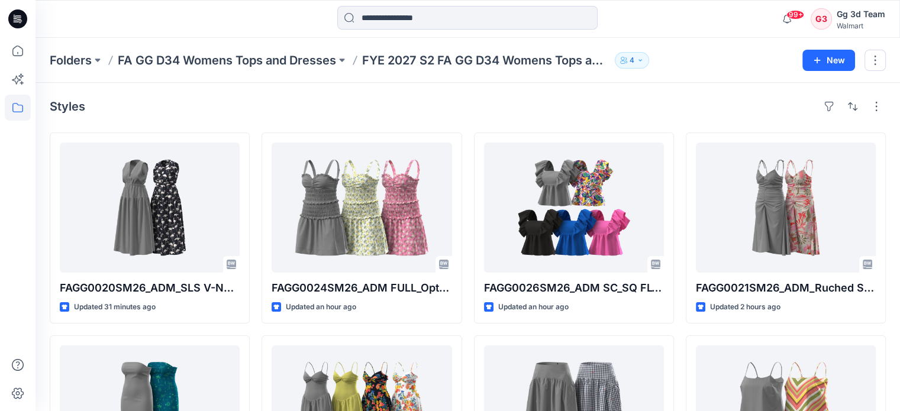
click at [494, 101] on div "Styles" at bounding box center [468, 106] width 836 height 19
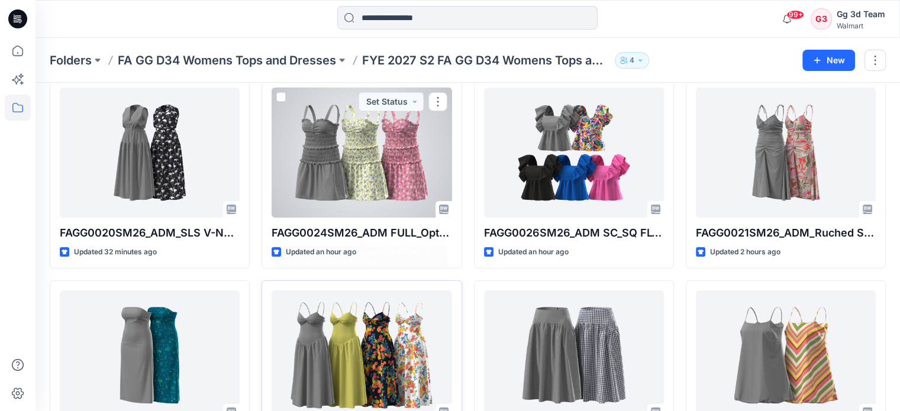
scroll to position [237, 0]
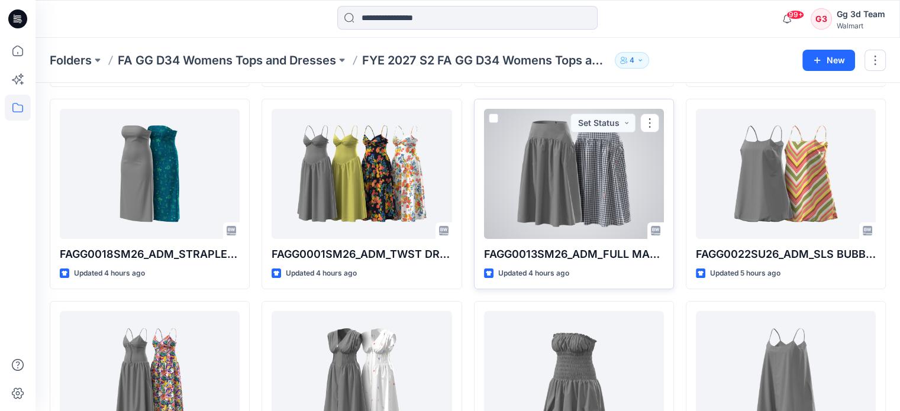
click at [547, 188] on div at bounding box center [574, 174] width 180 height 130
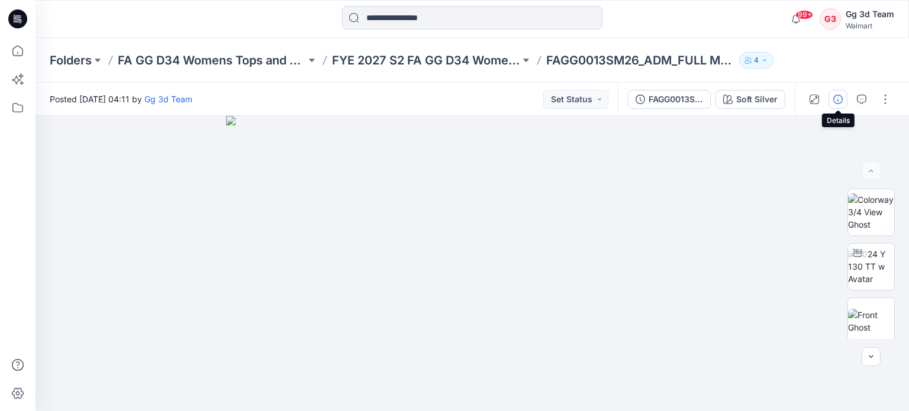
click at [830, 101] on button "button" at bounding box center [837, 99] width 19 height 19
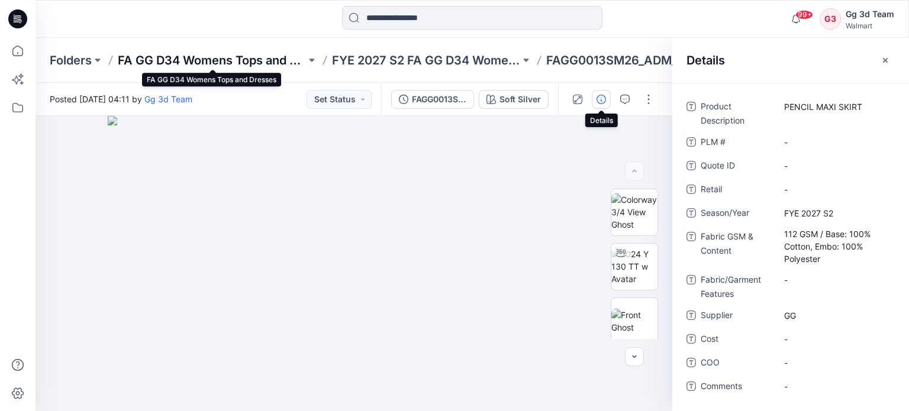
click at [211, 64] on p "FA GG D34 Womens Tops and Dresses" at bounding box center [212, 60] width 188 height 17
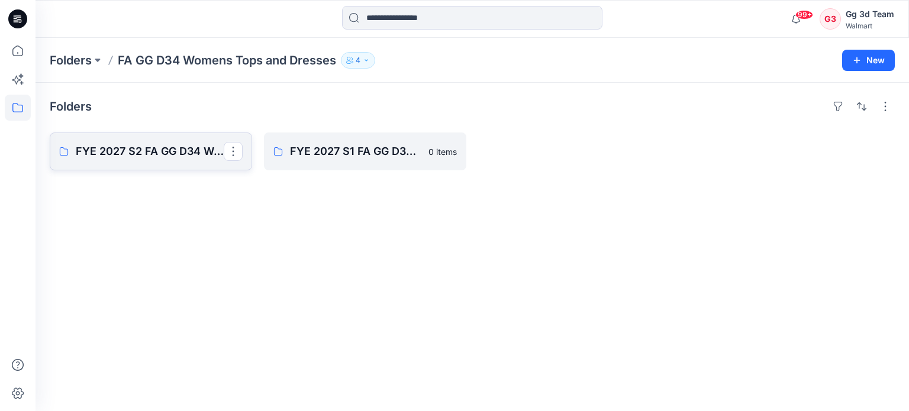
click at [196, 162] on link "FYE 2027 S2 FA GG D34 Womens Tops and Dresses" at bounding box center [151, 151] width 202 height 38
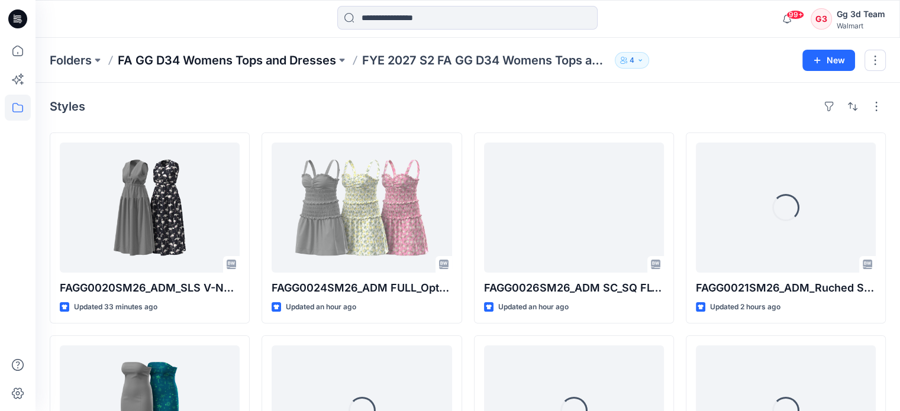
click at [258, 59] on p "FA GG D34 Womens Tops and Dresses" at bounding box center [227, 60] width 218 height 17
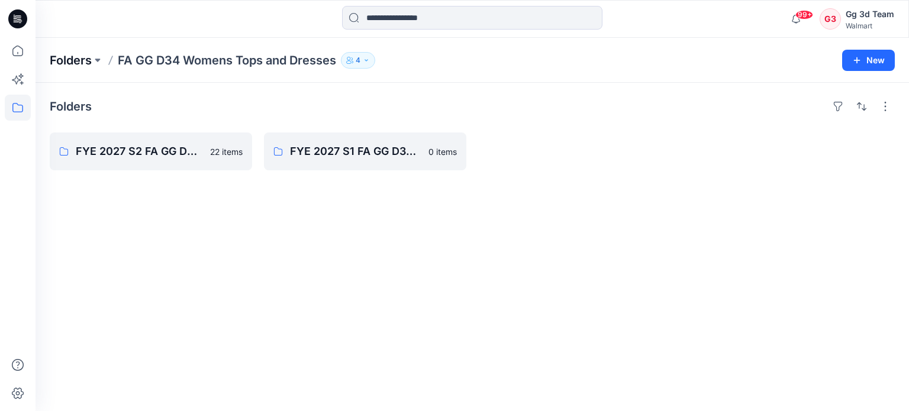
click at [84, 62] on p "Folders" at bounding box center [71, 60] width 42 height 17
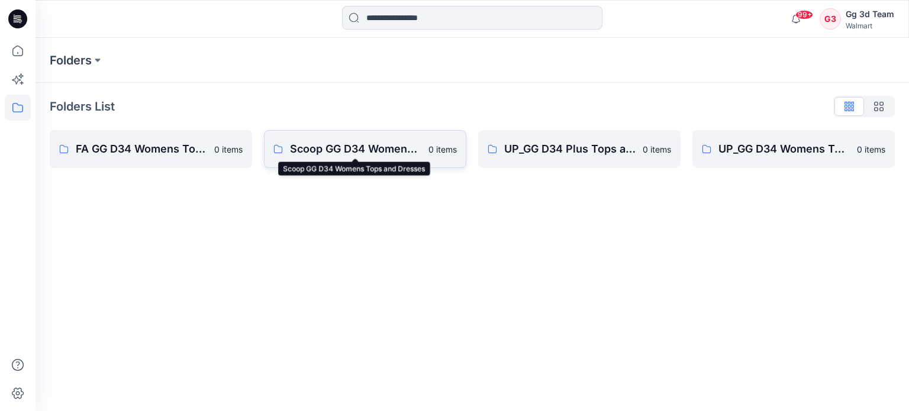
click at [364, 149] on p "Scoop GG D34 Womens Tops and Dresses" at bounding box center [355, 149] width 131 height 17
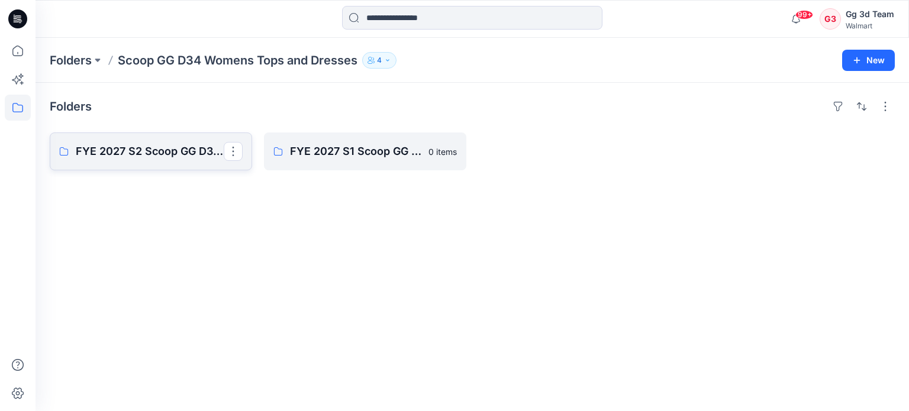
click at [160, 147] on p "FYE 2027 S2 Scoop GG D34 Womens Tops and Dresses" at bounding box center [150, 151] width 148 height 17
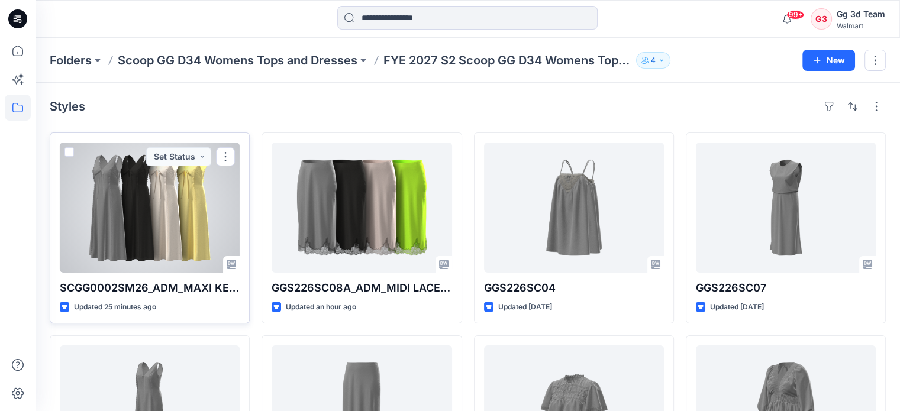
click at [208, 234] on div at bounding box center [150, 208] width 180 height 130
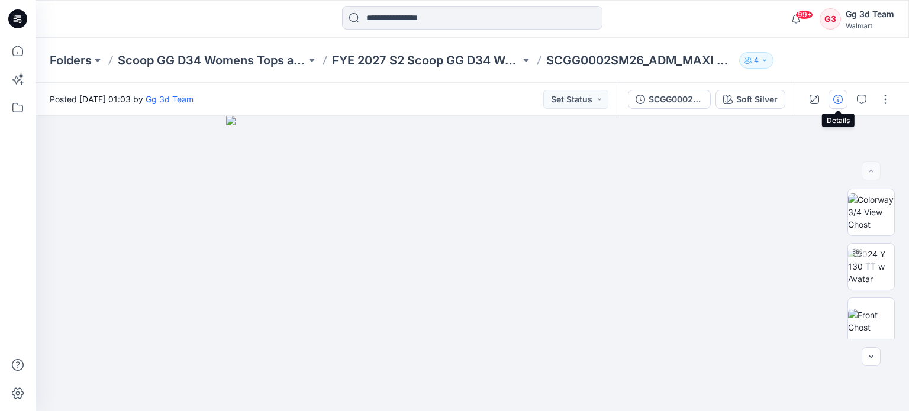
click at [842, 101] on icon "button" at bounding box center [837, 99] width 9 height 9
click at [833, 104] on button "button" at bounding box center [837, 99] width 19 height 19
